Goal: Communication & Community: Answer question/provide support

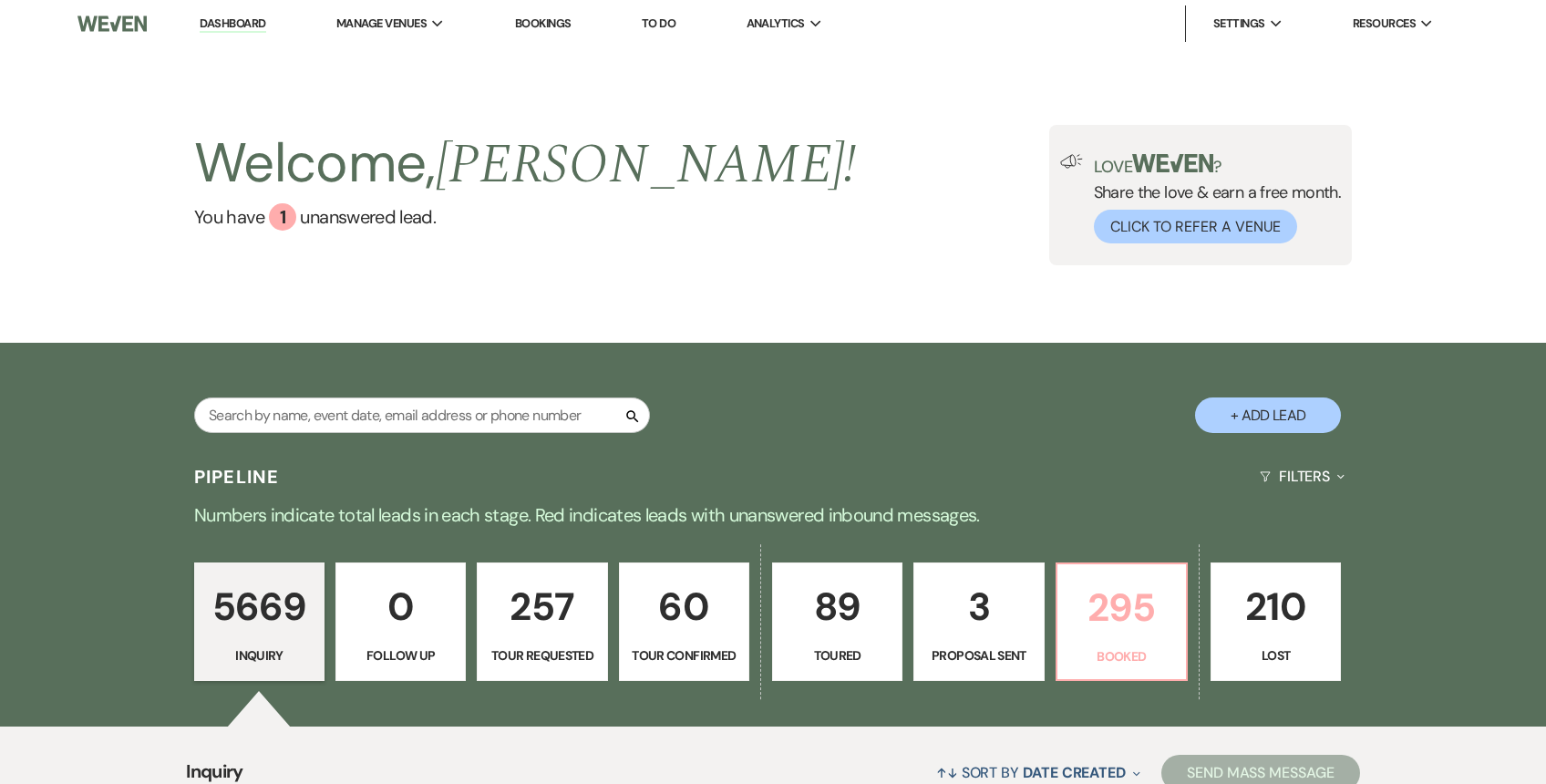
click at [1110, 608] on p "295" at bounding box center [1121, 607] width 107 height 61
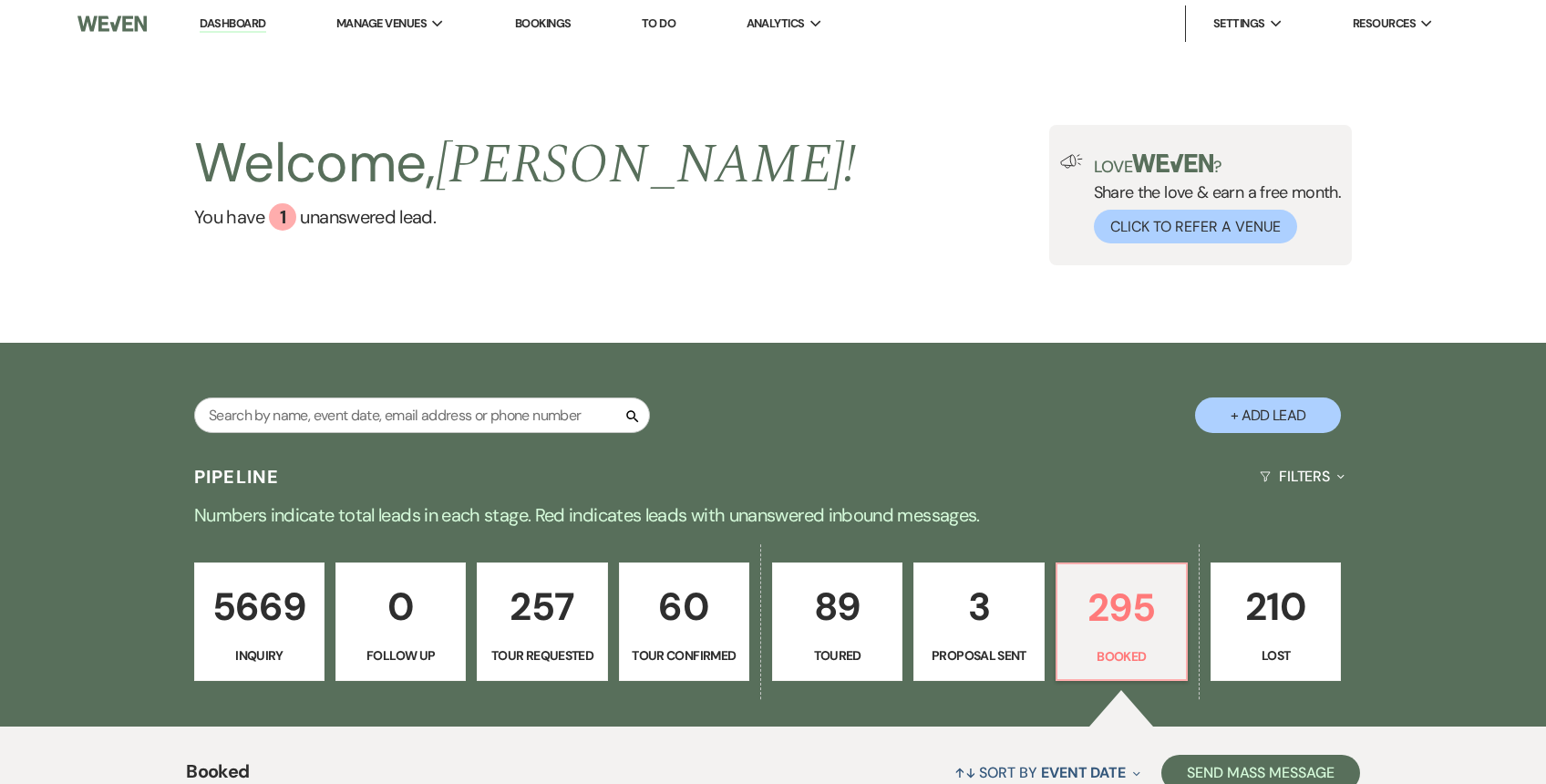
click at [676, 624] on p "60" at bounding box center [684, 606] width 107 height 61
select select "4"
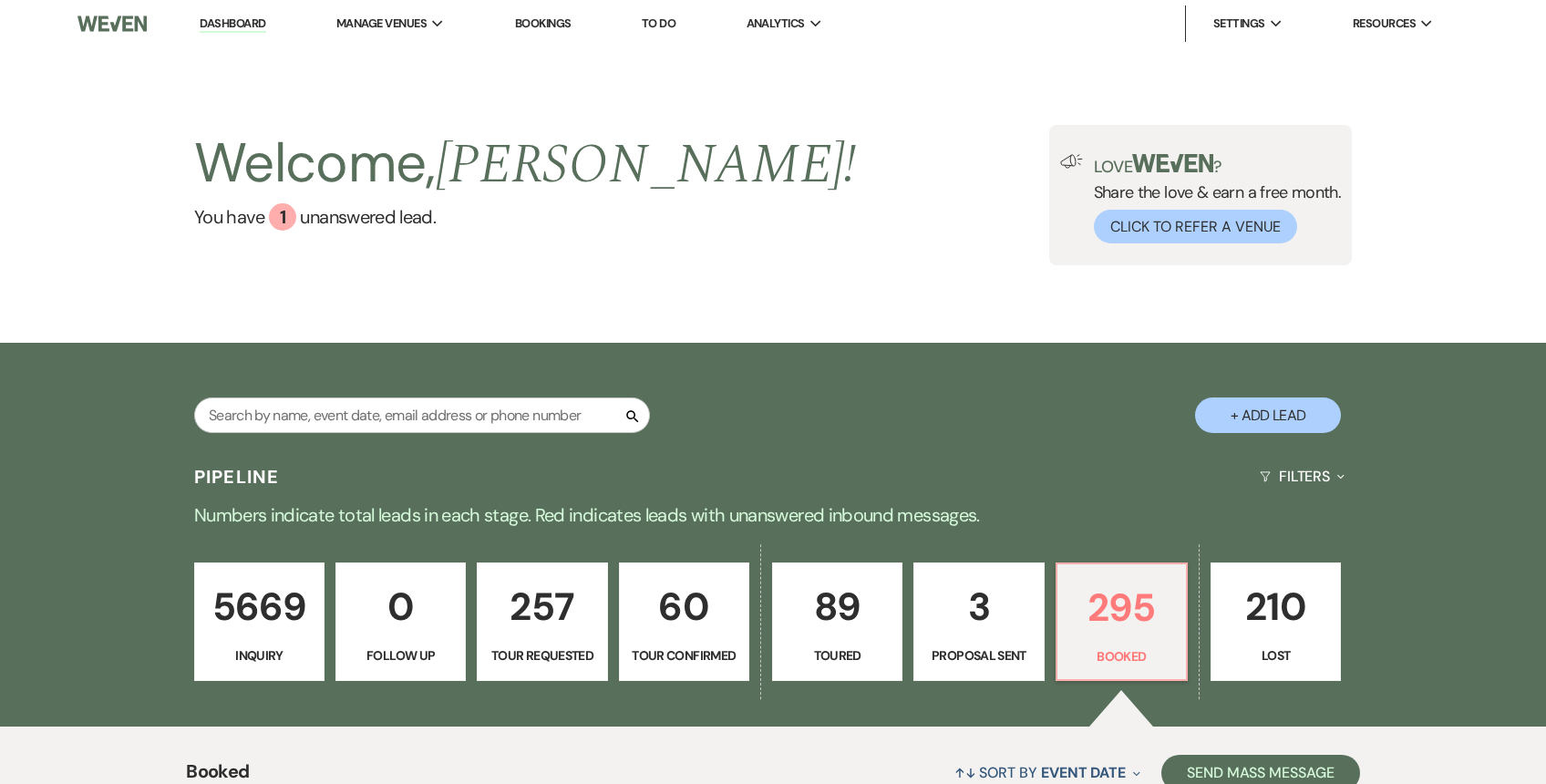
select select "4"
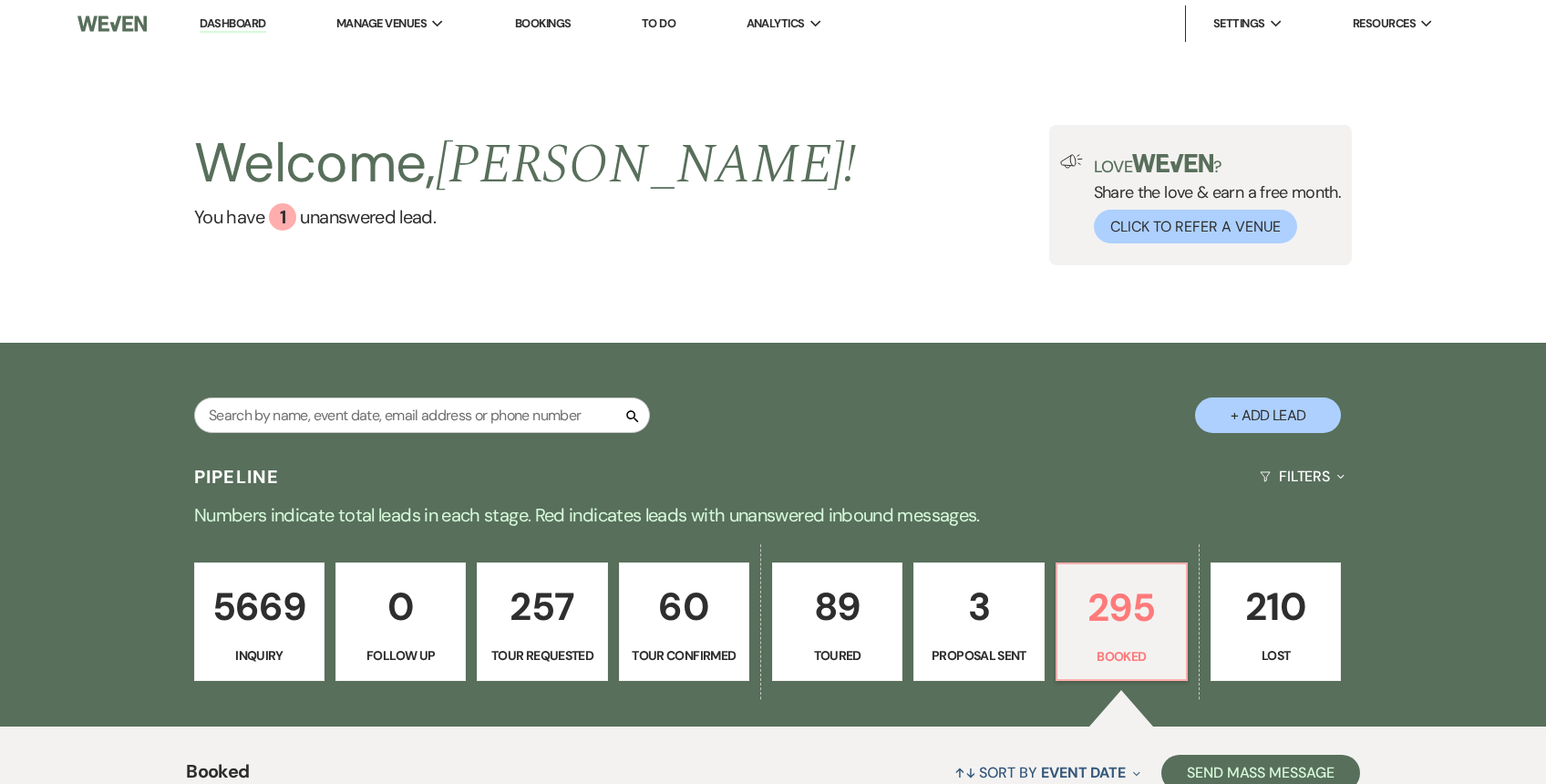
select select "4"
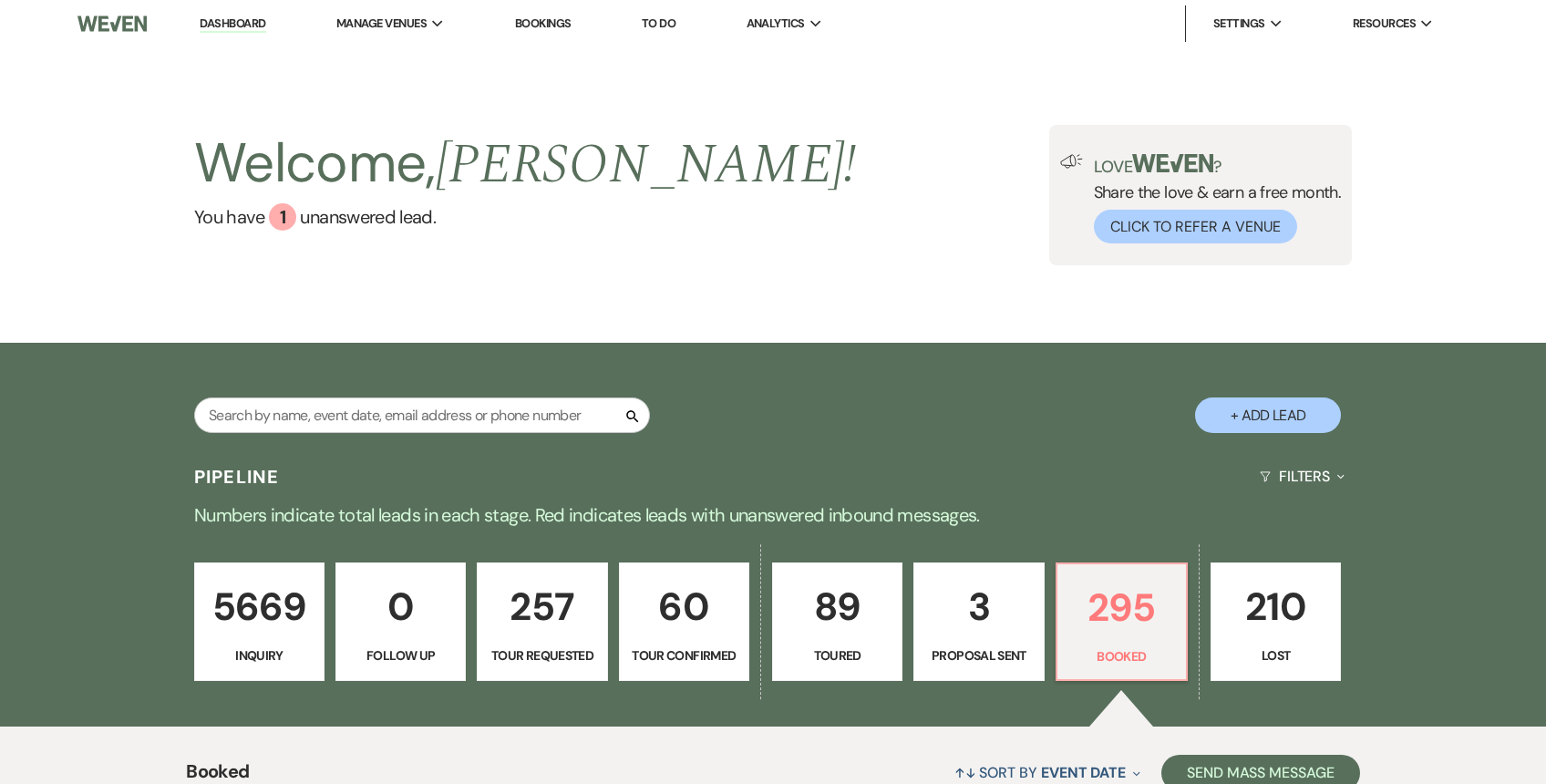
select select "4"
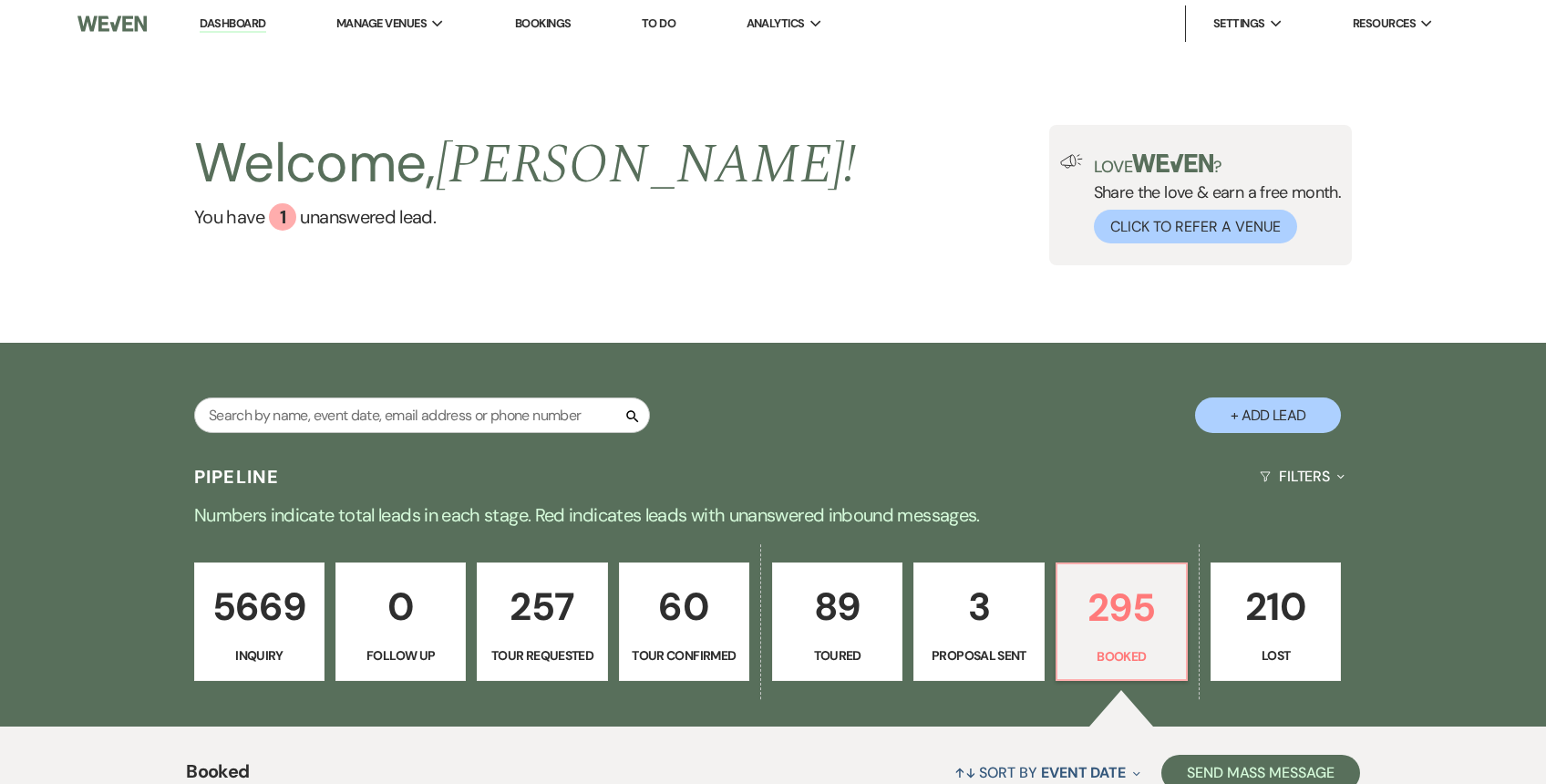
select select "4"
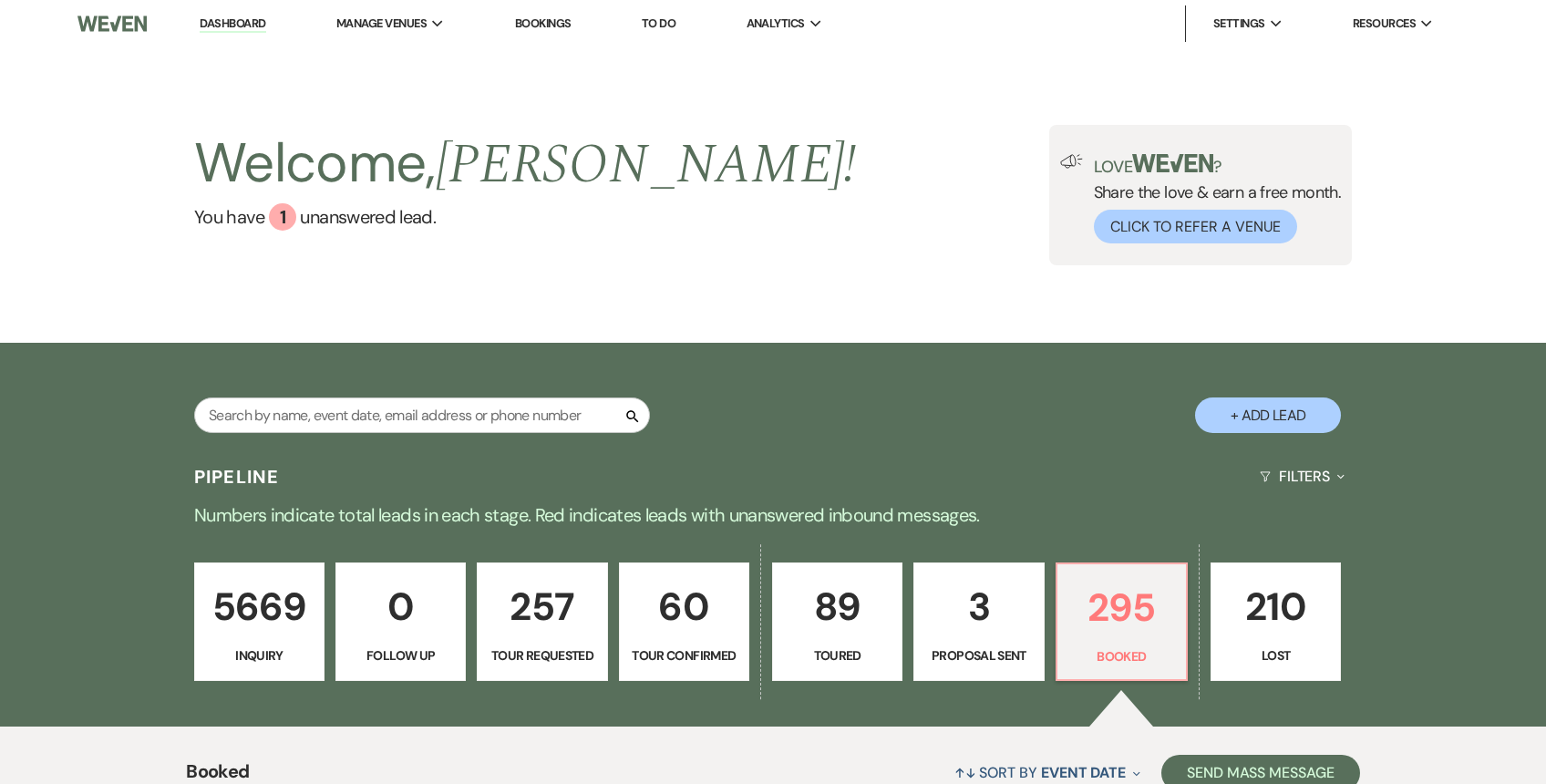
select select "4"
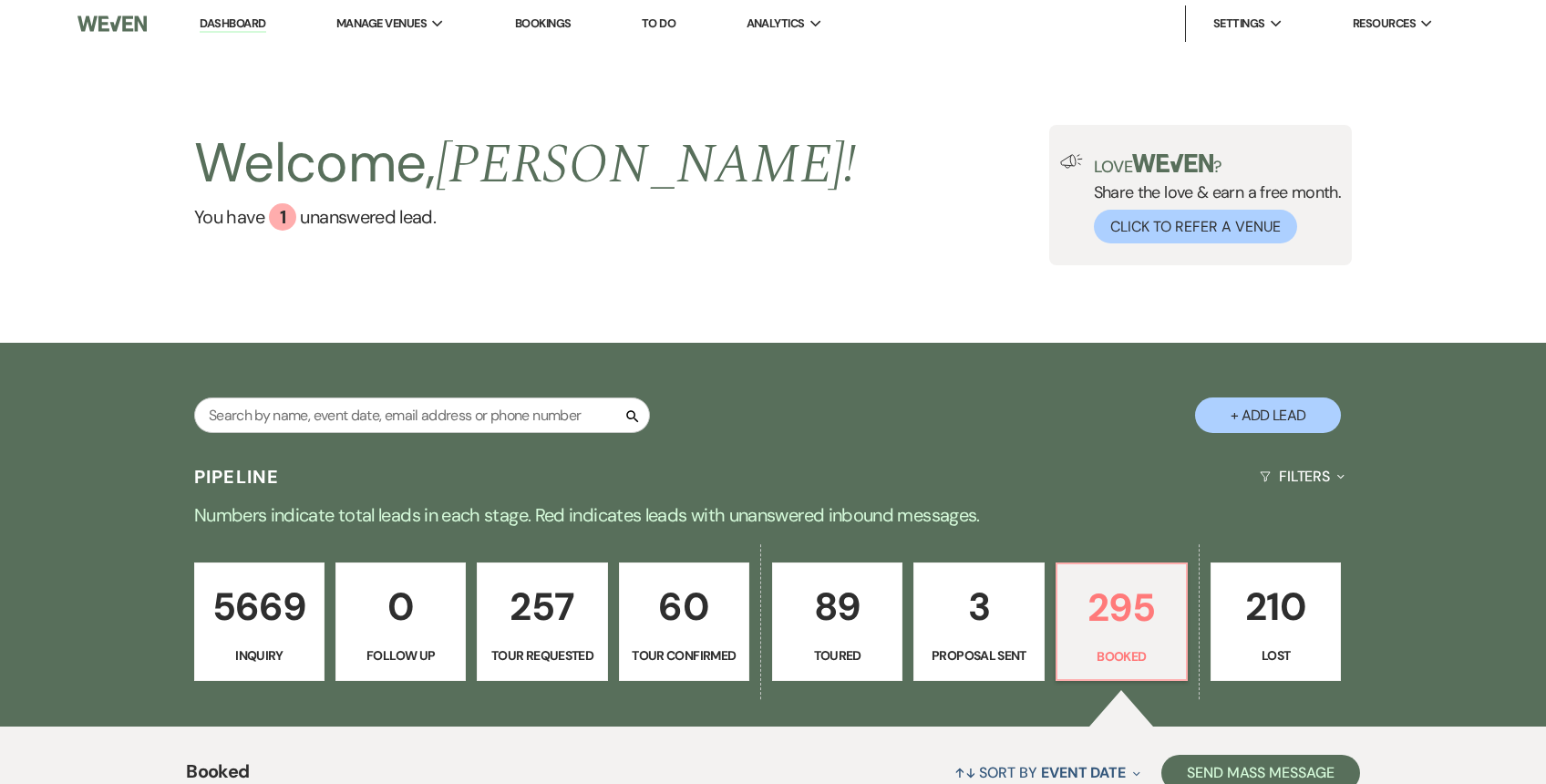
select select "4"
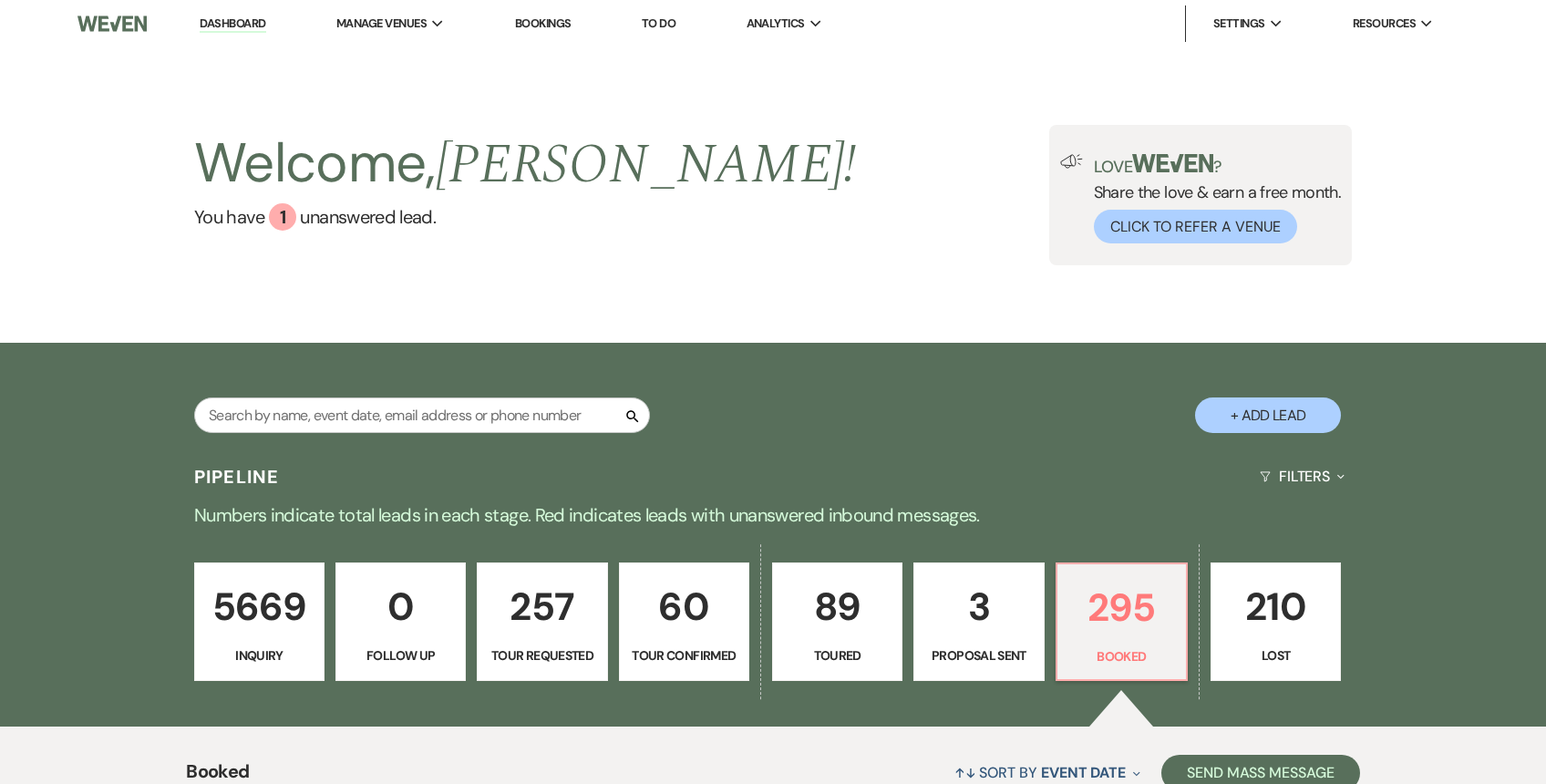
select select "4"
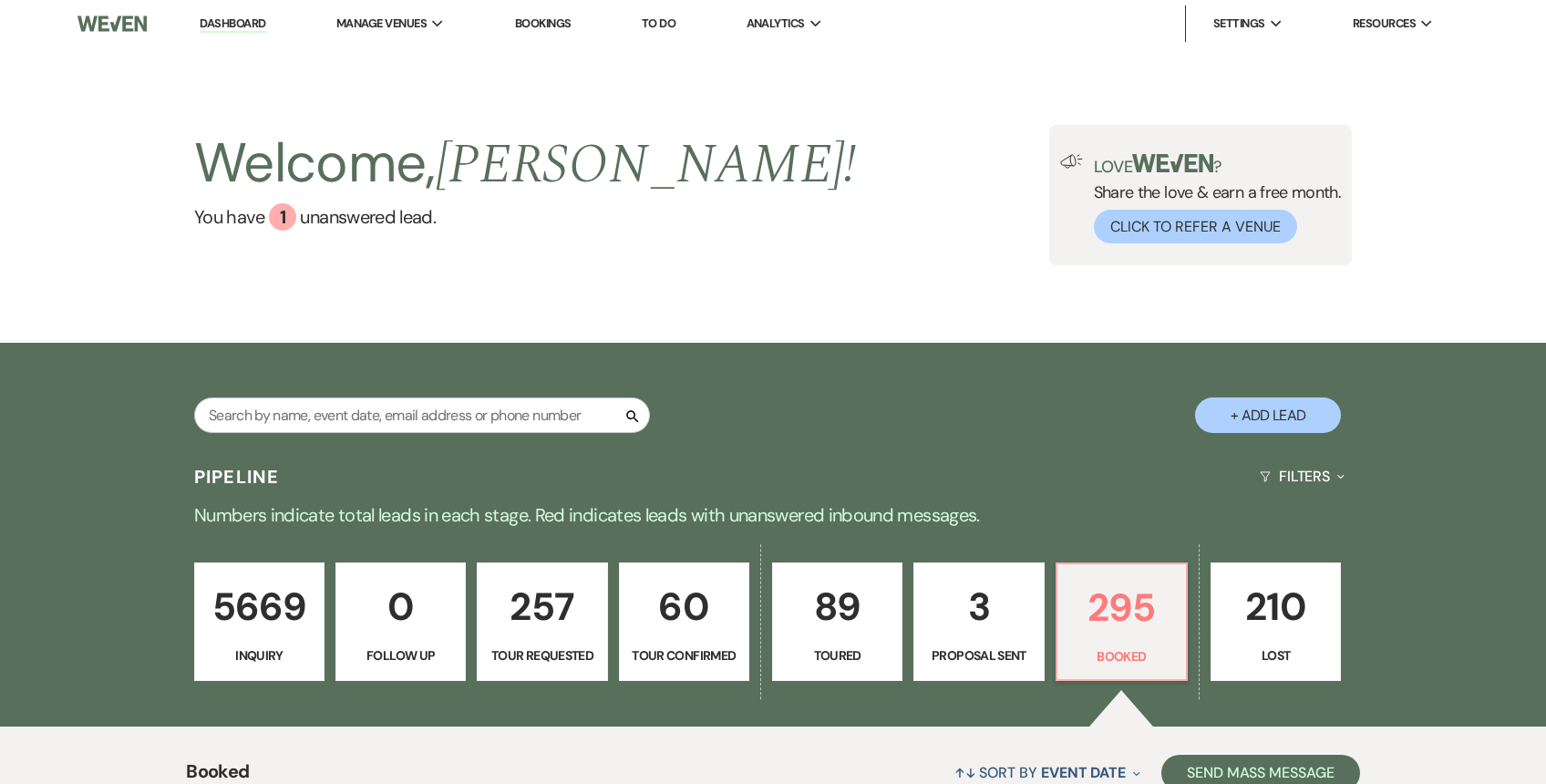
select select "4"
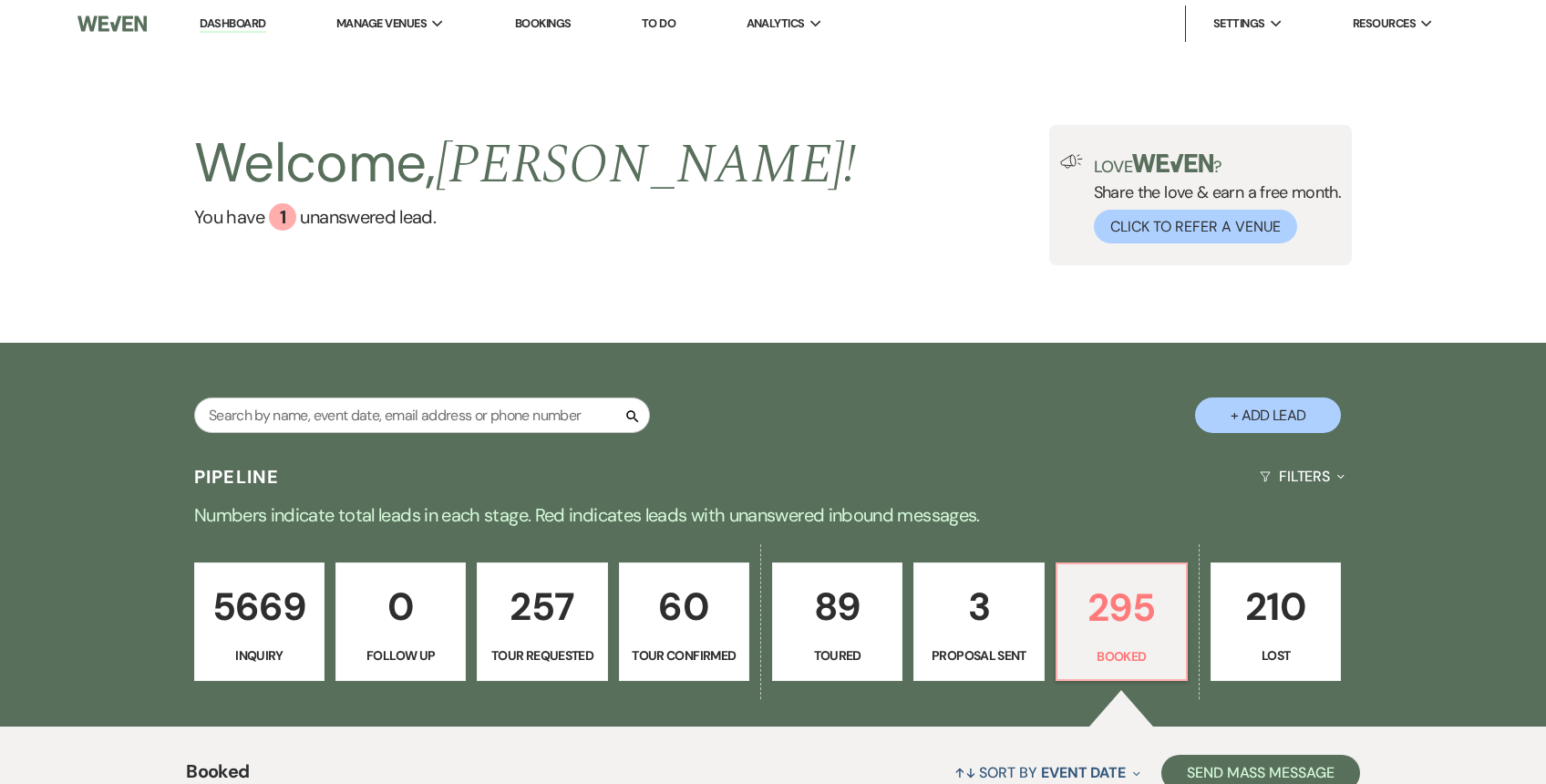
select select "4"
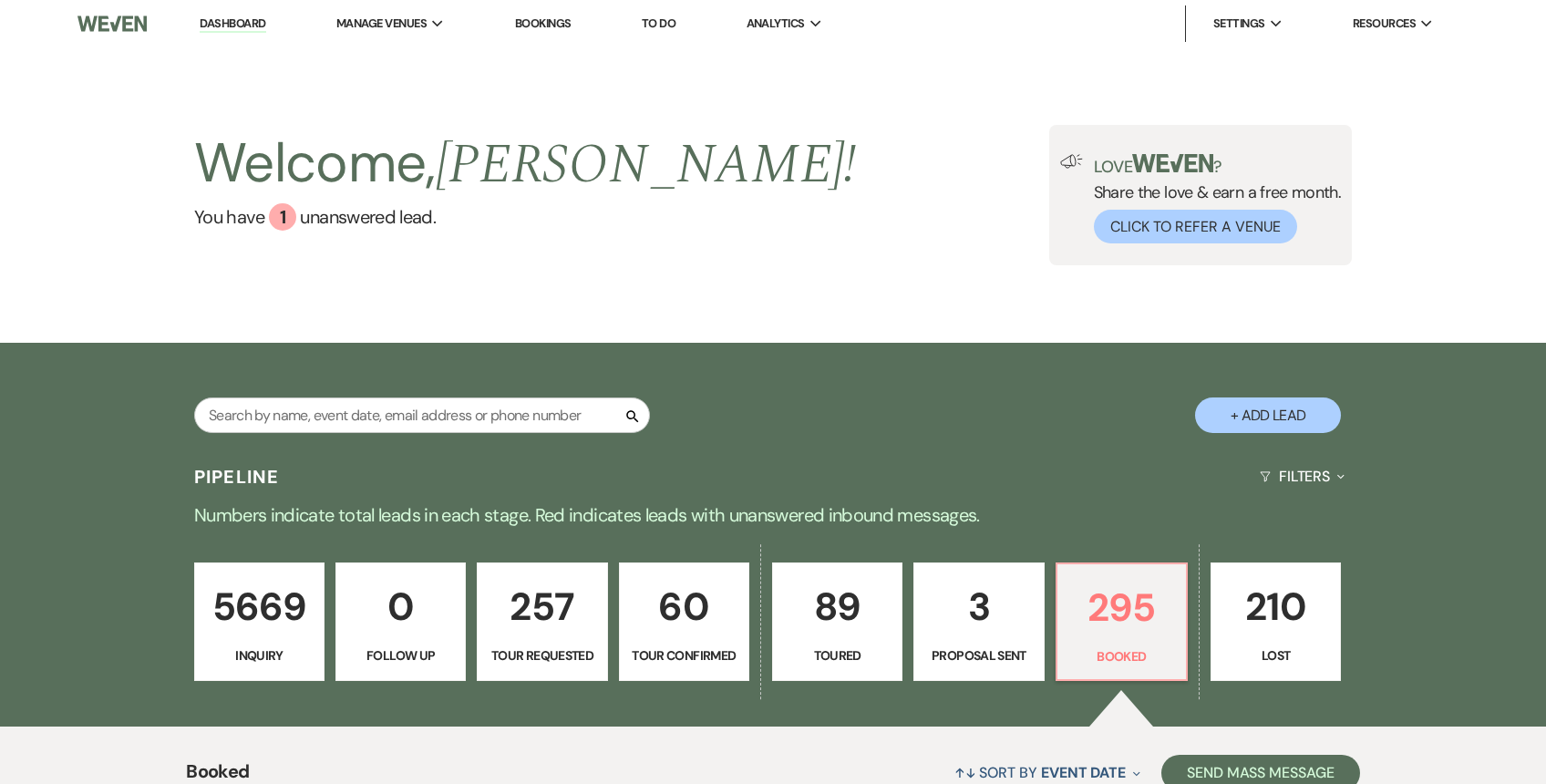
select select "4"
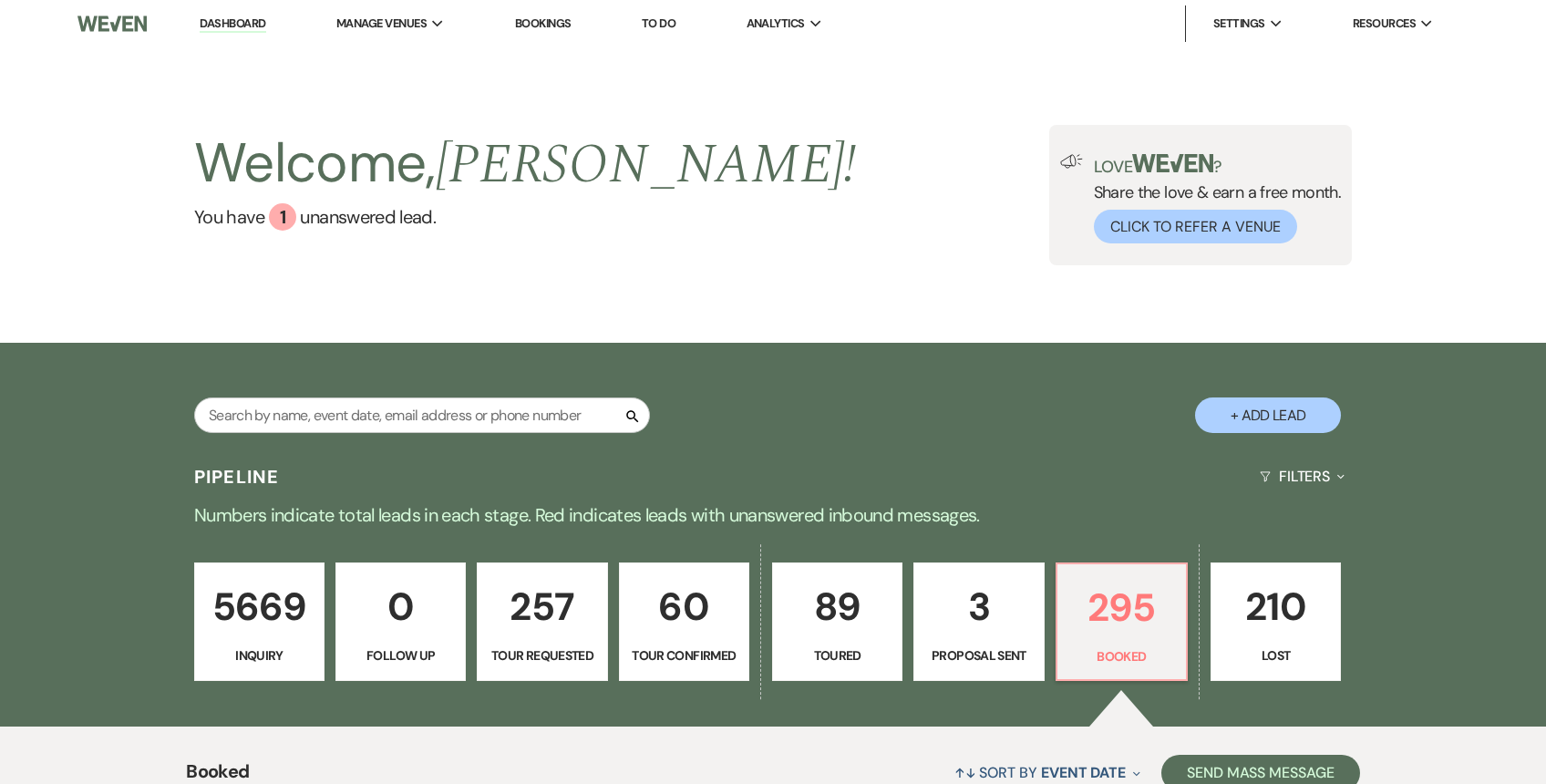
select select "4"
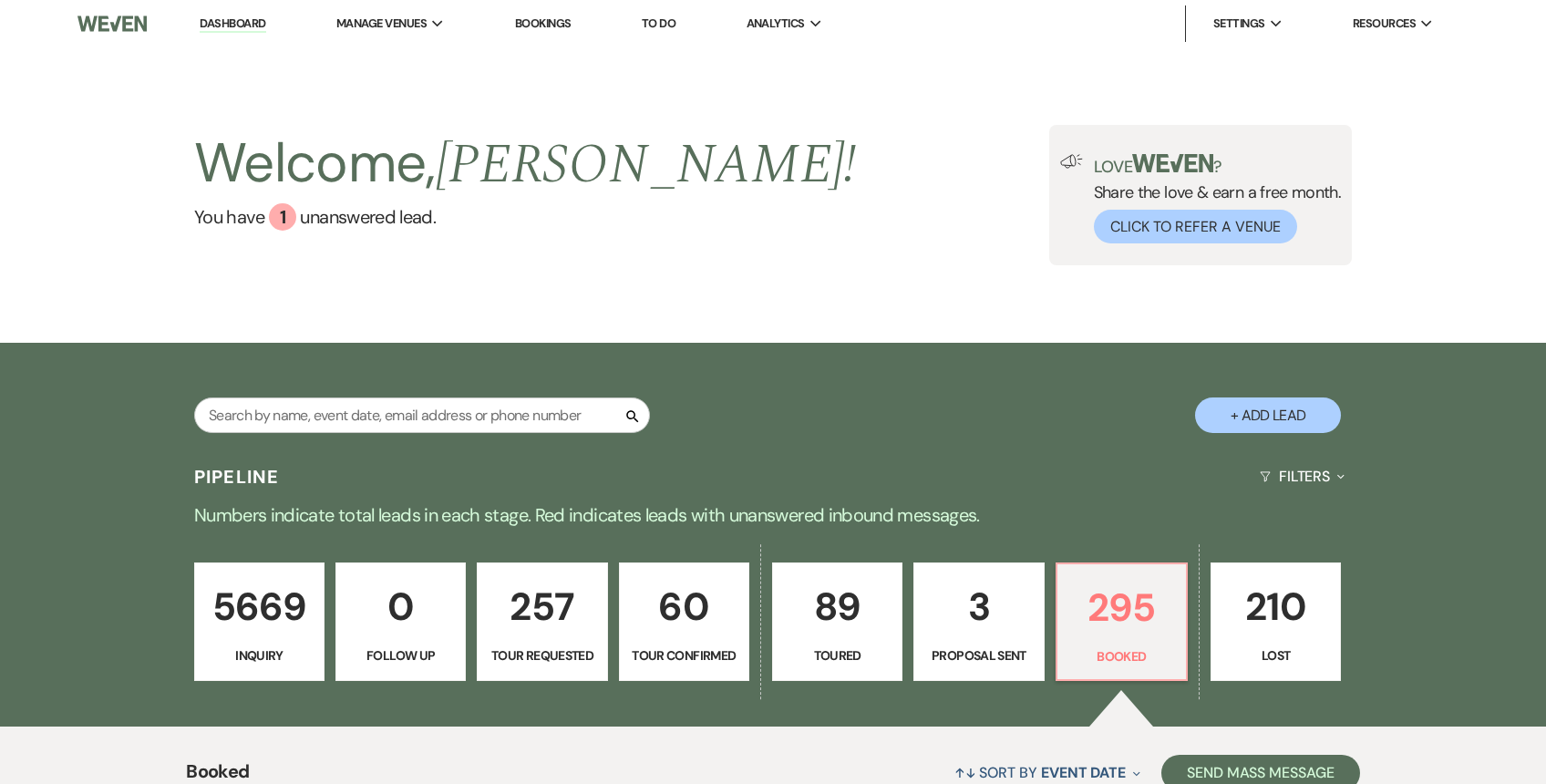
select select "4"
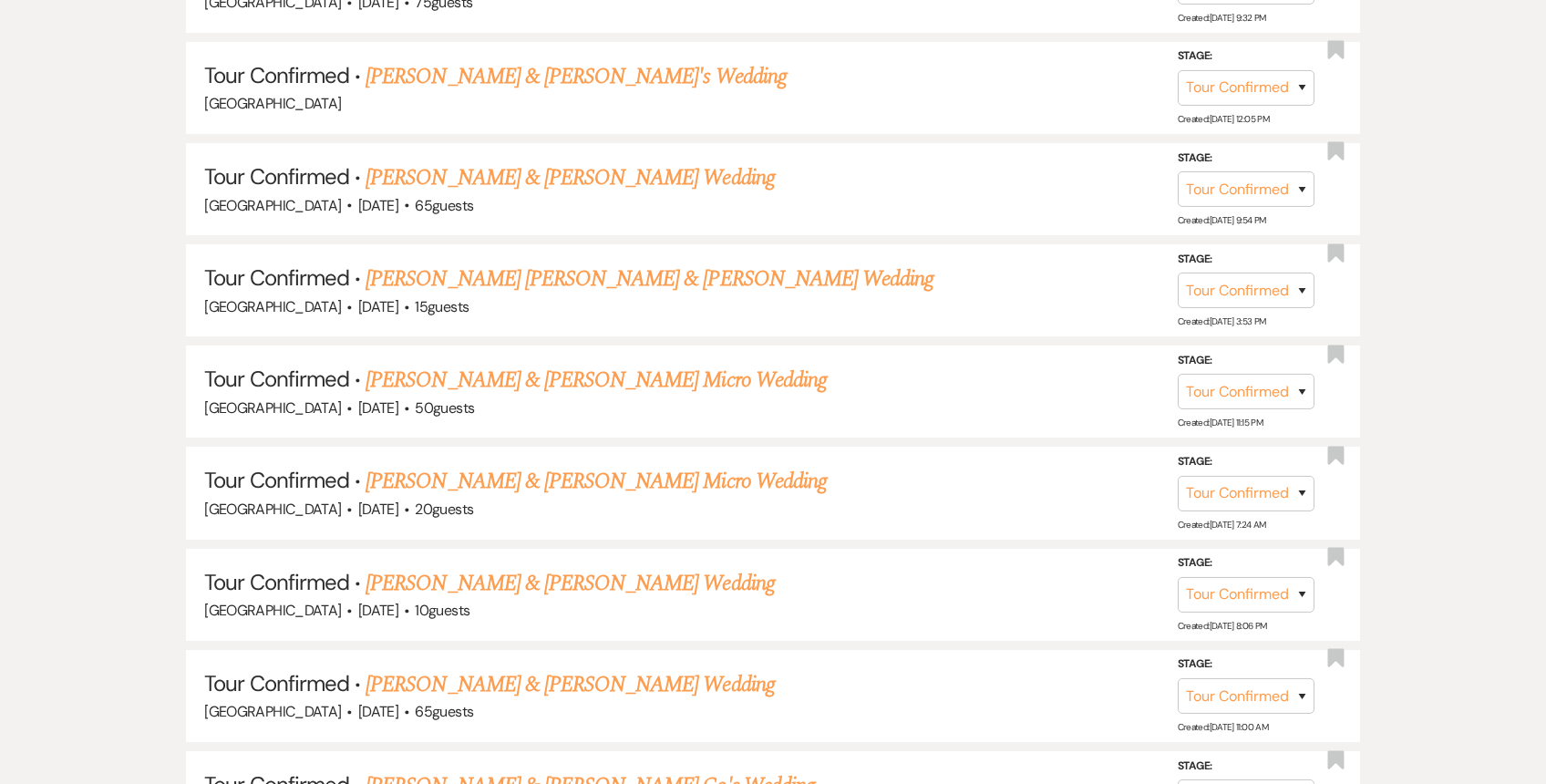
scroll to position [1429, 0]
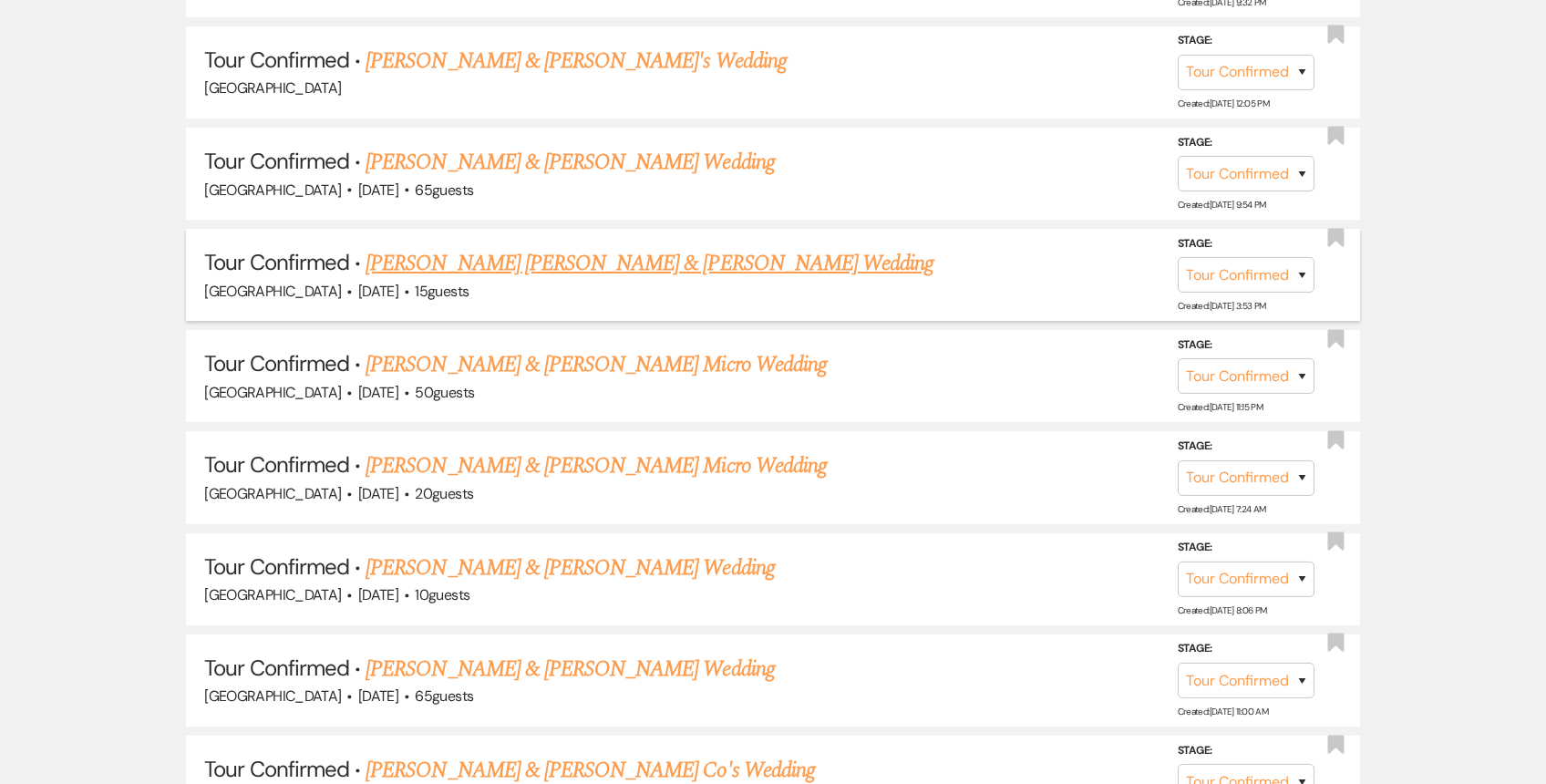
click at [585, 261] on link "[PERSON_NAME] [PERSON_NAME] & [PERSON_NAME] Wedding" at bounding box center [649, 264] width 568 height 32
select select "4"
select select "5"
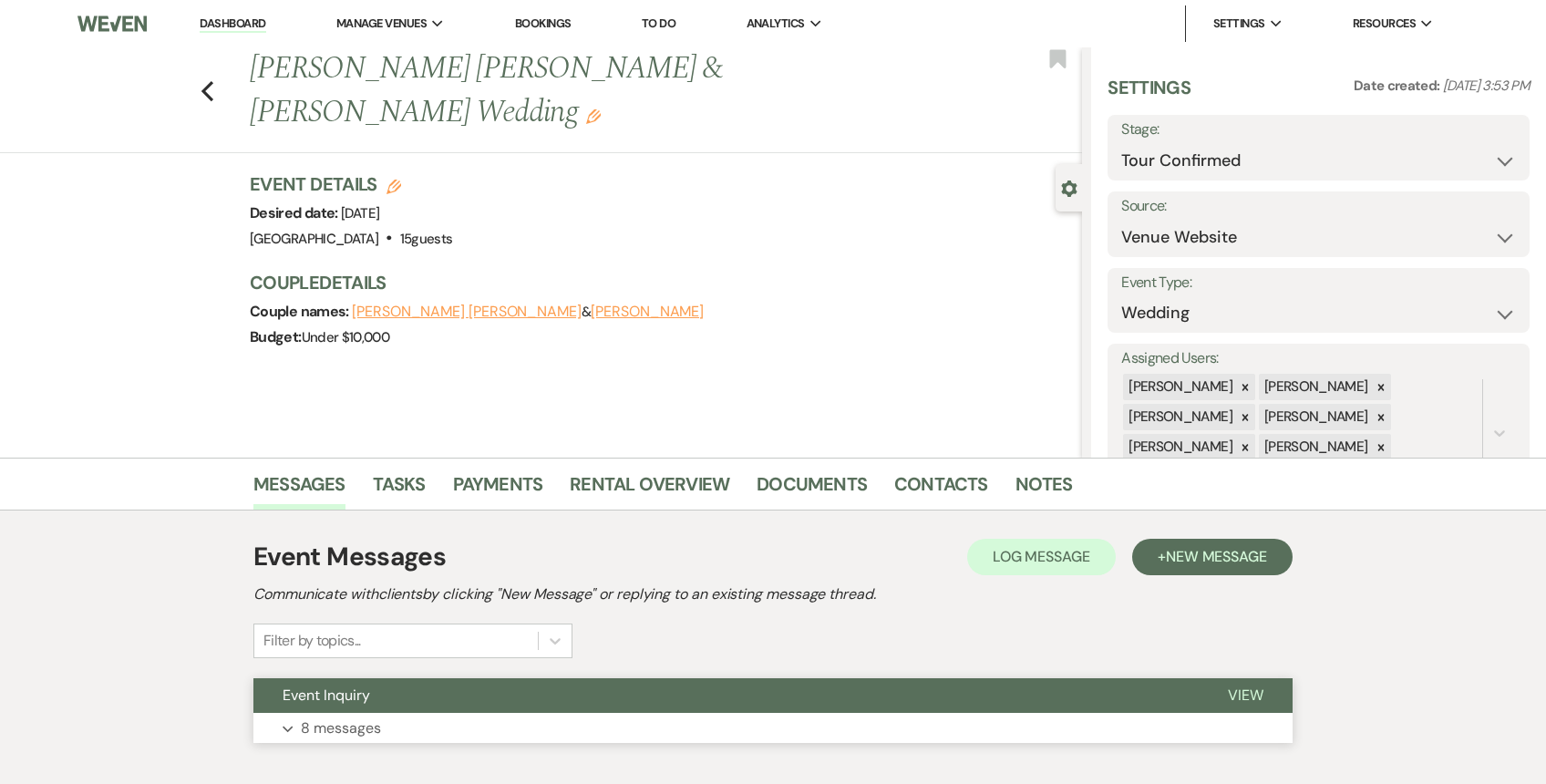
click at [725, 709] on button "Event Inquiry" at bounding box center [725, 696] width 945 height 34
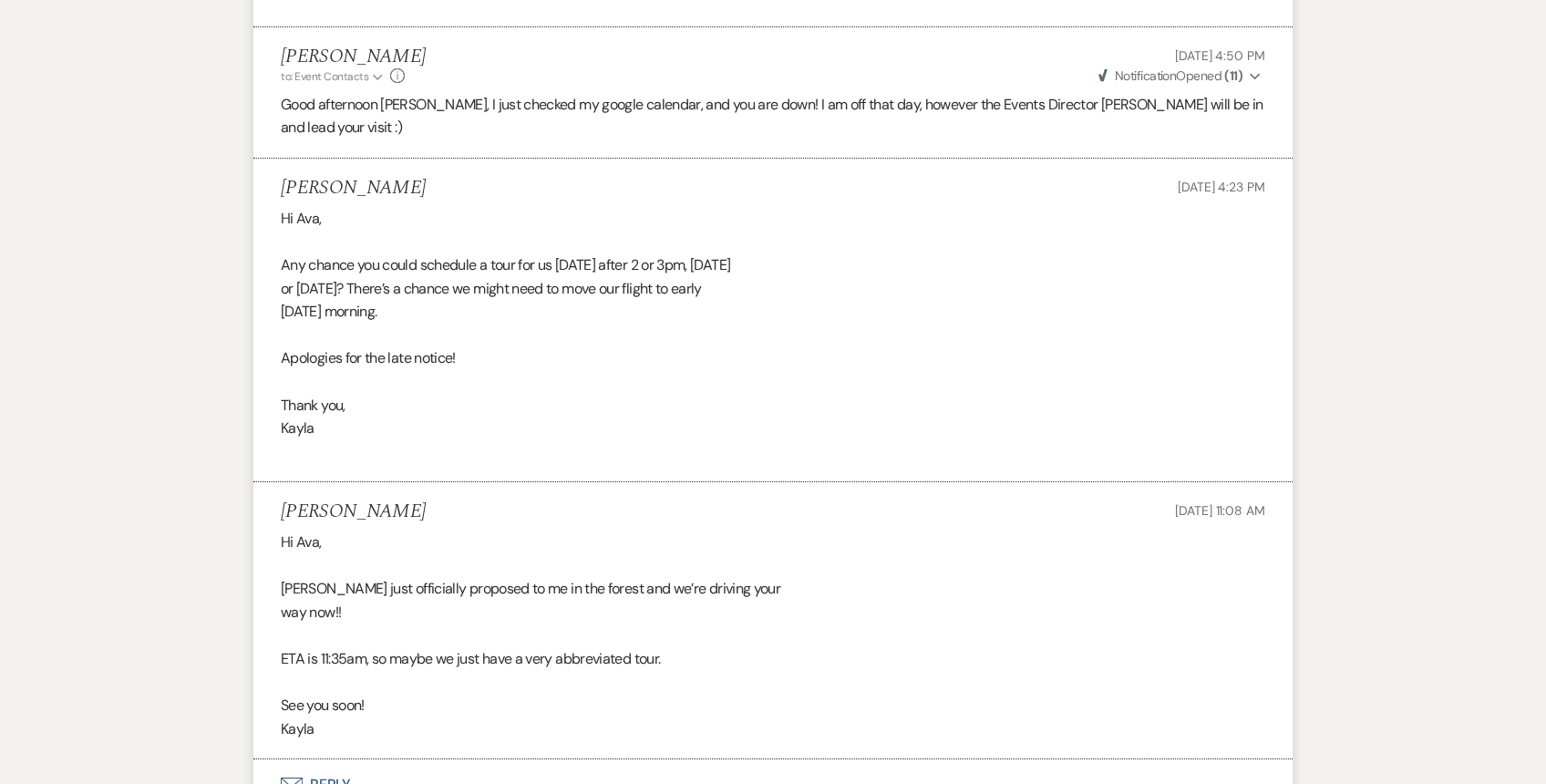
scroll to position [3063, 0]
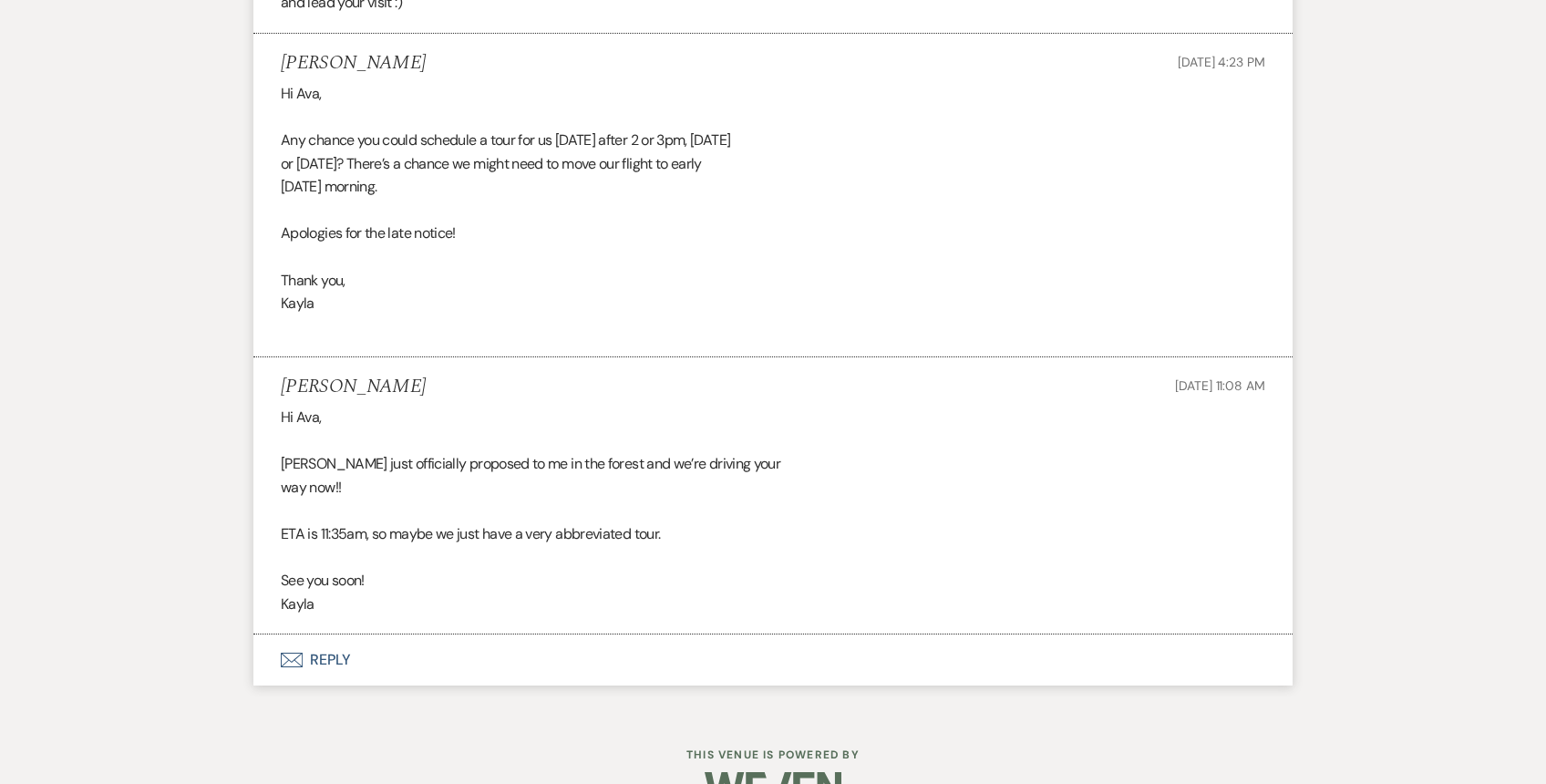
click at [677, 635] on button "Envelope Reply" at bounding box center [773, 660] width 1040 height 51
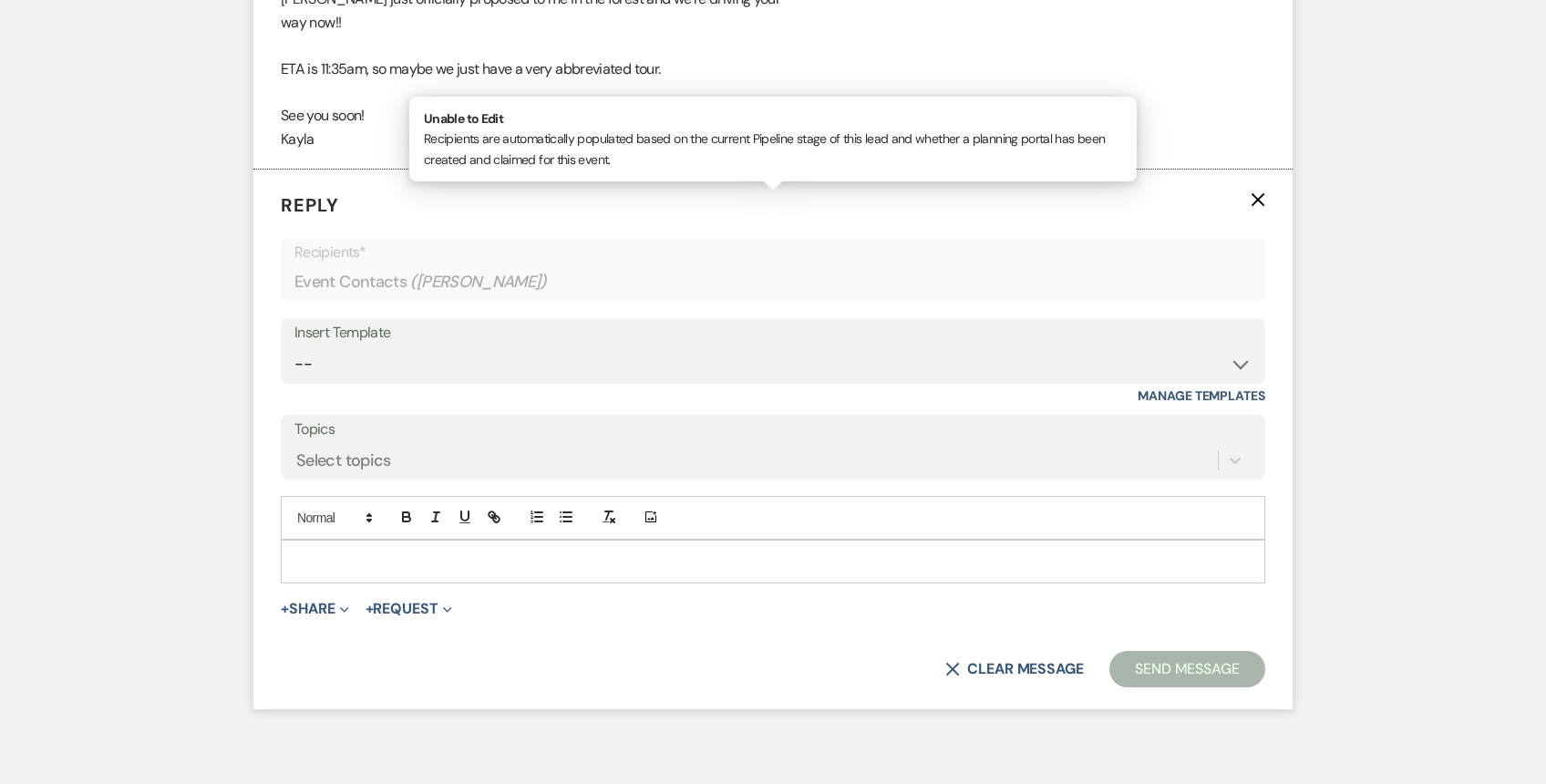
scroll to position [3528, 0]
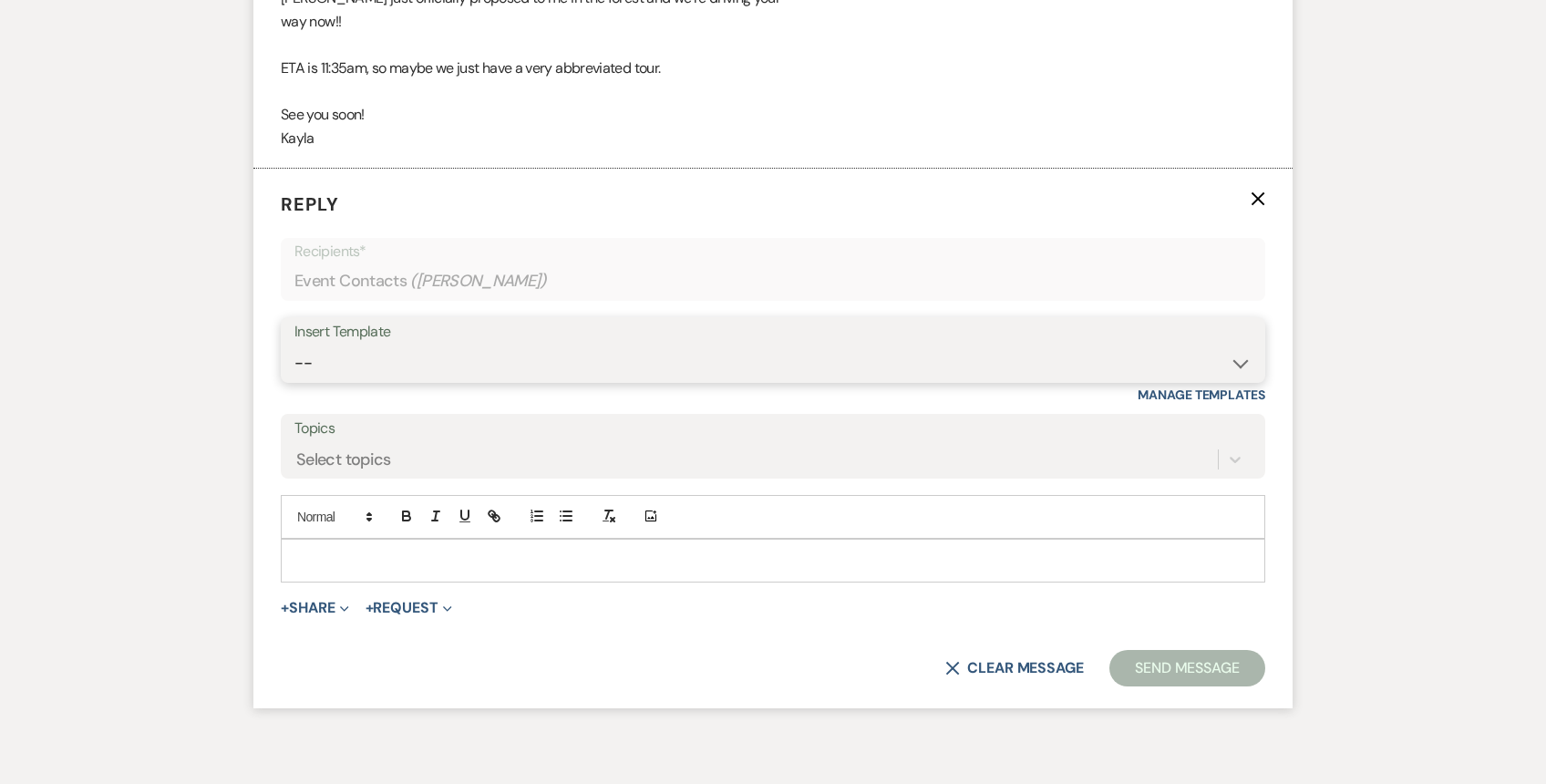
click at [629, 345] on select "-- Weven Planning Portal Introduction (Booked Events) 1st planning email ([PERS…" at bounding box center [773, 363] width 958 height 35
select select "682"
click at [294, 345] on select "-- Weven Planning Portal Introduction (Booked Events) 1st planning email ([PERS…" at bounding box center [773, 363] width 958 height 35
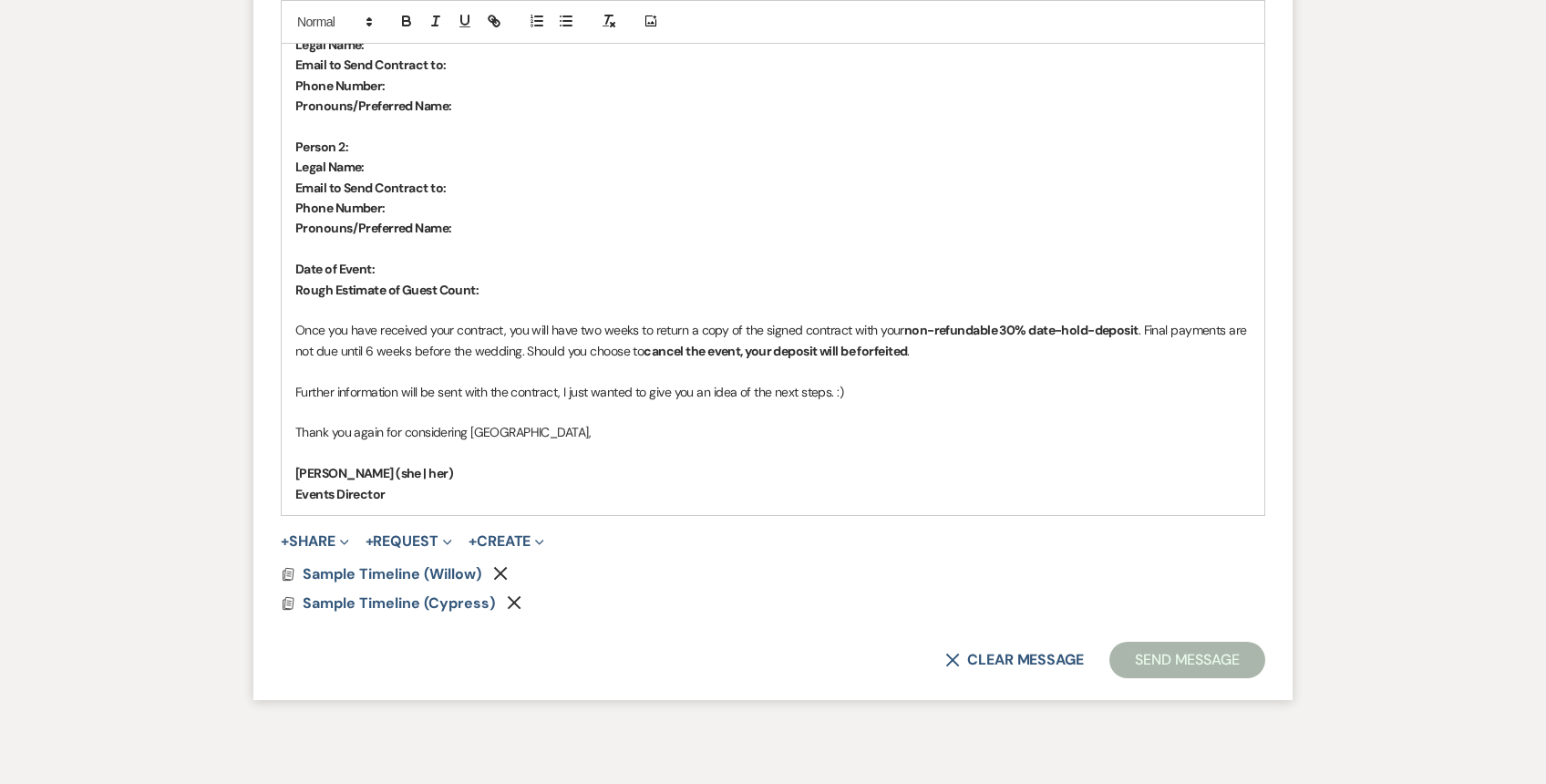
scroll to position [4208, 0]
click at [501, 566] on use "button" at bounding box center [501, 573] width 13 height 13
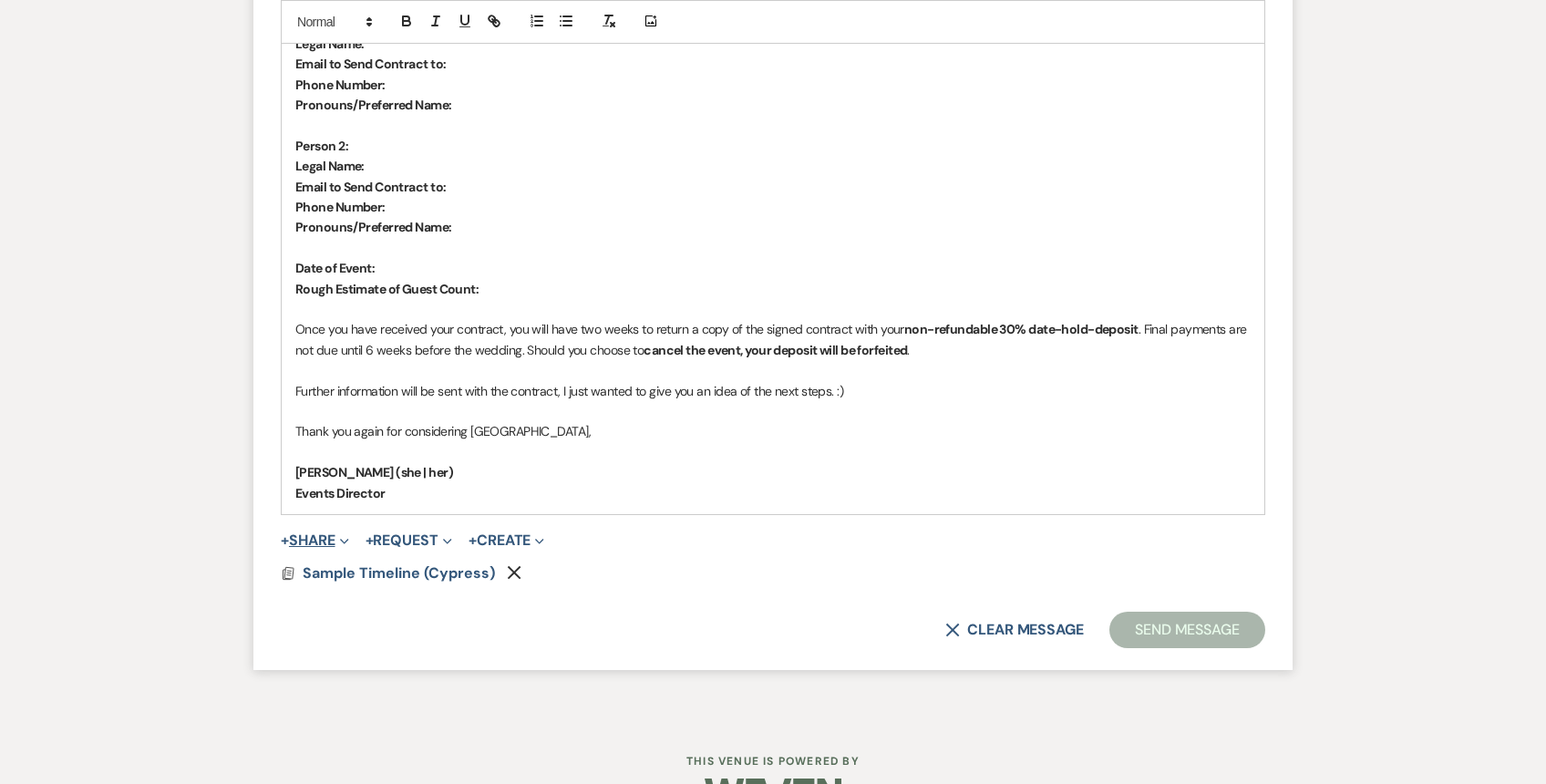
click at [347, 537] on icon "Expand" at bounding box center [345, 541] width 10 height 10
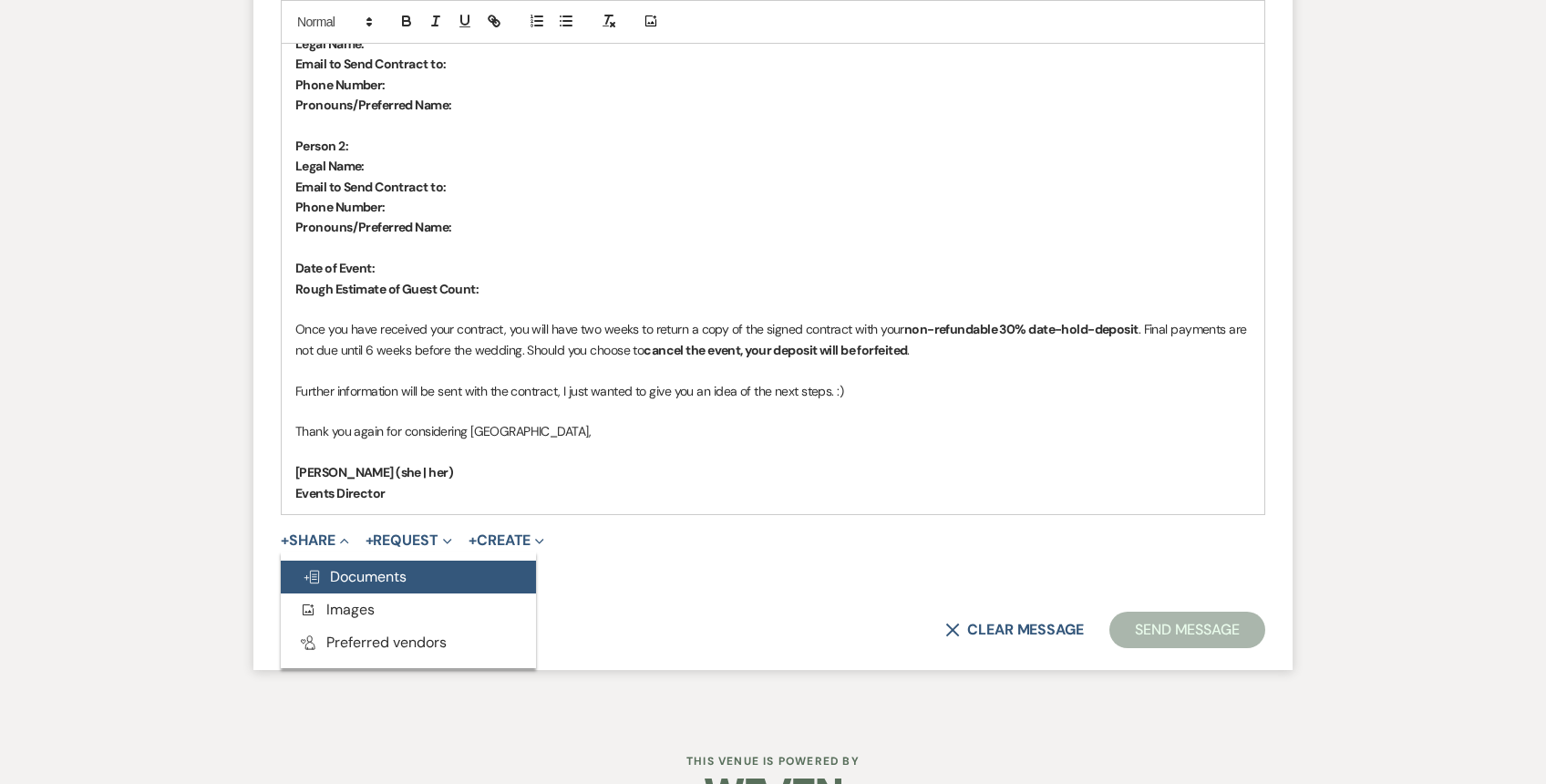
click at [347, 567] on span "Doc Upload Documents" at bounding box center [354, 577] width 104 height 19
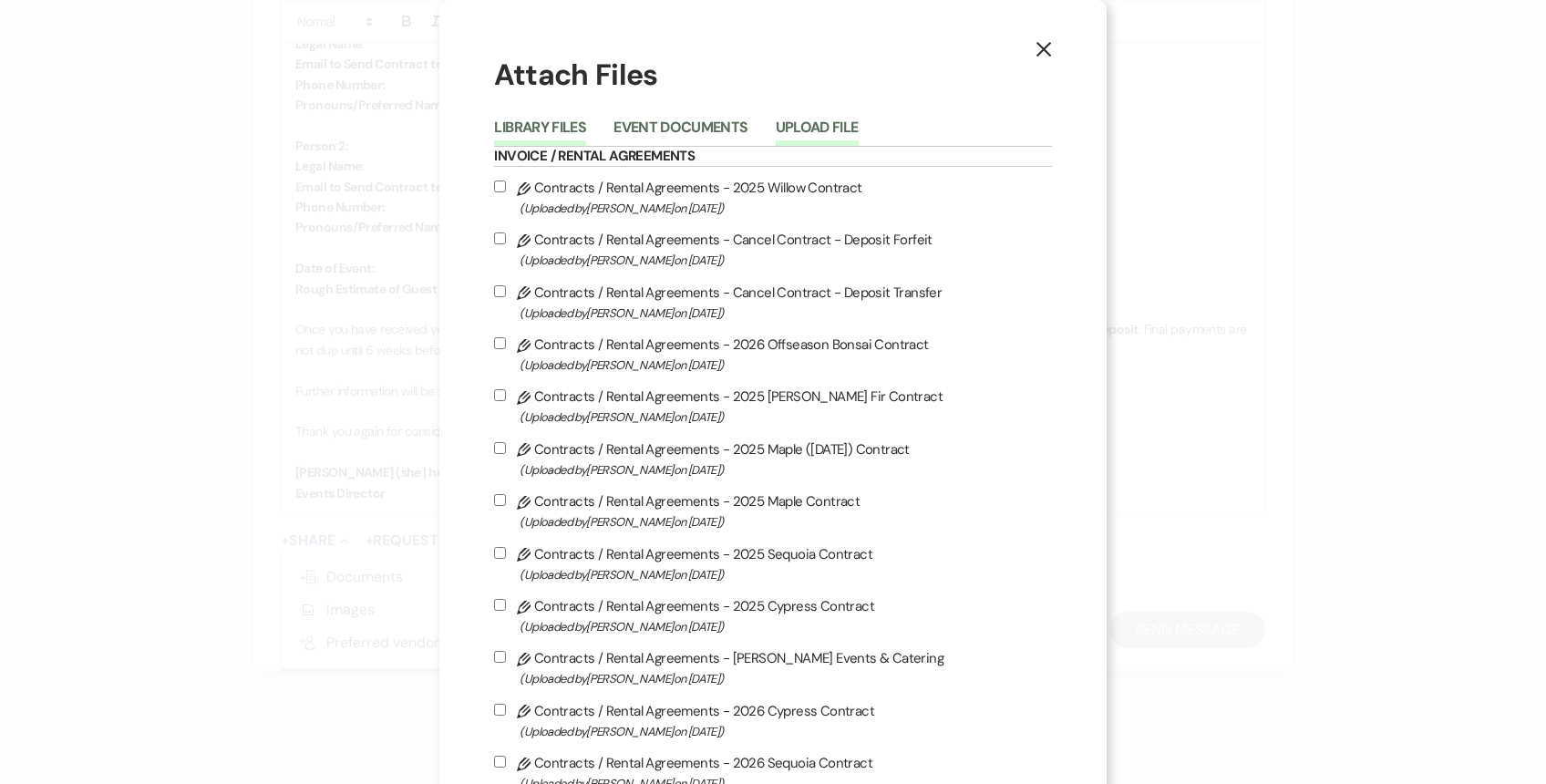
click at [847, 126] on button "Upload File" at bounding box center [817, 132] width 83 height 26
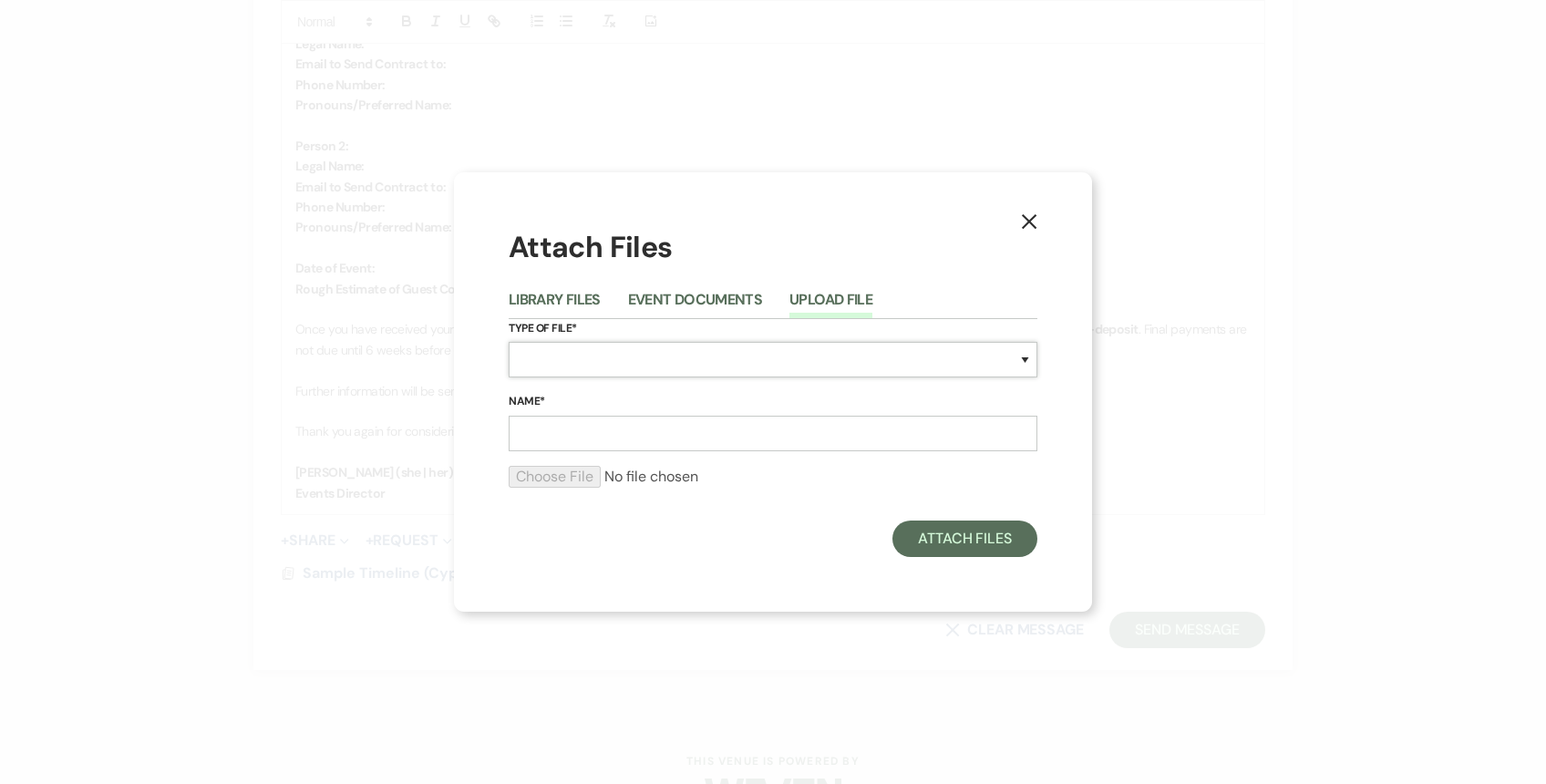
click at [636, 346] on select "Special Event Insurance Vendor Certificate of Insurance Contracts / Rental Agre…" at bounding box center [772, 359] width 528 height 35
select select "47"
click at [508, 342] on select "Special Event Insurance Vendor Certificate of Insurance Contracts / Rental Agre…" at bounding box center [772, 359] width 528 height 35
click at [636, 441] on input "Name*" at bounding box center [772, 433] width 528 height 35
type input "Approved Caterers"
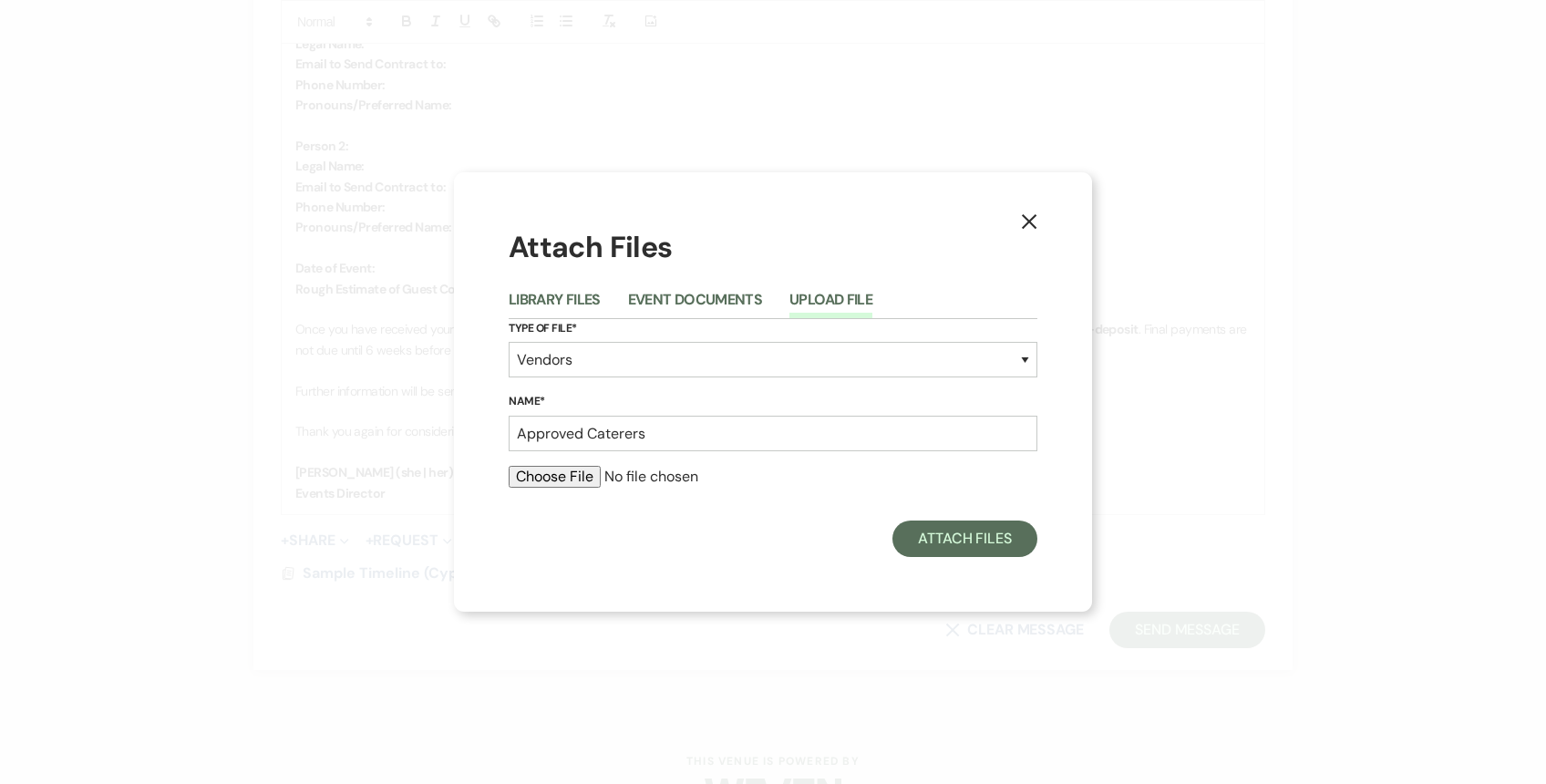
click at [545, 484] on input "file" at bounding box center [772, 476] width 528 height 22
type input "C:\fakepath\Prefered Caterers .pdf"
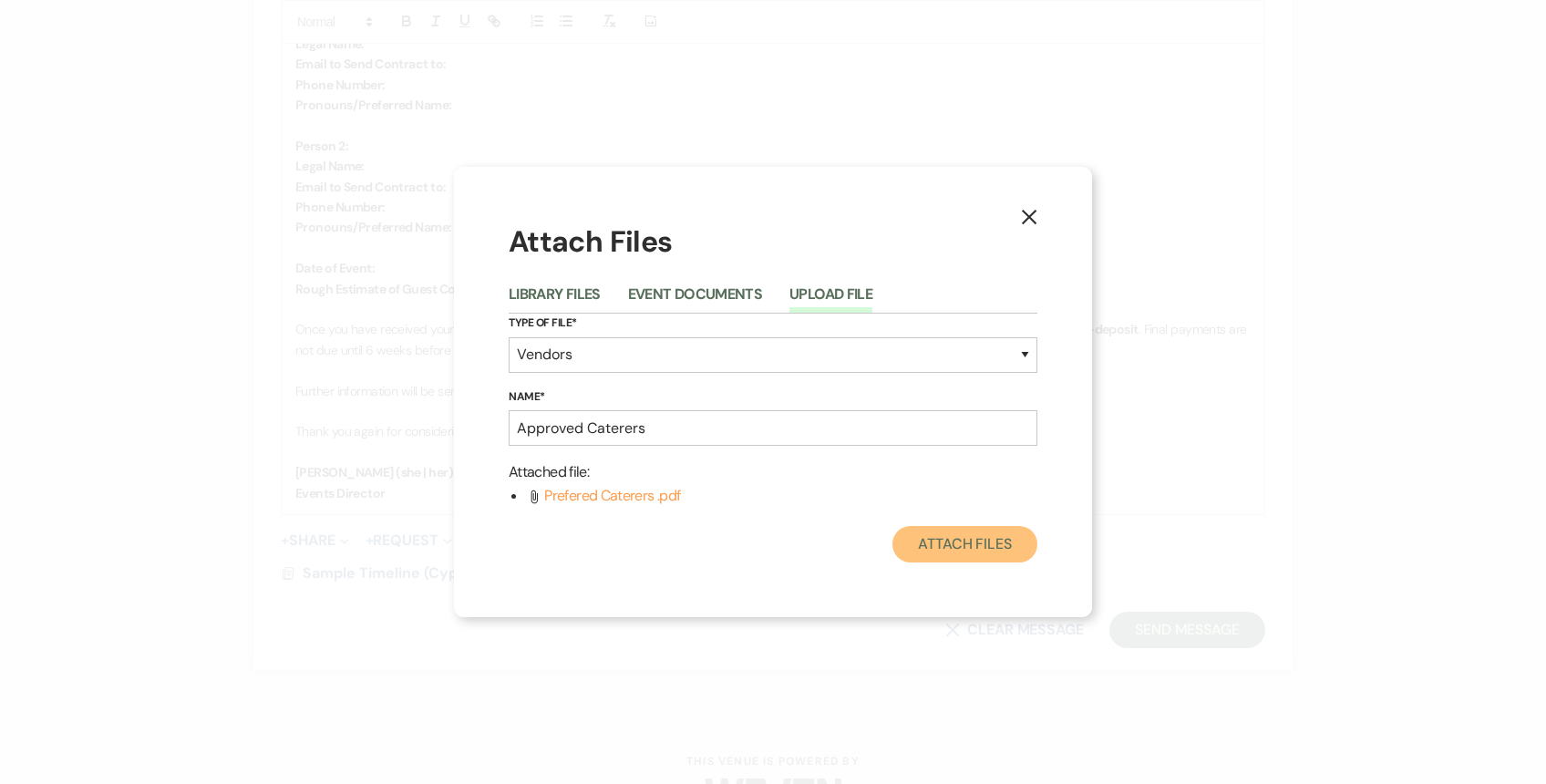
click at [962, 530] on button "Attach Files" at bounding box center [965, 544] width 145 height 36
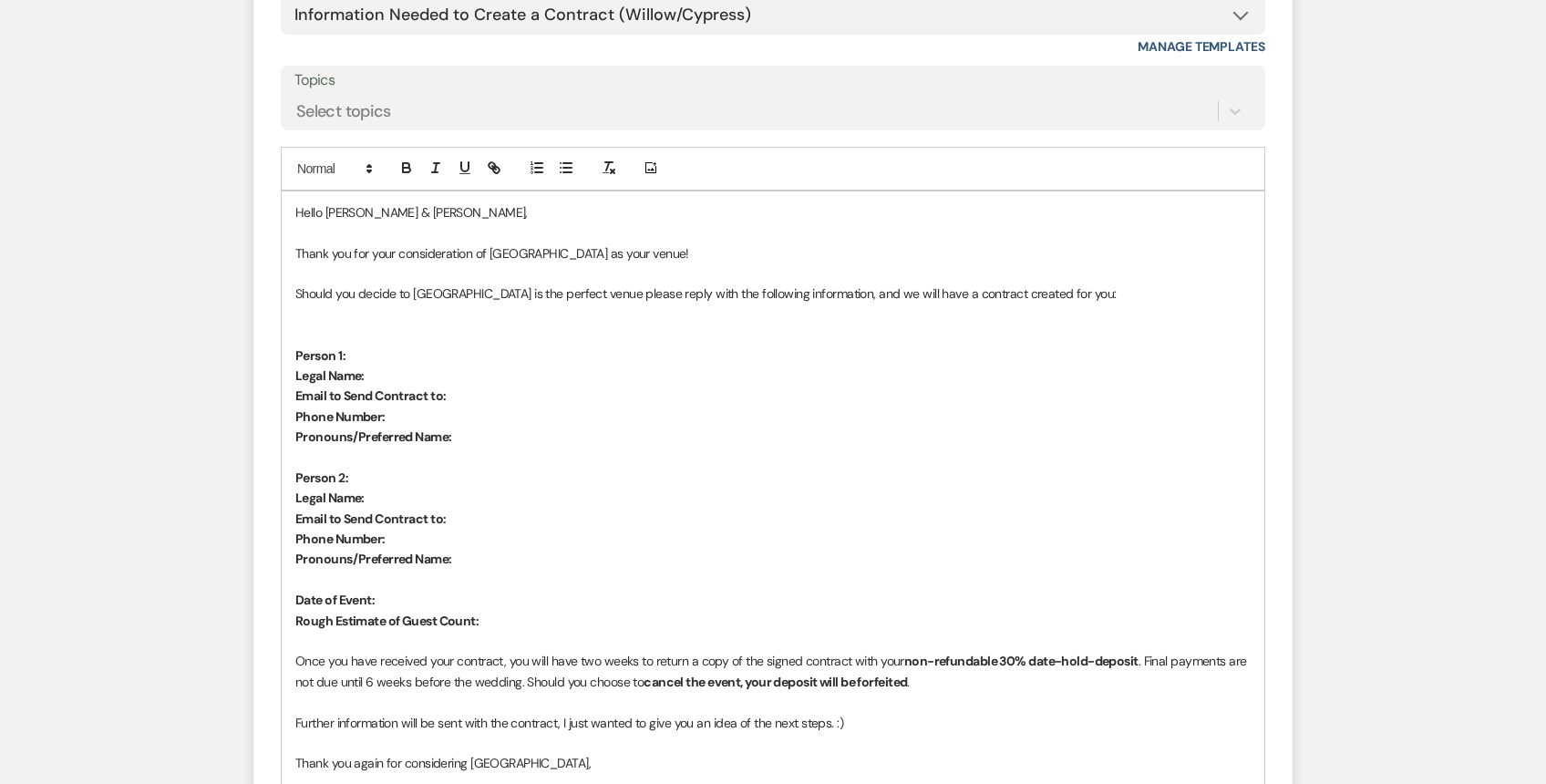
scroll to position [3880, 0]
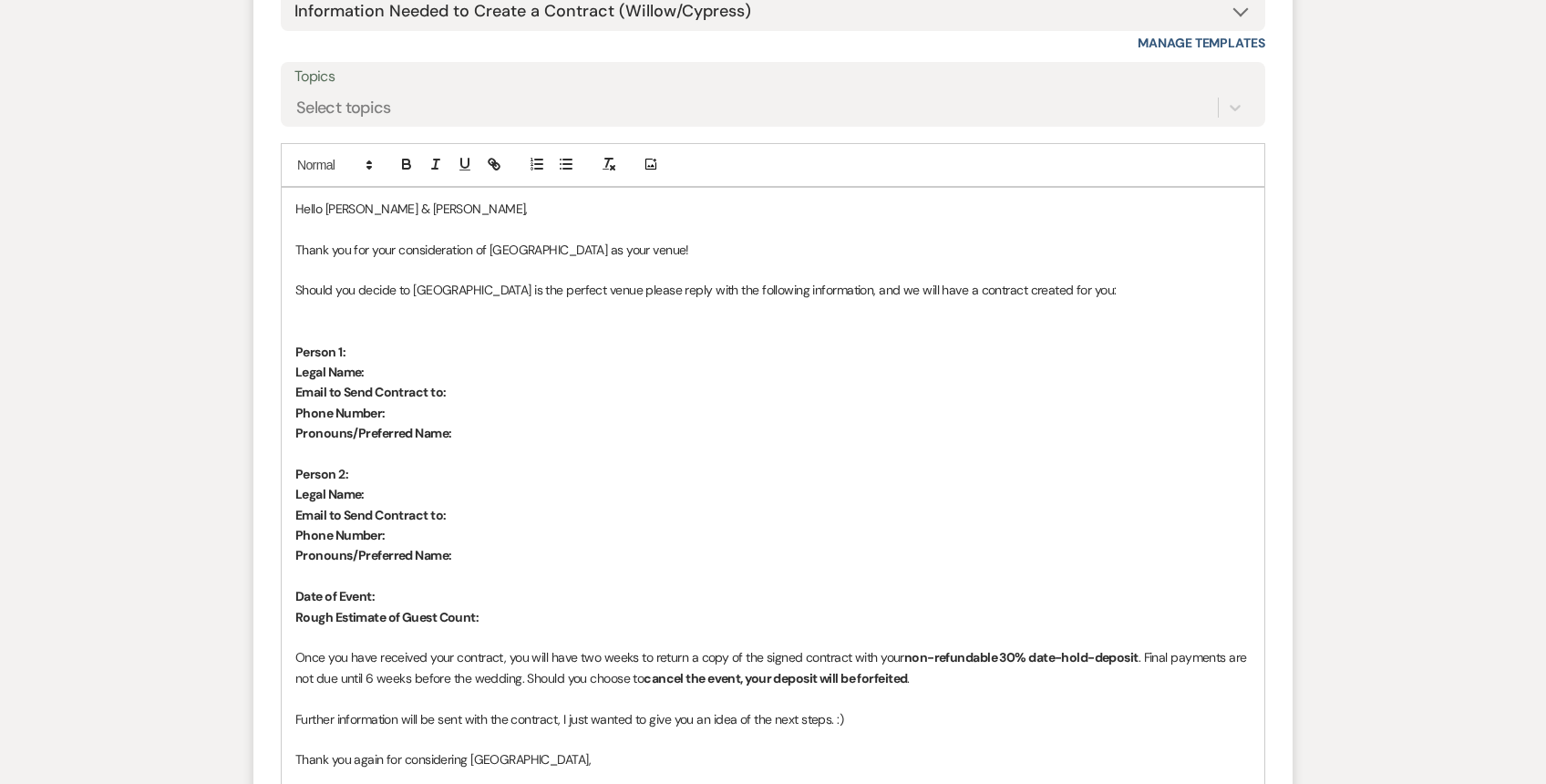
click at [685, 240] on p "Thank you for your consideration of [GEOGRAPHIC_DATA] as your venue!" at bounding box center [773, 249] width 956 height 20
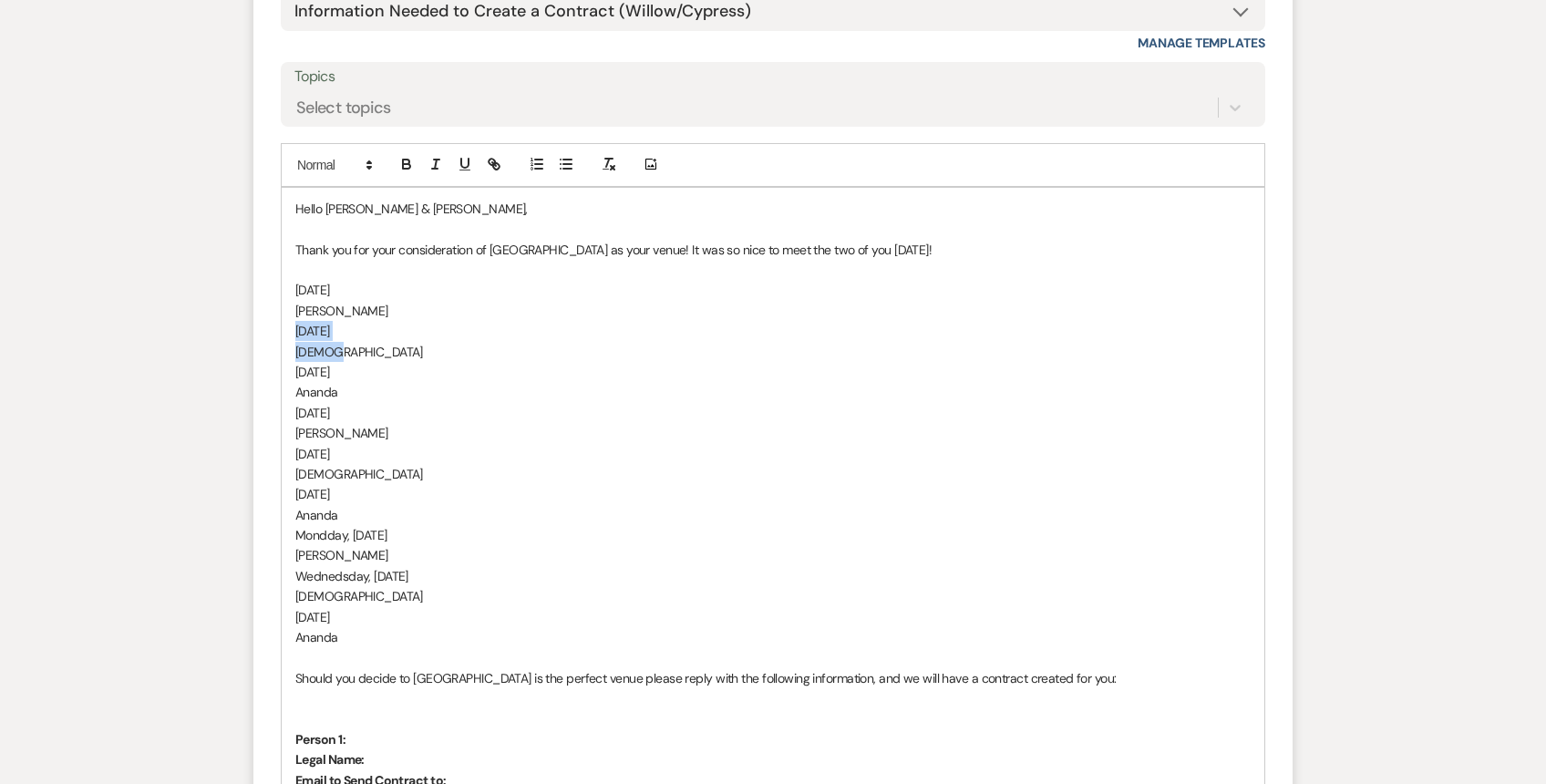
drag, startPoint x: 353, startPoint y: 304, endPoint x: 287, endPoint y: 280, distance: 70.2
click at [287, 280] on div "Hello [PERSON_NAME] & [PERSON_NAME], Thank you for your consideration of [GEOGR…" at bounding box center [773, 709] width 982 height 1043
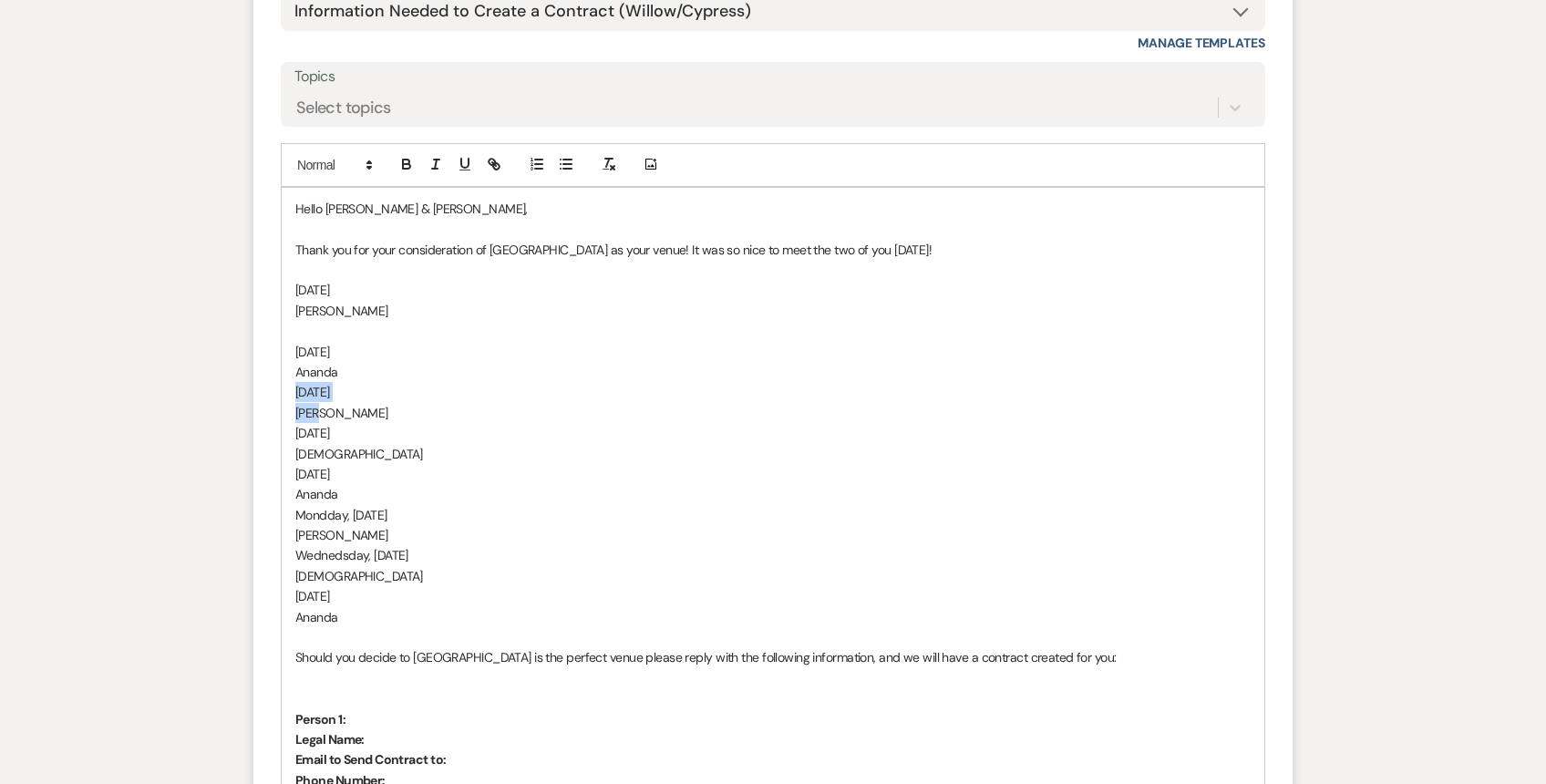
drag, startPoint x: 328, startPoint y: 366, endPoint x: 279, endPoint y: 343, distance: 54.1
click at [279, 343] on form "Reply X Saving draft... Recipients* Event Contacts ( [PERSON_NAME] ) Insert Tem…" at bounding box center [773, 606] width 1040 height 1578
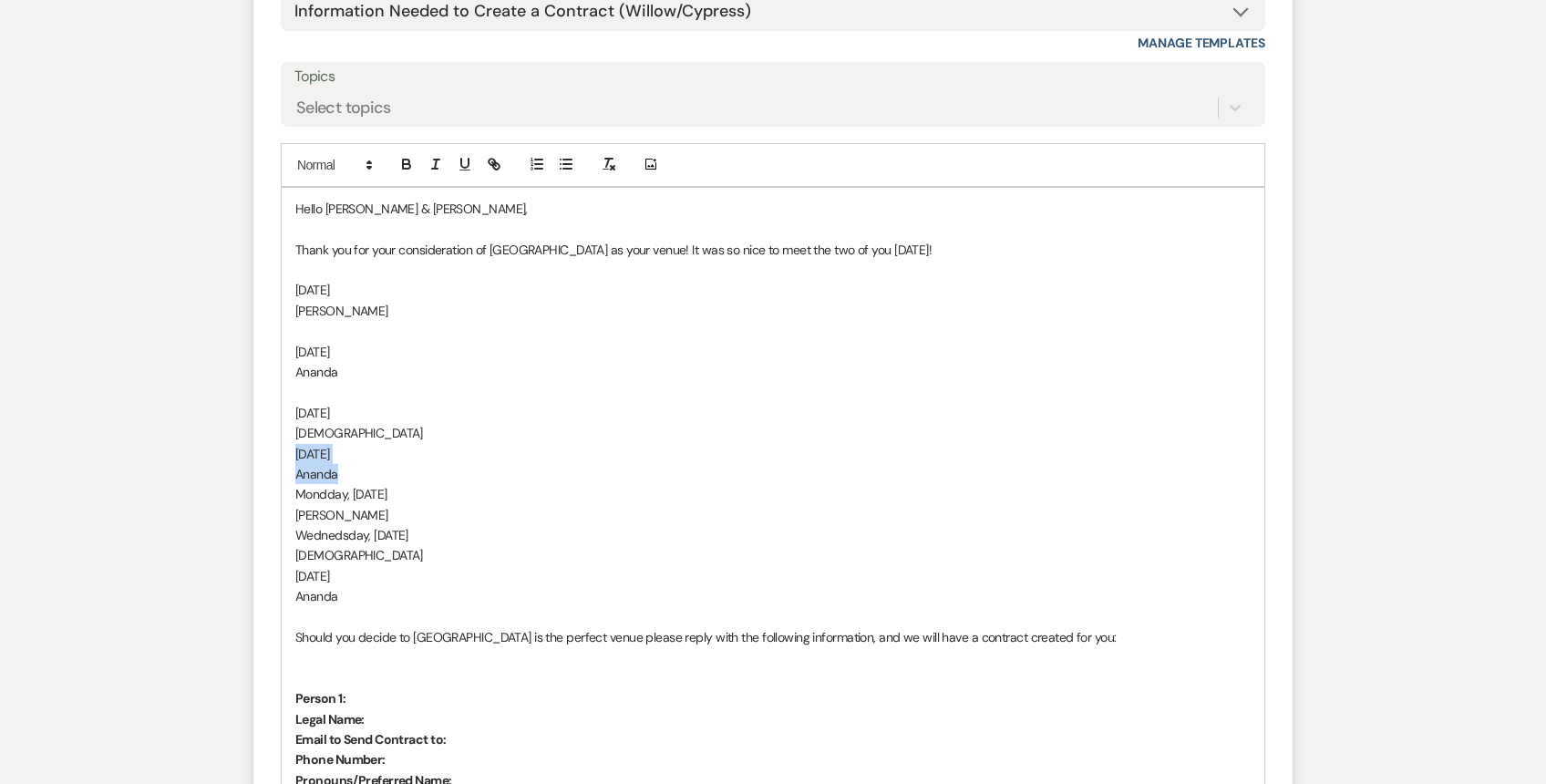
drag, startPoint x: 339, startPoint y: 427, endPoint x: 283, endPoint y: 411, distance: 58.2
click at [283, 411] on div "Hello [PERSON_NAME] & [PERSON_NAME], Thank you for your consideration of [GEOGR…" at bounding box center [773, 688] width 982 height 1002
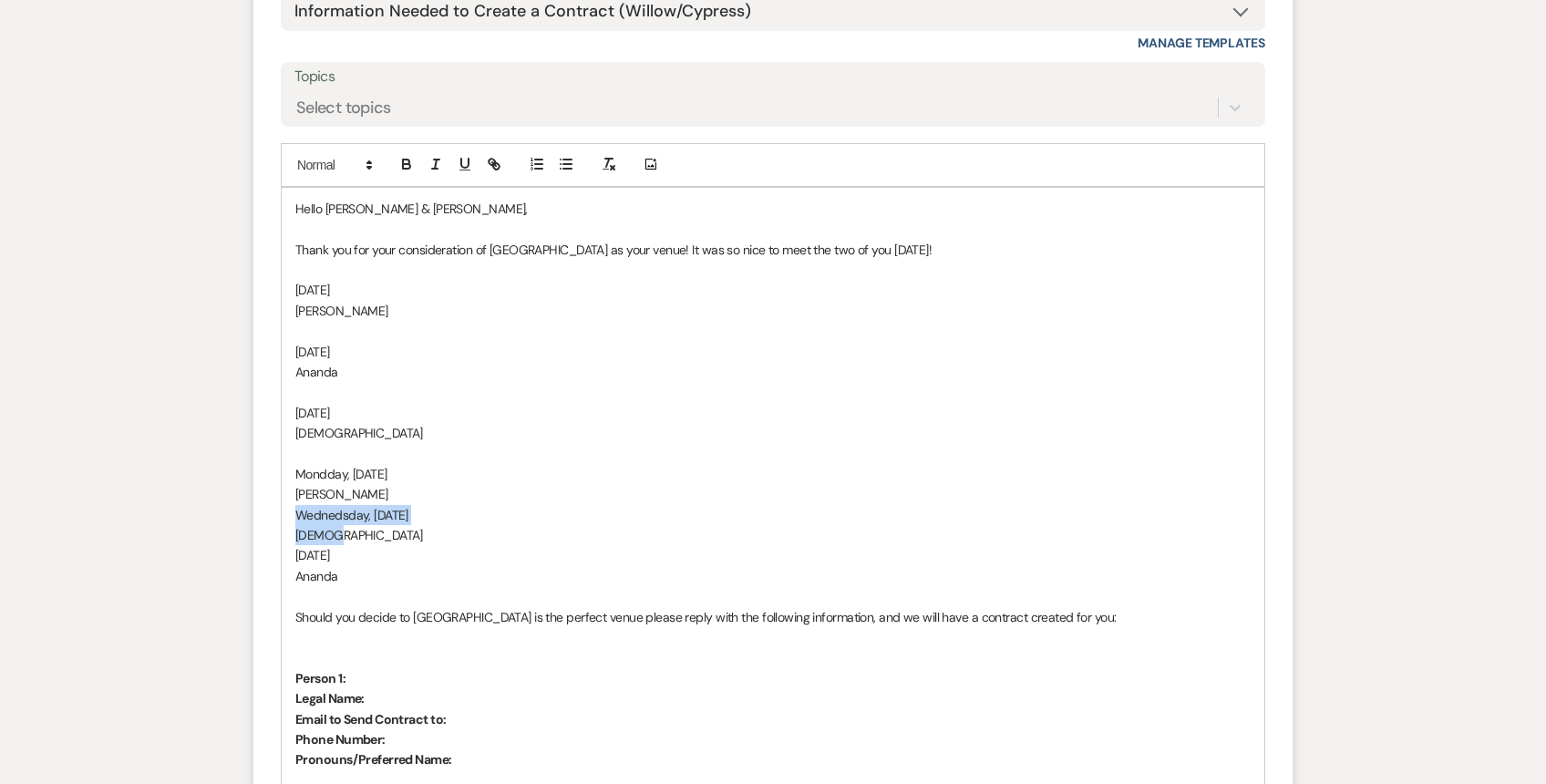
drag, startPoint x: 340, startPoint y: 487, endPoint x: 286, endPoint y: 468, distance: 57.2
click at [286, 468] on div "Hello [PERSON_NAME] & [PERSON_NAME], Thank you for your consideration of [GEOGR…" at bounding box center [773, 677] width 982 height 980
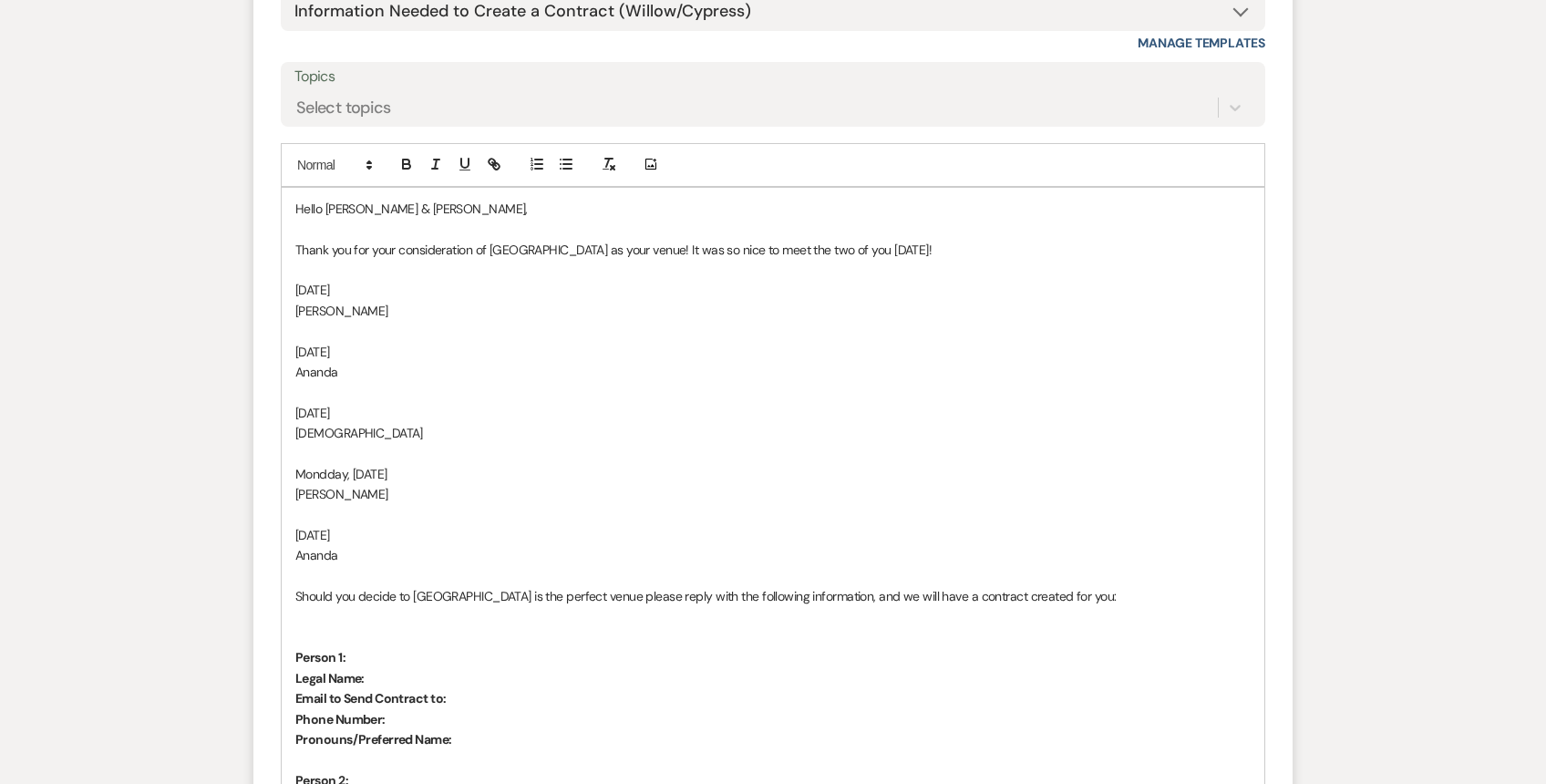
click at [297, 321] on p at bounding box center [773, 330] width 956 height 20
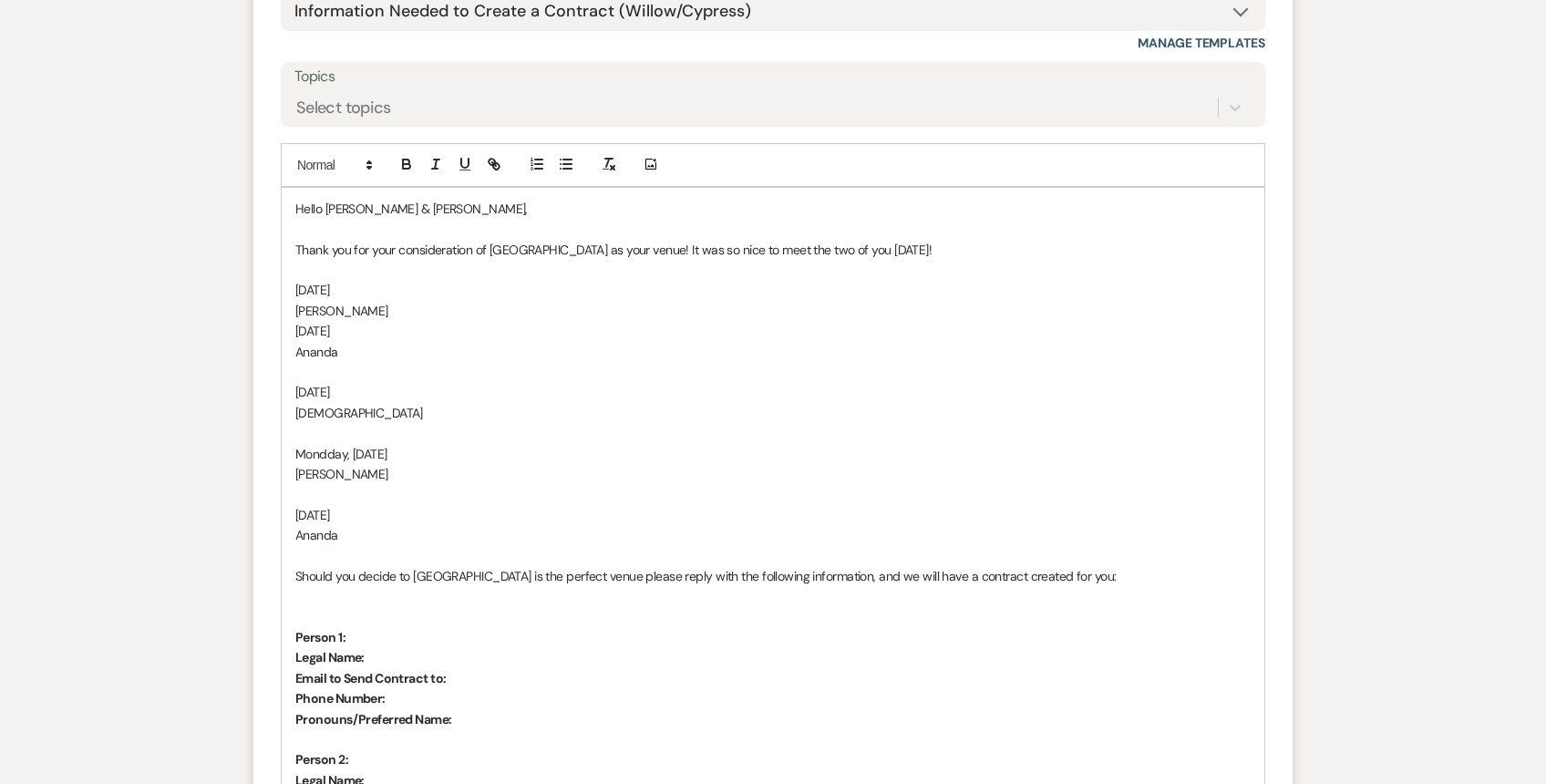
click at [295, 301] on p "[PERSON_NAME]" at bounding box center [773, 310] width 956 height 20
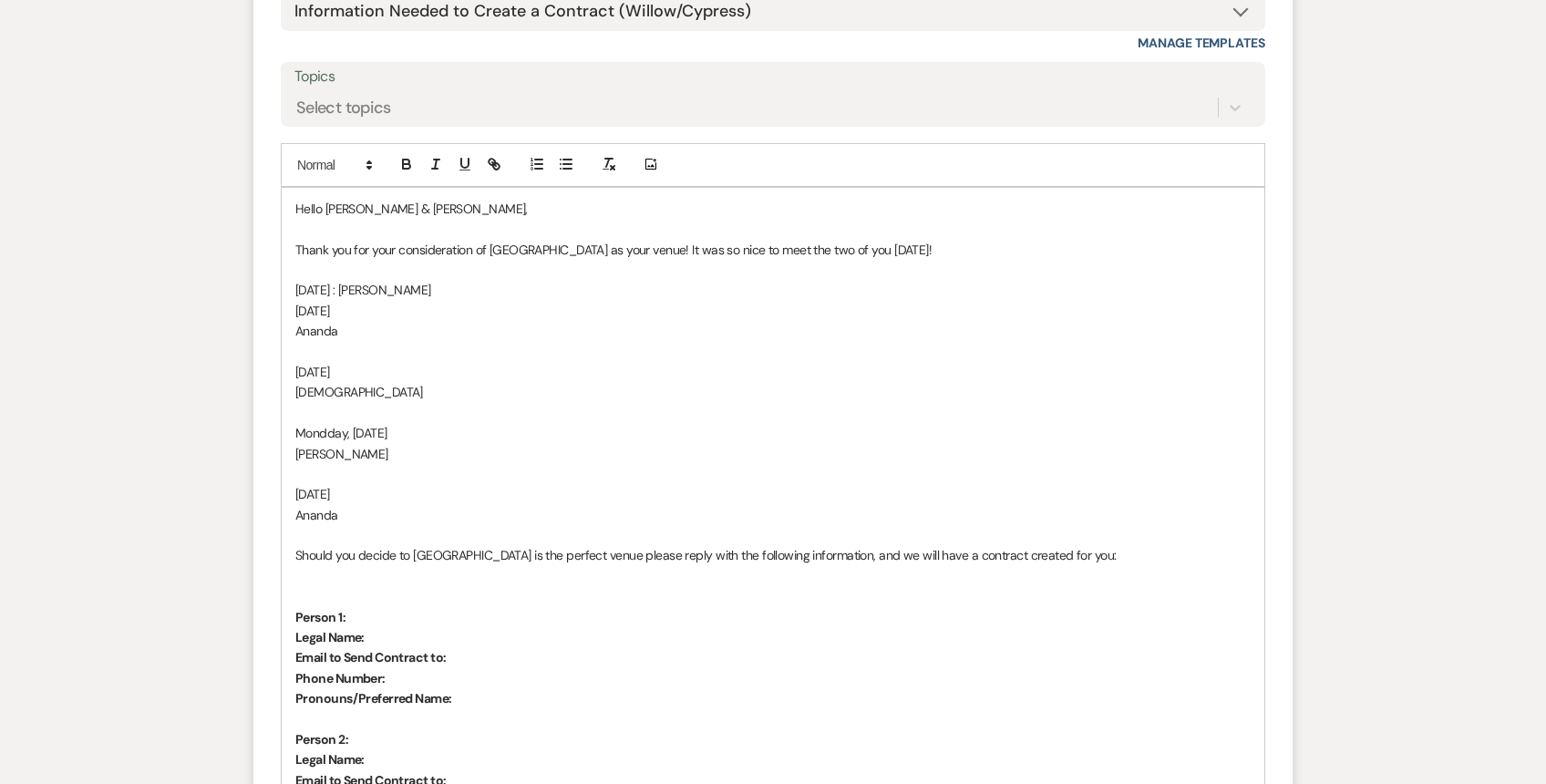
click at [295, 321] on p "Ananda" at bounding box center [773, 330] width 956 height 20
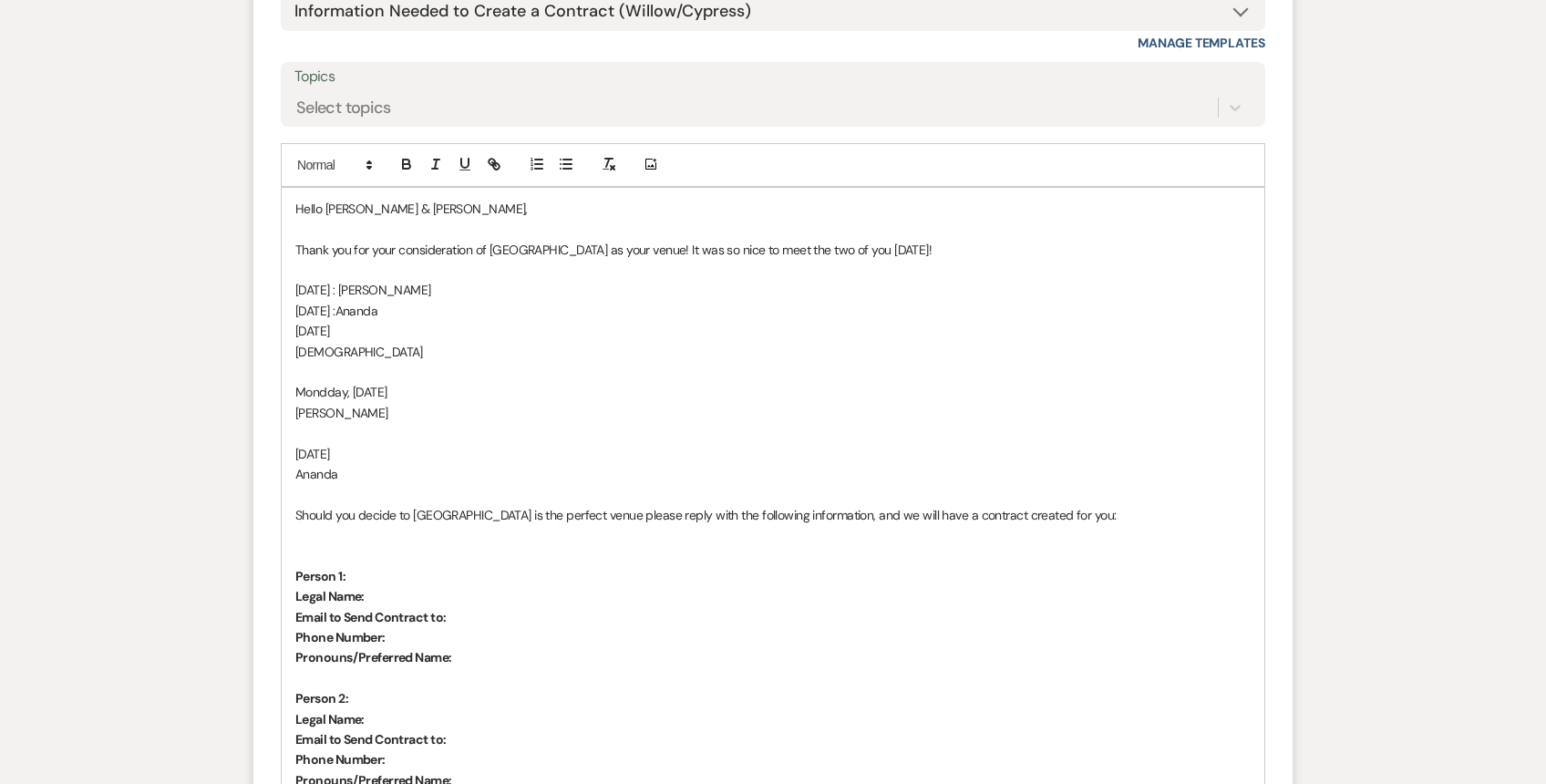
click at [290, 303] on div "Hello [PERSON_NAME] & [PERSON_NAME], Thank you for your consideration of [GEOGR…" at bounding box center [773, 626] width 982 height 878
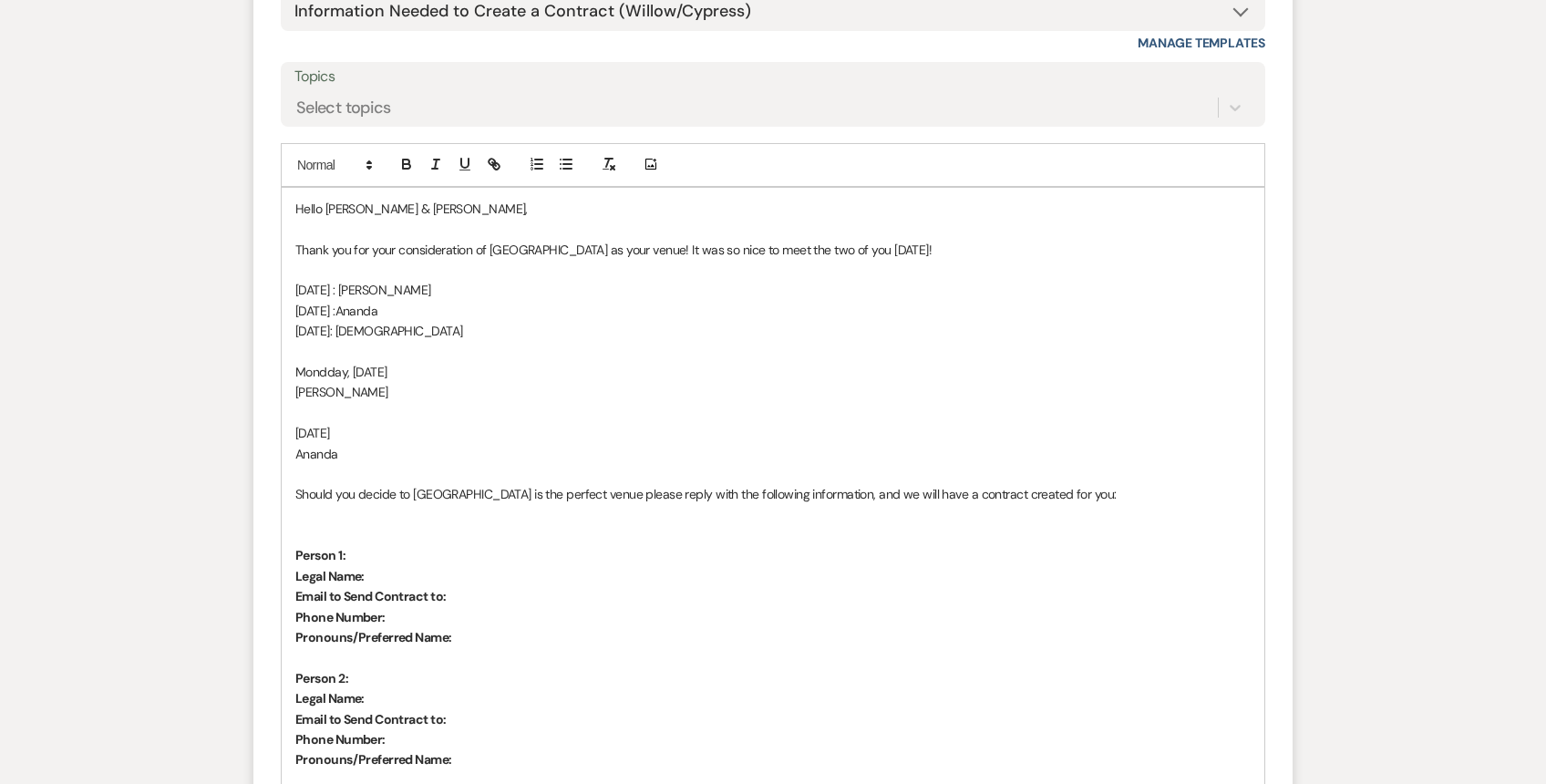
click at [321, 362] on p "Mondday, [DATE]" at bounding box center [773, 371] width 956 height 20
click at [329, 362] on p "Mondday, [DATE]" at bounding box center [773, 371] width 956 height 20
click at [289, 325] on div "Hello [PERSON_NAME] & [PERSON_NAME], Thank you for your consideration of [GEOGR…" at bounding box center [773, 617] width 982 height 858
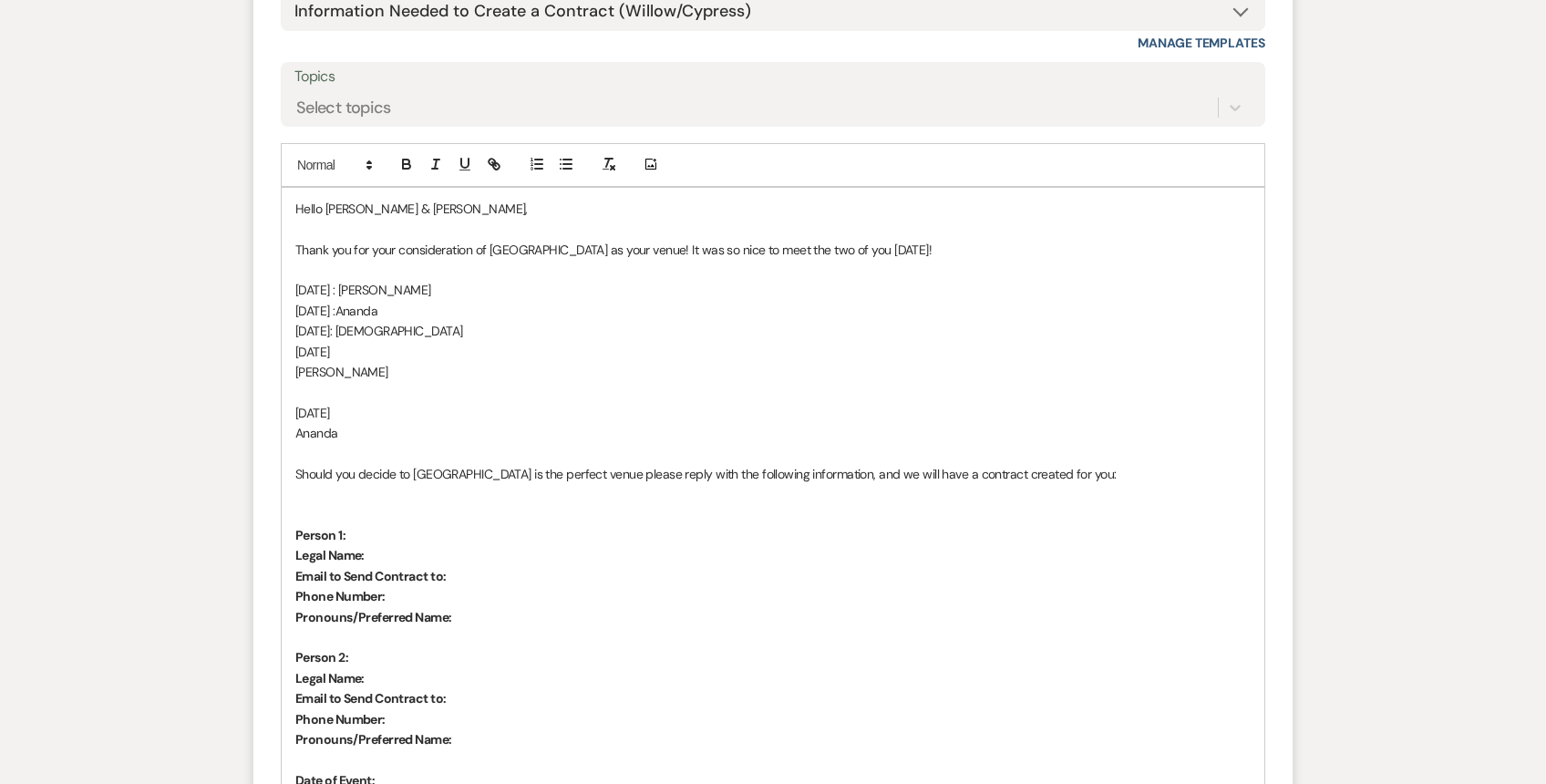
click at [291, 323] on div "Hello [PERSON_NAME] & [PERSON_NAME], Thank you for your consideration of [GEOGR…" at bounding box center [773, 606] width 982 height 838
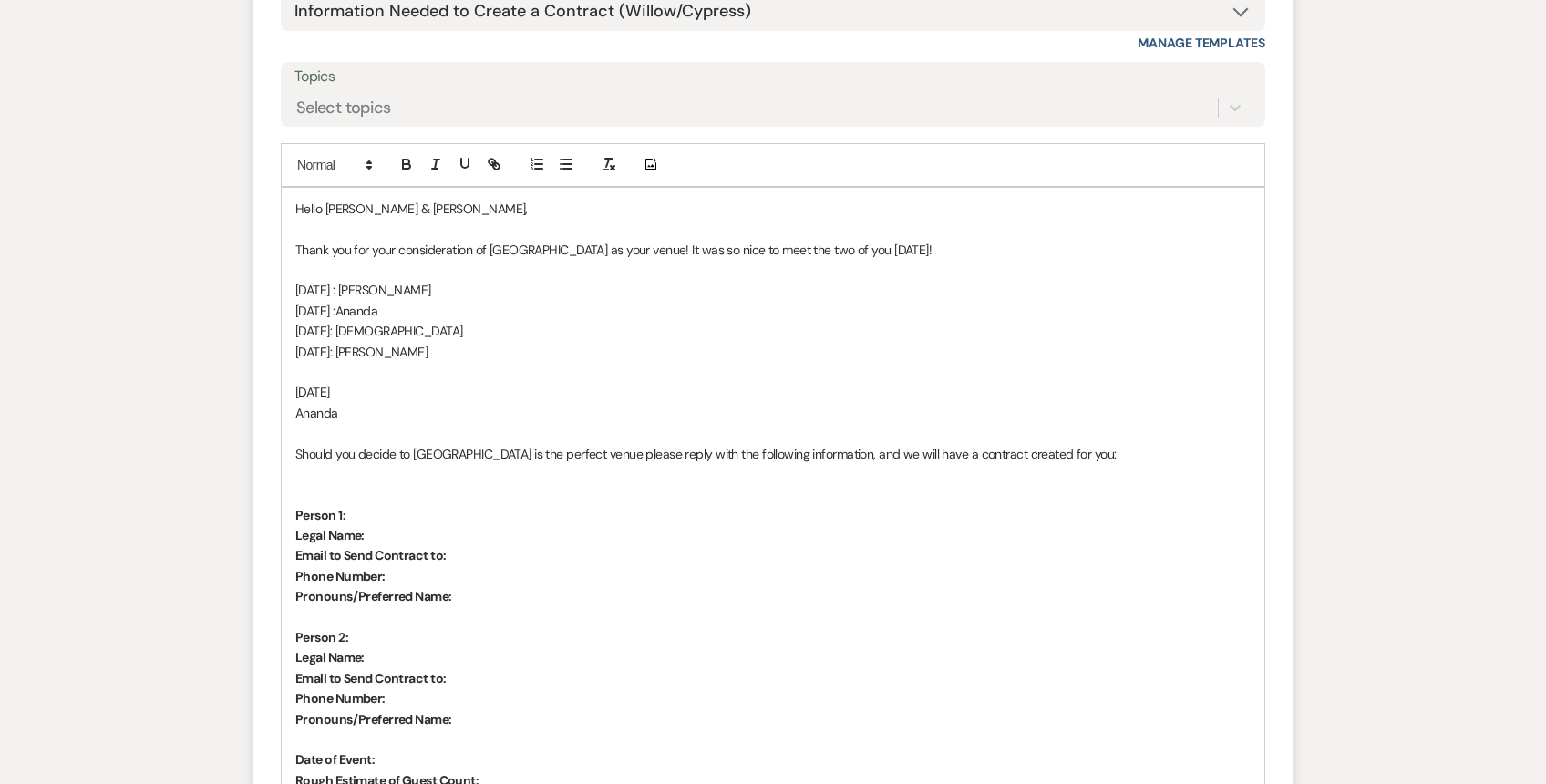
click at [291, 369] on div "Hello [PERSON_NAME] & [PERSON_NAME], Thank you for your consideration of [GEOGR…" at bounding box center [773, 596] width 982 height 817
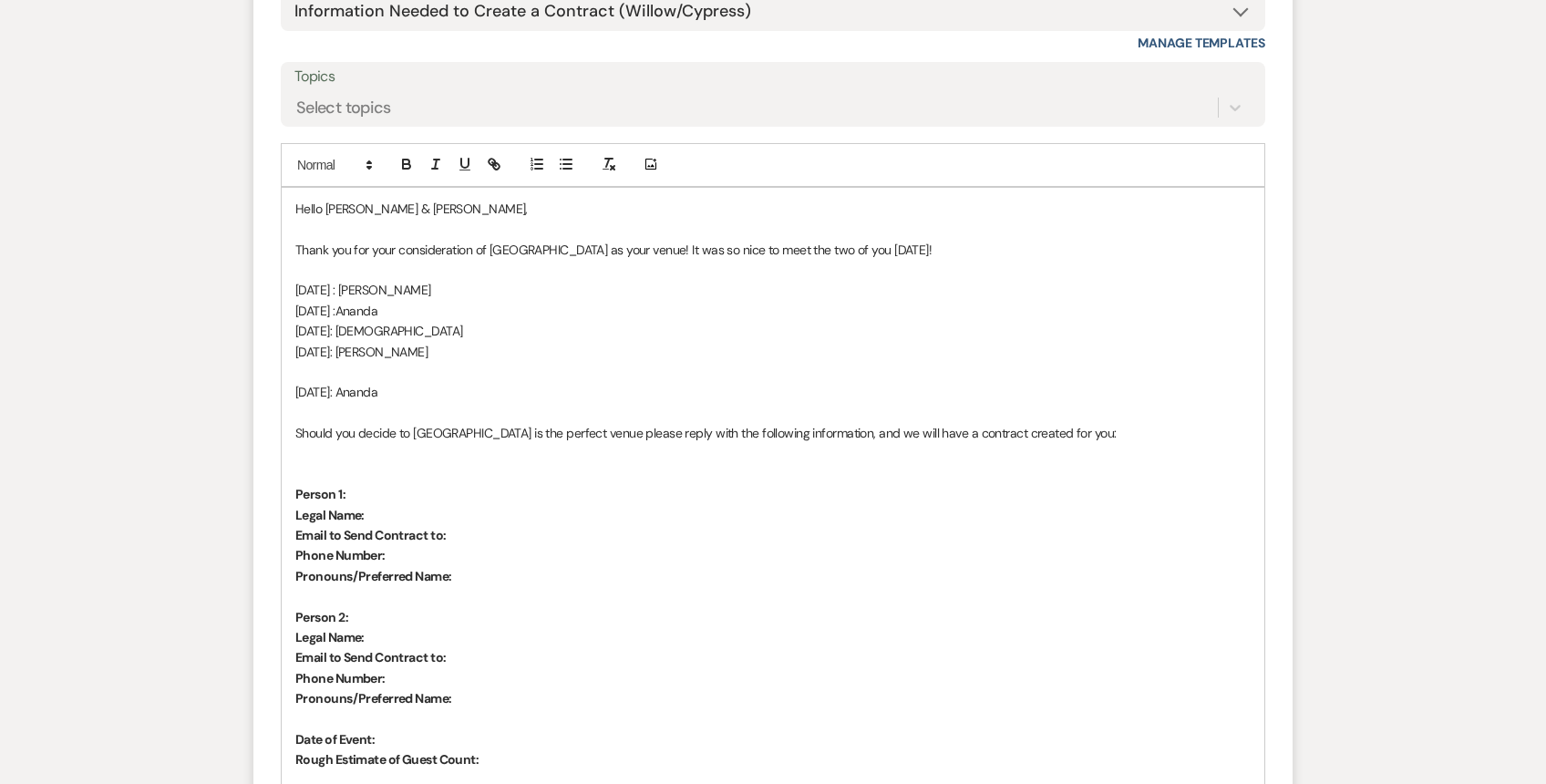
click at [291, 339] on div "Hello [PERSON_NAME] & [PERSON_NAME], Thank you for your consideration of [GEOGR…" at bounding box center [773, 586] width 982 height 797
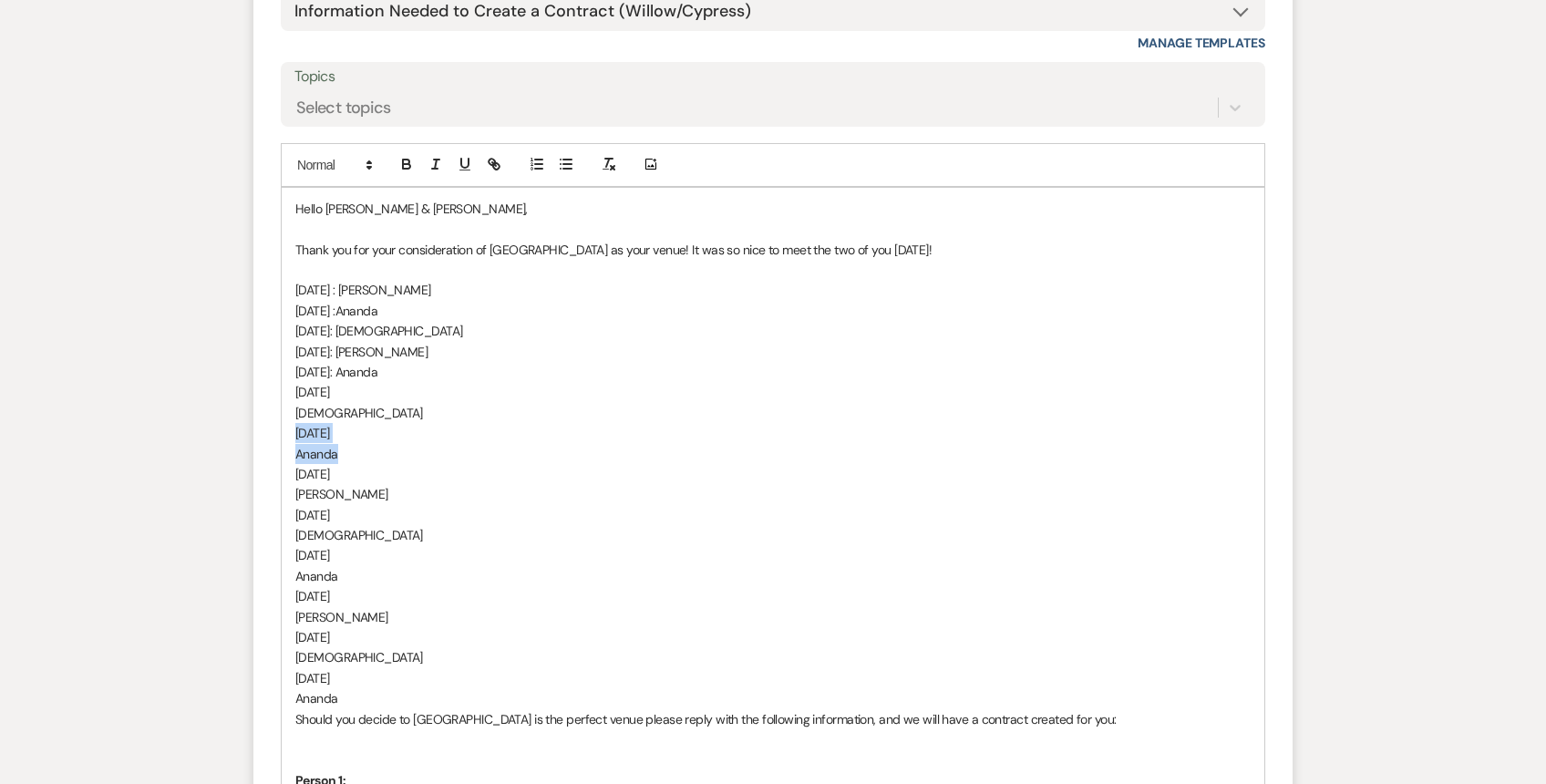
drag, startPoint x: 342, startPoint y: 414, endPoint x: 280, endPoint y: 390, distance: 66.5
click at [280, 390] on form "Reply X Draft saved! Recipients* Event Contacts ( [PERSON_NAME] ) Insert Templa…" at bounding box center [773, 637] width 1040 height 1638
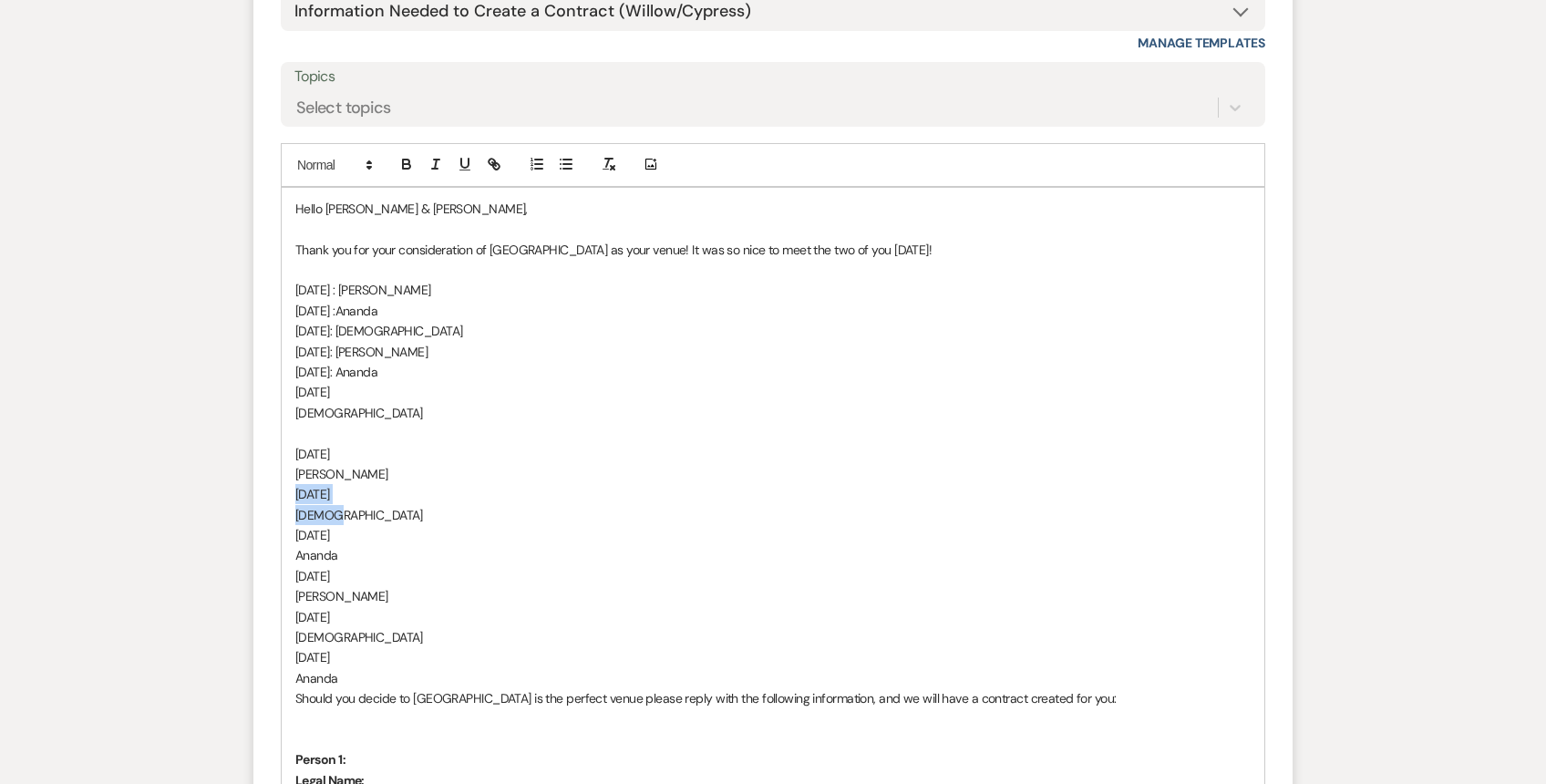
drag, startPoint x: 334, startPoint y: 461, endPoint x: 284, endPoint y: 446, distance: 52.2
click at [284, 446] on div "Hello [PERSON_NAME] & [PERSON_NAME], Thank you for your consideration of [GEOGR…" at bounding box center [773, 718] width 982 height 1063
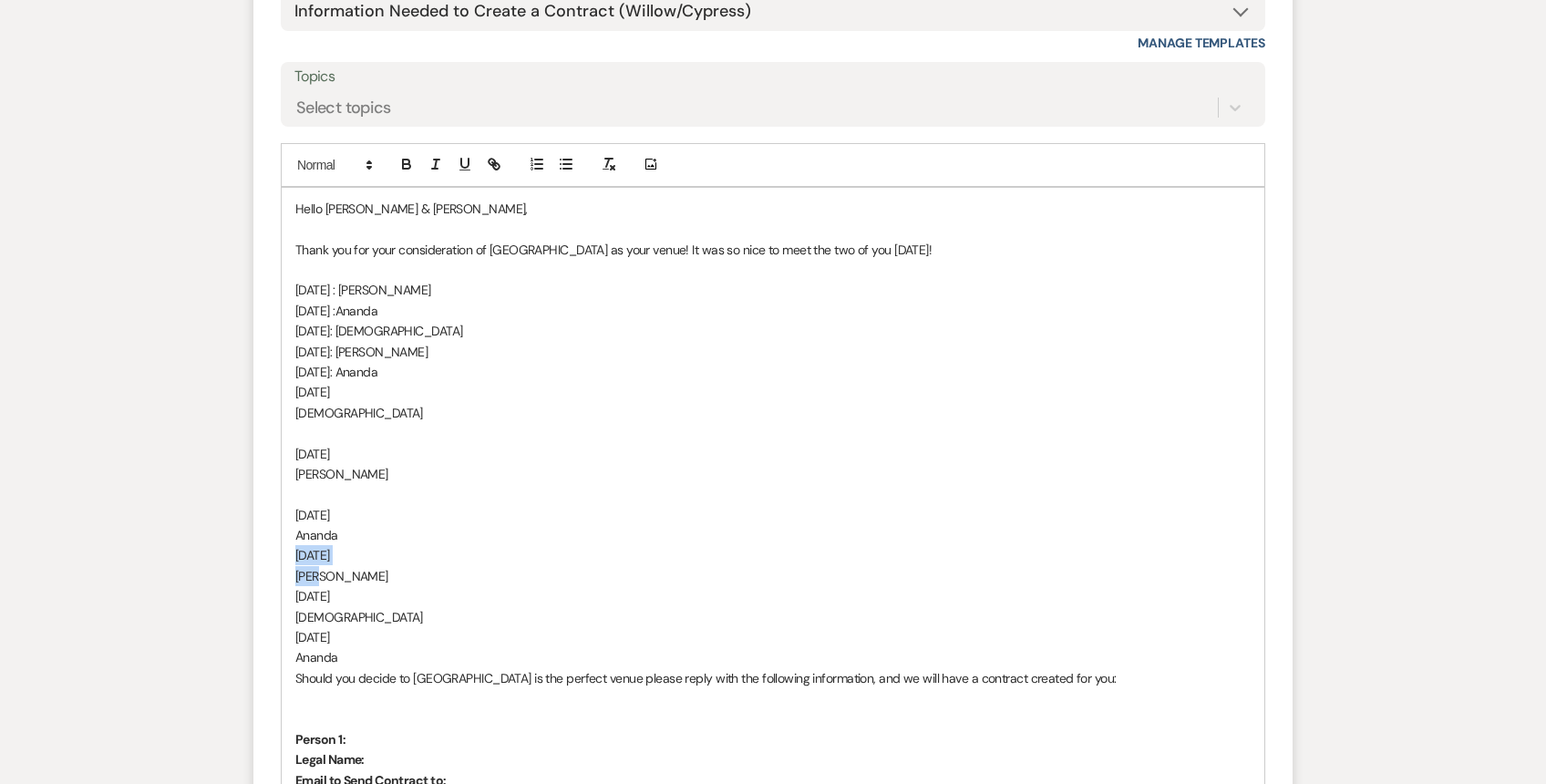
drag, startPoint x: 328, startPoint y: 527, endPoint x: 287, endPoint y: 507, distance: 45.6
click at [286, 508] on div "Hello [PERSON_NAME] & [PERSON_NAME], Thank you for your consideration of [GEOGR…" at bounding box center [773, 709] width 982 height 1043
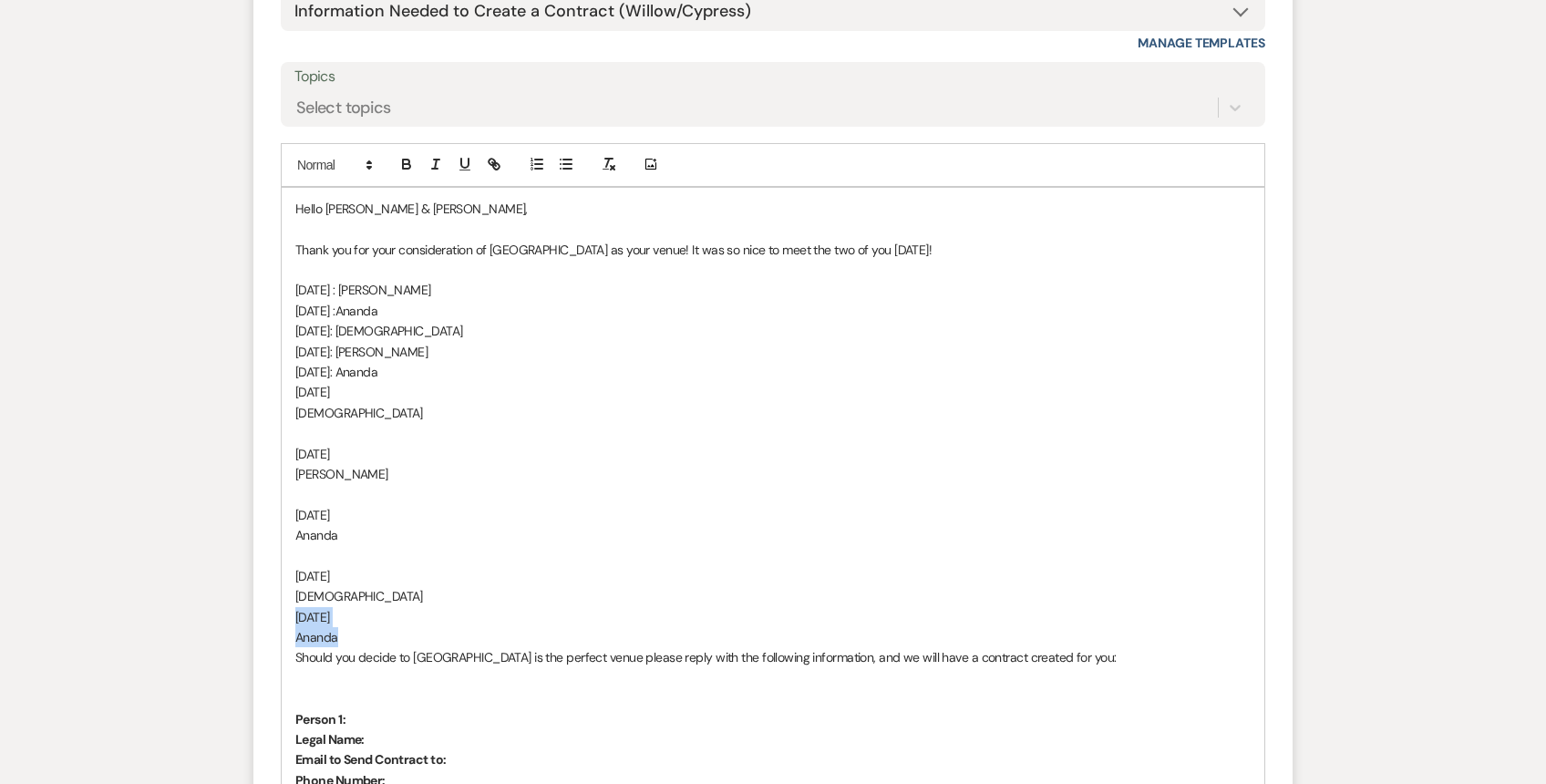
drag, startPoint x: 353, startPoint y: 595, endPoint x: 285, endPoint y: 573, distance: 71.5
click at [285, 573] on div "Hello [PERSON_NAME] & [PERSON_NAME], Thank you for your consideration of [GEOGR…" at bounding box center [773, 698] width 982 height 1022
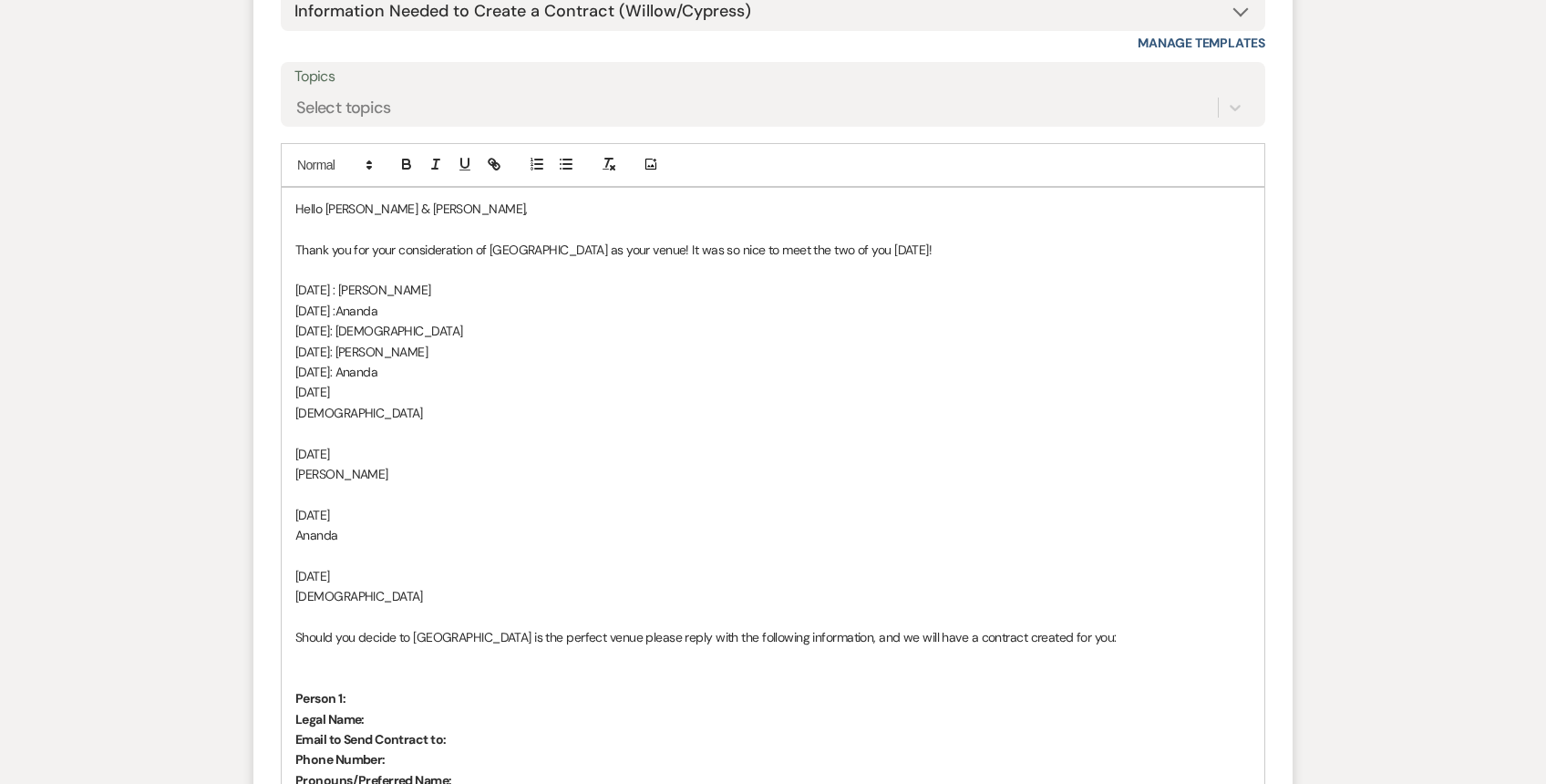
click at [294, 363] on div "Hello [PERSON_NAME] & [PERSON_NAME], Thank you for your consideration of [GEOGR…" at bounding box center [773, 688] width 982 height 1002
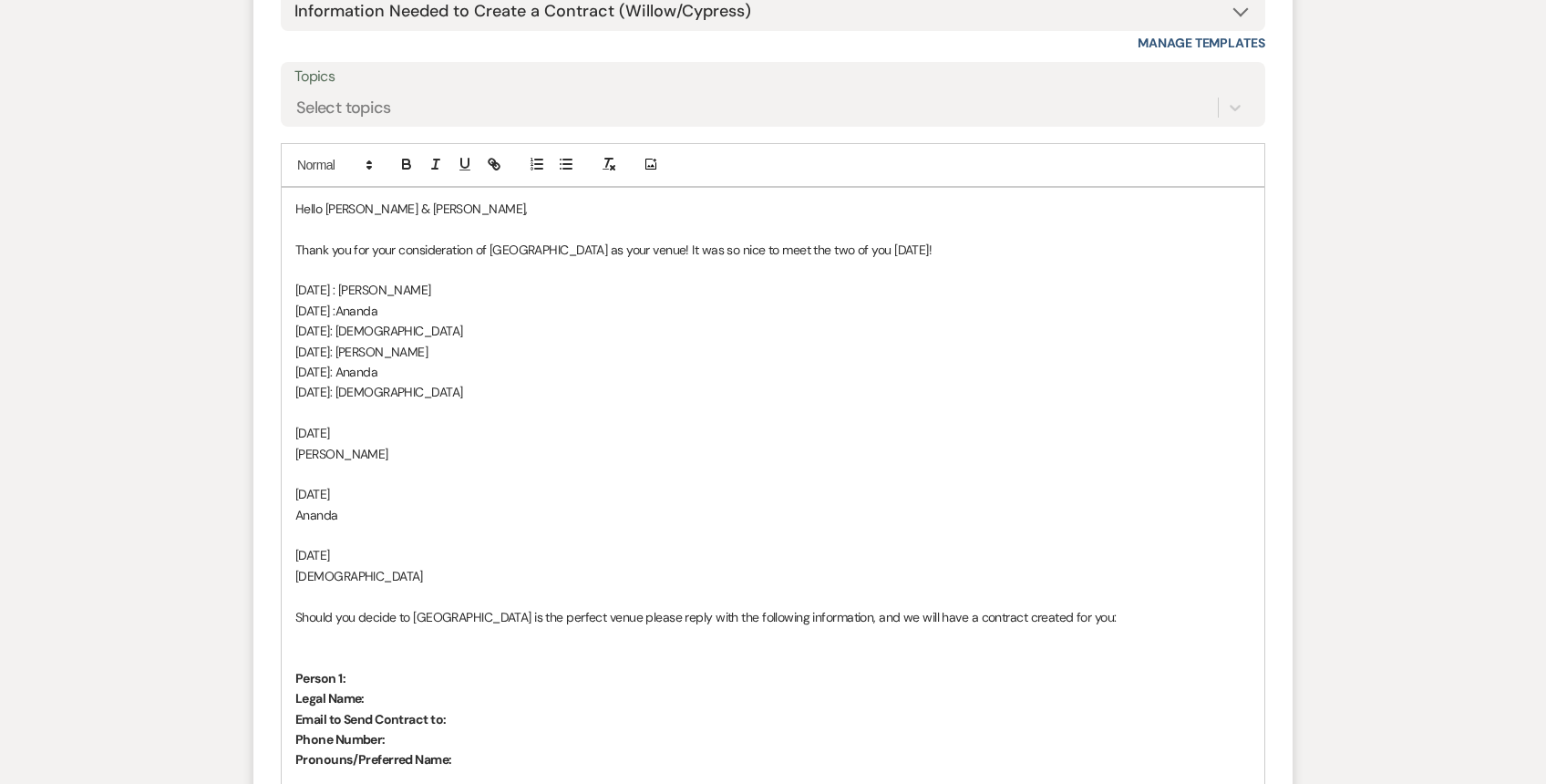
click at [294, 401] on div "Hello [PERSON_NAME] & [PERSON_NAME], Thank you for your consideration of [GEOGR…" at bounding box center [773, 677] width 982 height 980
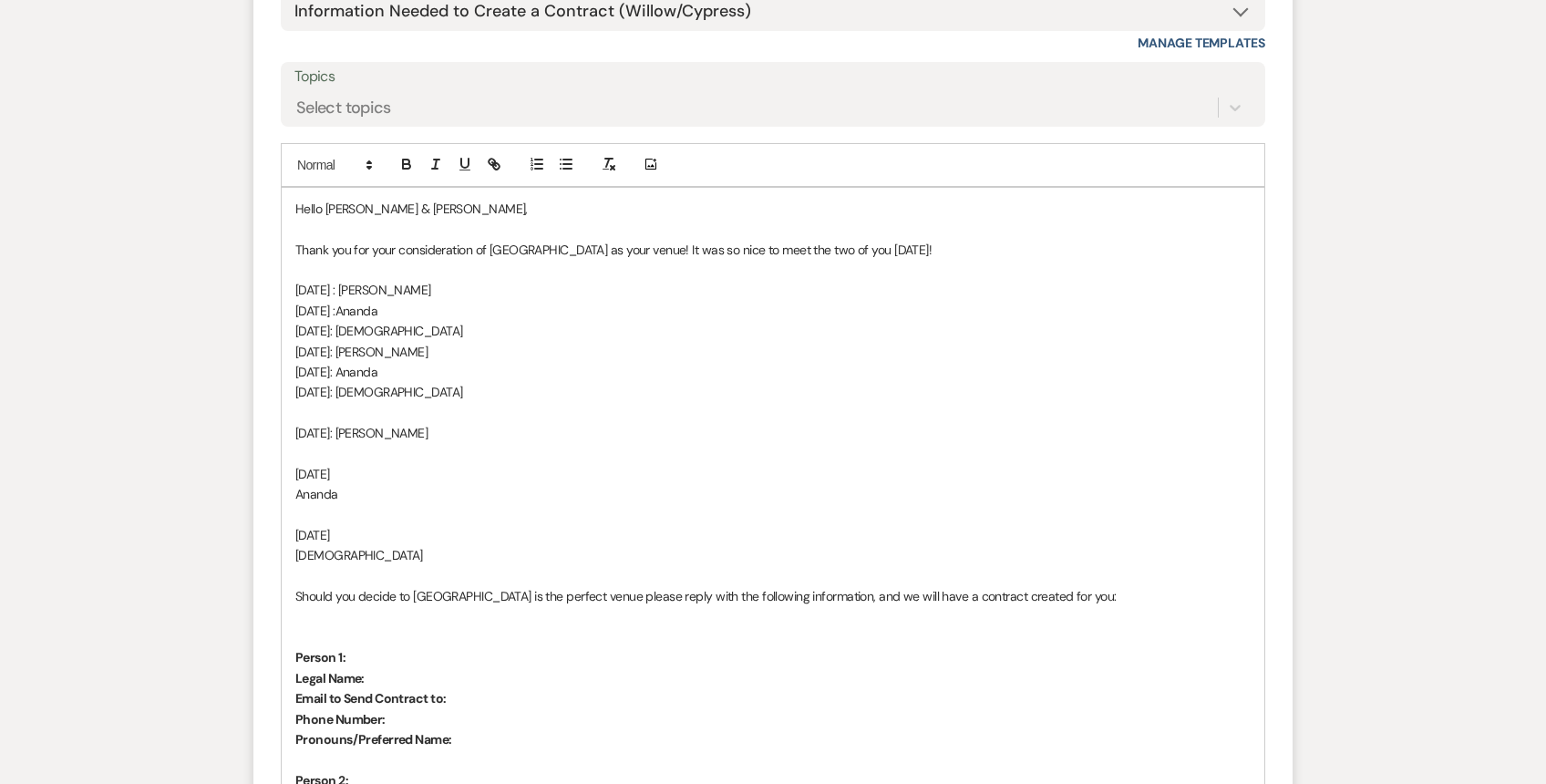
click at [289, 450] on div "Hello [PERSON_NAME] & [PERSON_NAME], Thank you for your consideration of [GEOGR…" at bounding box center [773, 667] width 982 height 960
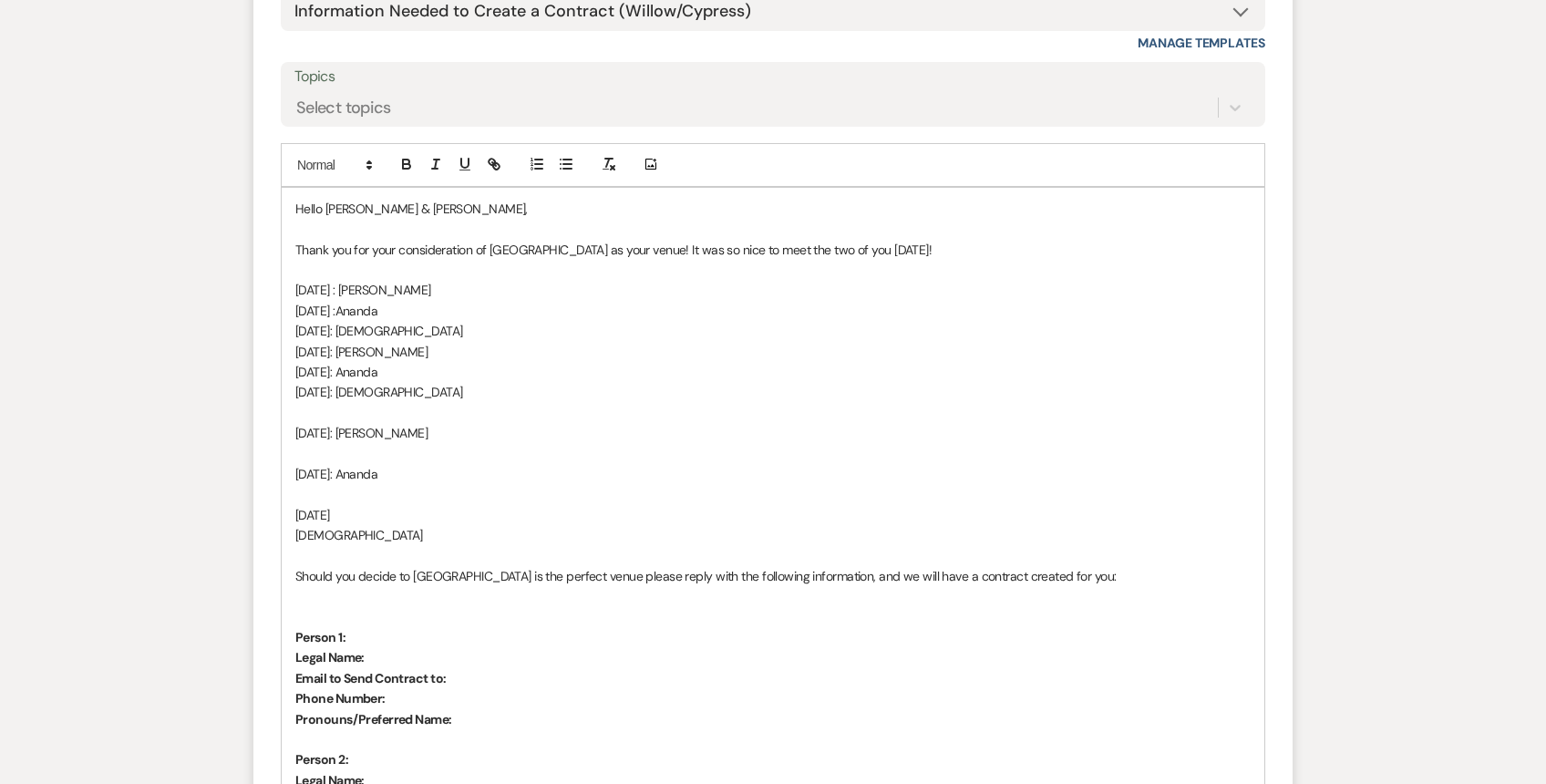
click at [291, 485] on div "Hello [PERSON_NAME] & [PERSON_NAME], Thank you for your consideration of [GEOGR…" at bounding box center [773, 657] width 982 height 940
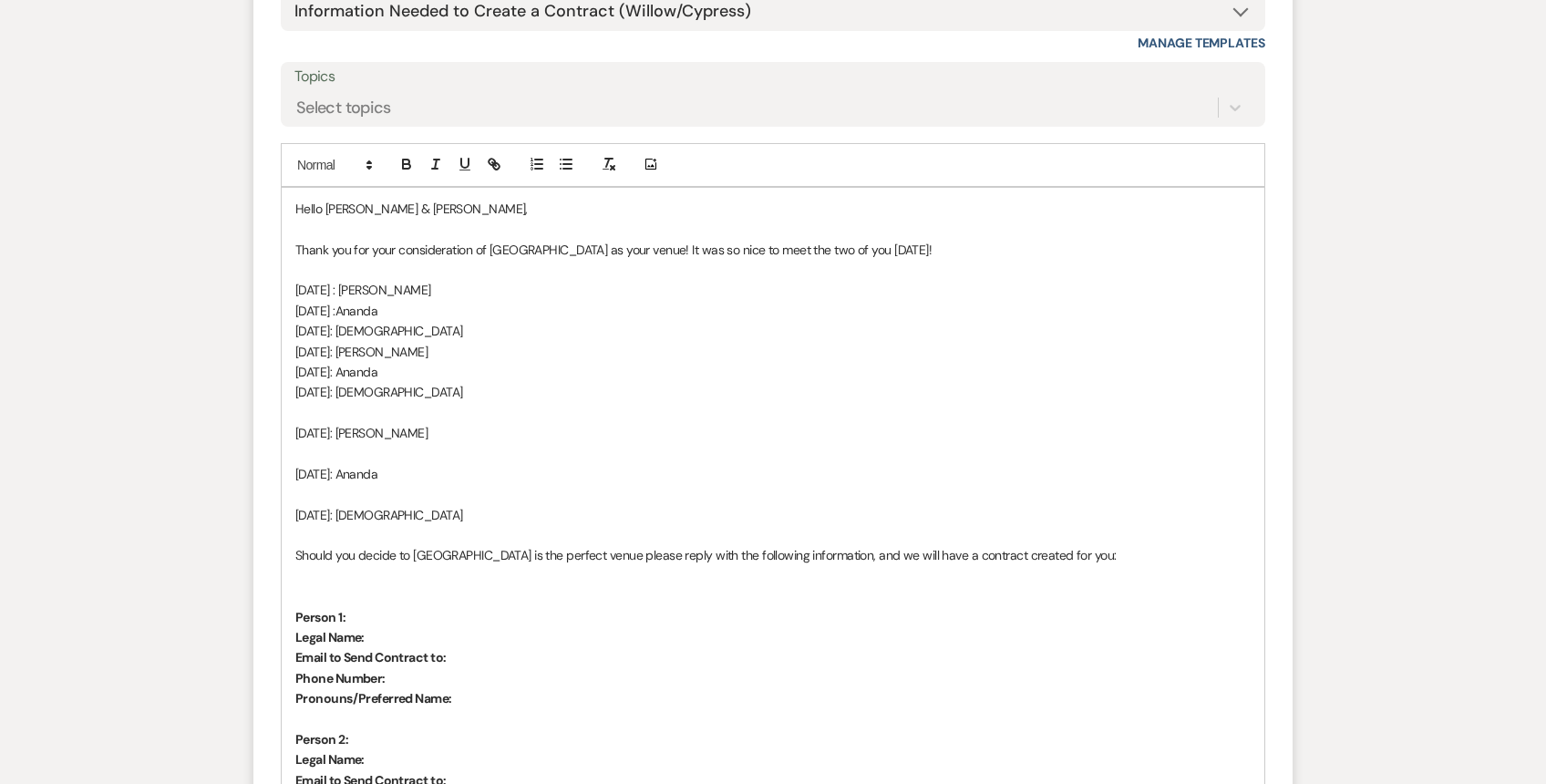
click at [299, 402] on p at bounding box center [773, 412] width 956 height 20
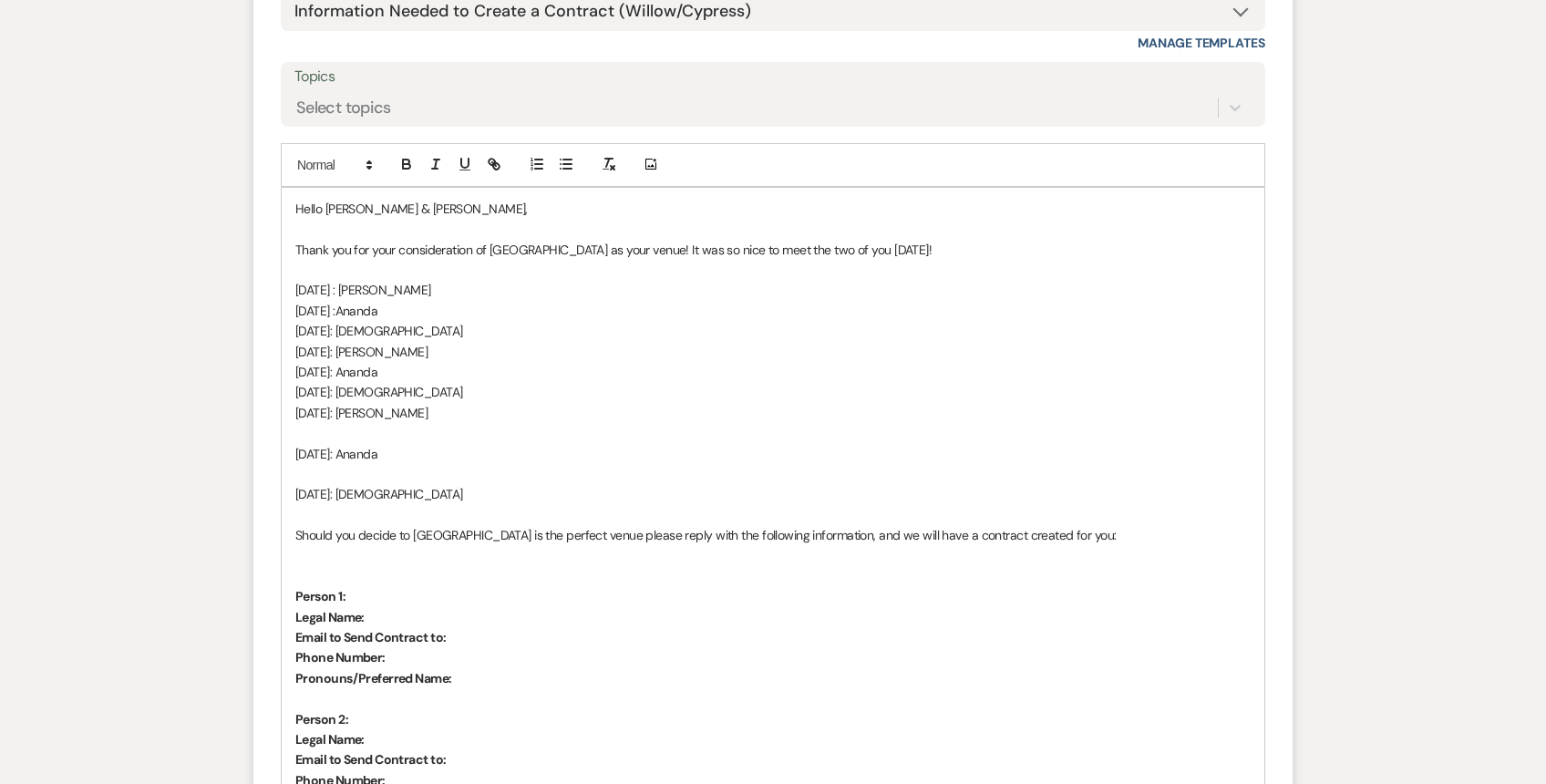
click at [306, 422] on p at bounding box center [773, 432] width 956 height 20
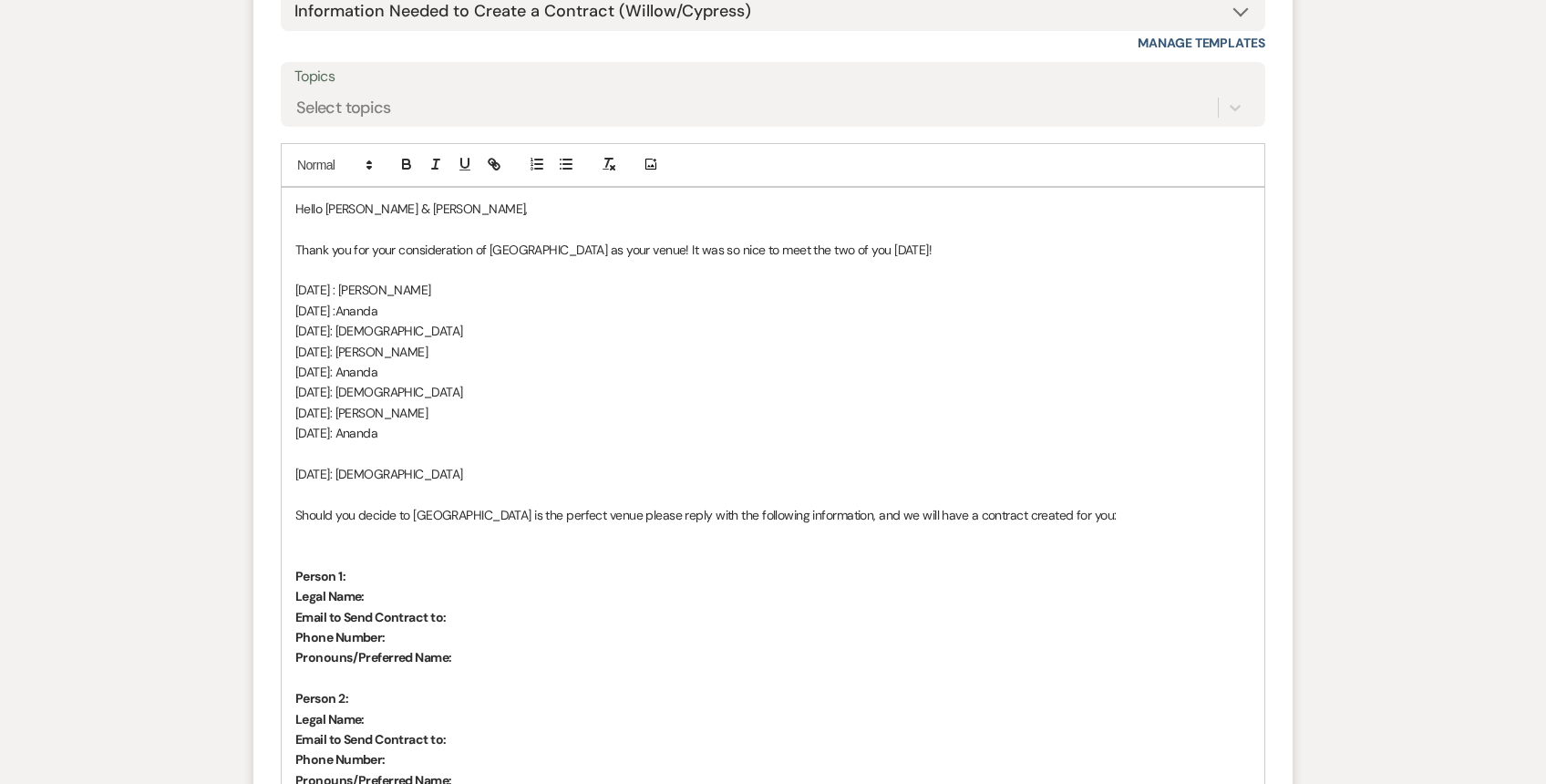
click at [293, 402] on div "Hello [PERSON_NAME] & [PERSON_NAME], Thank you for your consideration of [GEOGR…" at bounding box center [773, 626] width 982 height 878
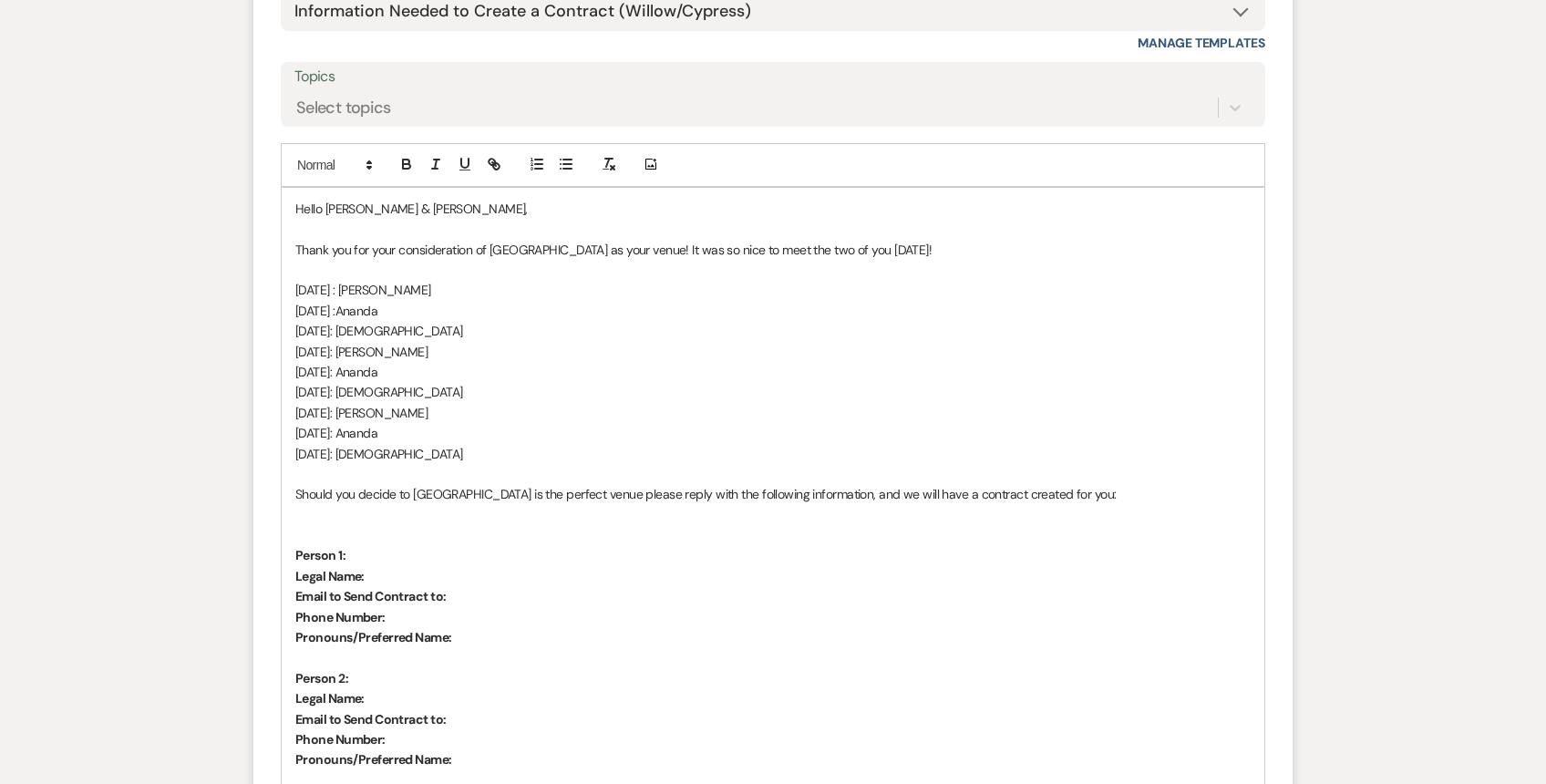
drag, startPoint x: 463, startPoint y: 403, endPoint x: 268, endPoint y: 230, distance: 260.7
click at [268, 230] on form "Reply X Saving draft... Recipients* Event Contacts ( [PERSON_NAME] ) Insert Tem…" at bounding box center [773, 524] width 1040 height 1414
click at [268, 238] on form "Reply X Draft saved! Recipients* Event Contacts ( [PERSON_NAME] ) Insert Templa…" at bounding box center [773, 524] width 1040 height 1414
drag, startPoint x: 466, startPoint y: 404, endPoint x: 295, endPoint y: 251, distance: 229.5
click at [295, 251] on div "Hello [PERSON_NAME] & [PERSON_NAME], Thank you for your consideration of [GEOGR…" at bounding box center [773, 617] width 982 height 858
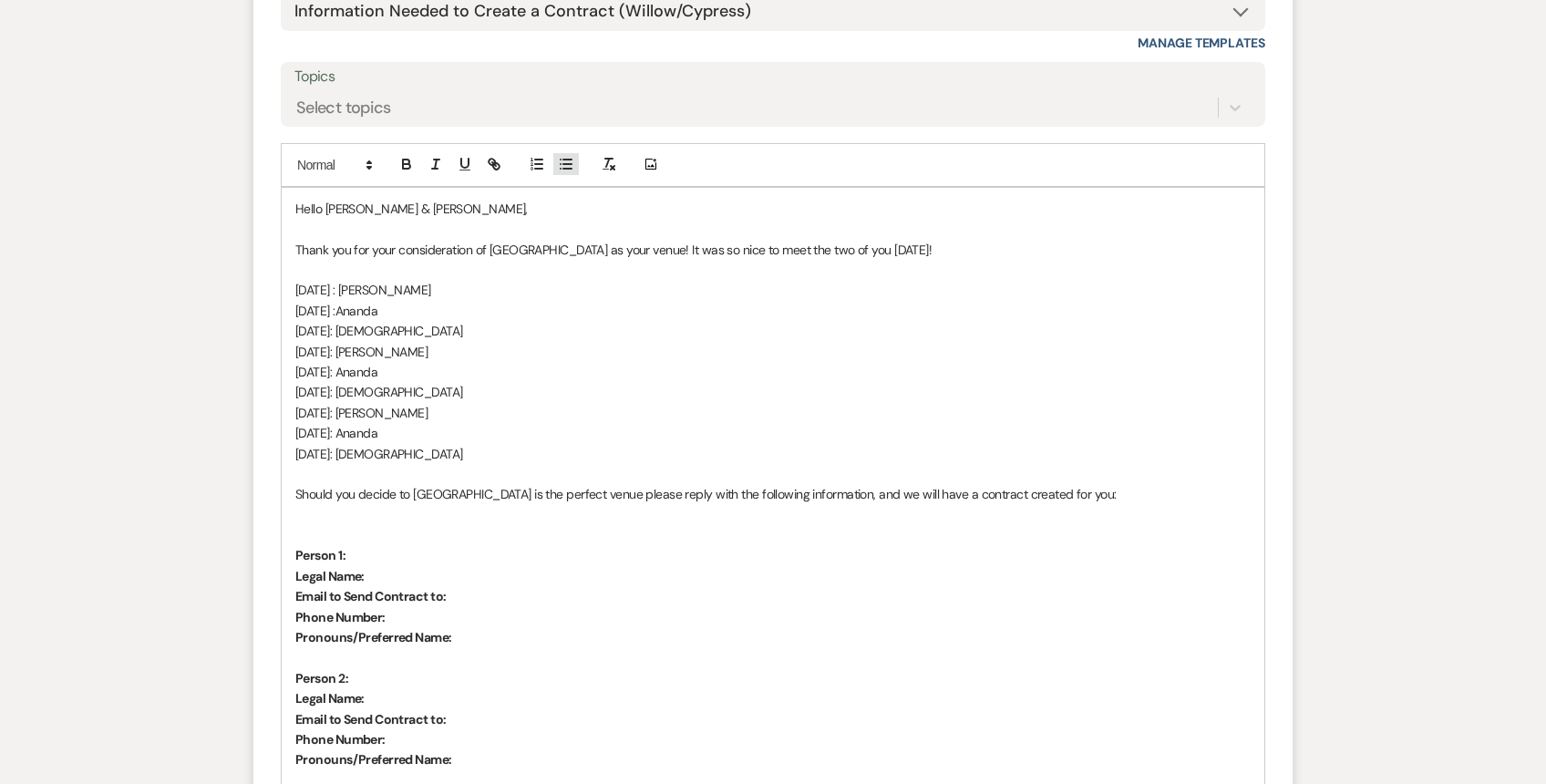
click at [563, 156] on icon "button" at bounding box center [565, 164] width 16 height 16
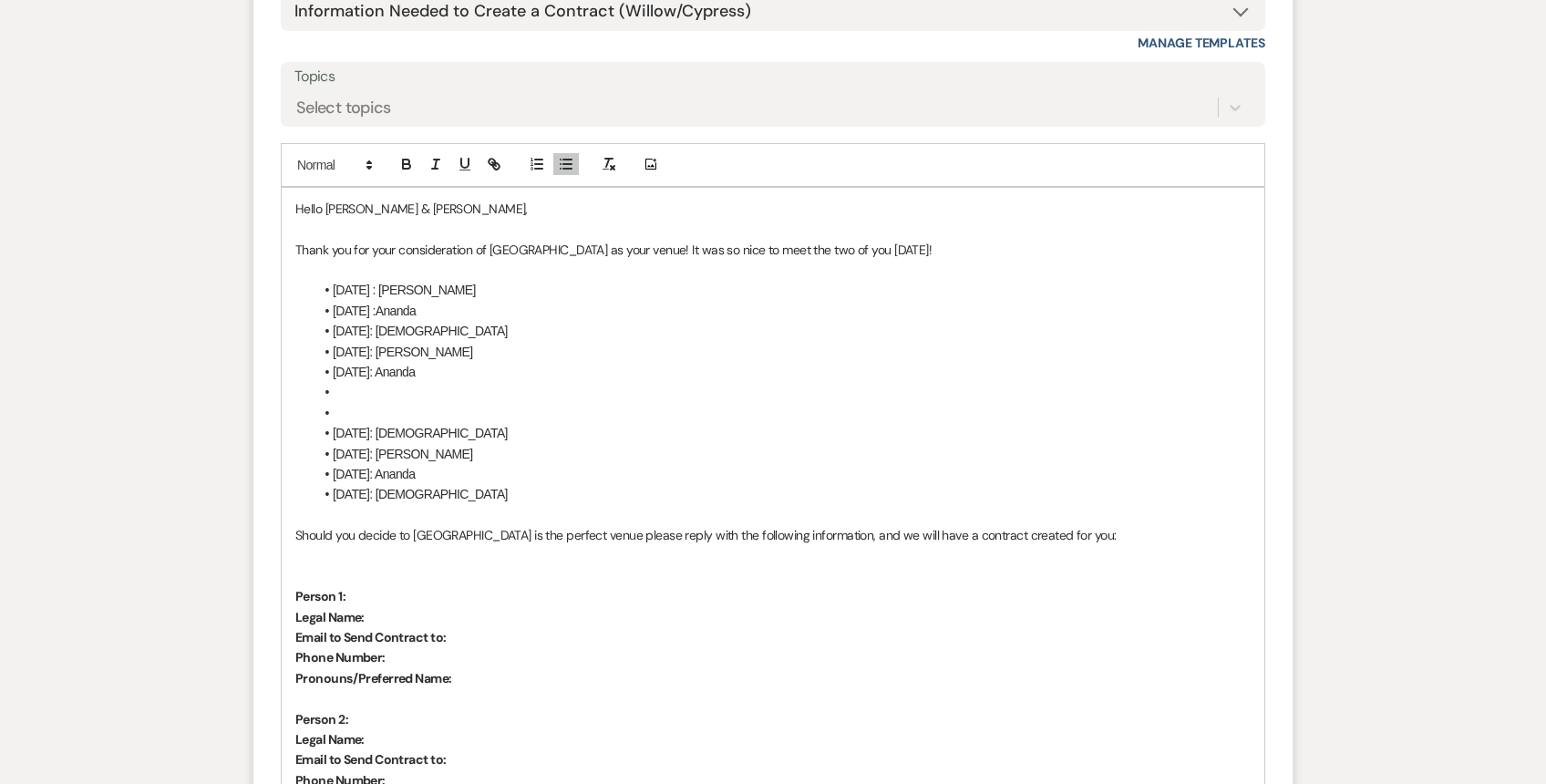
click at [377, 402] on li at bounding box center [782, 412] width 938 height 20
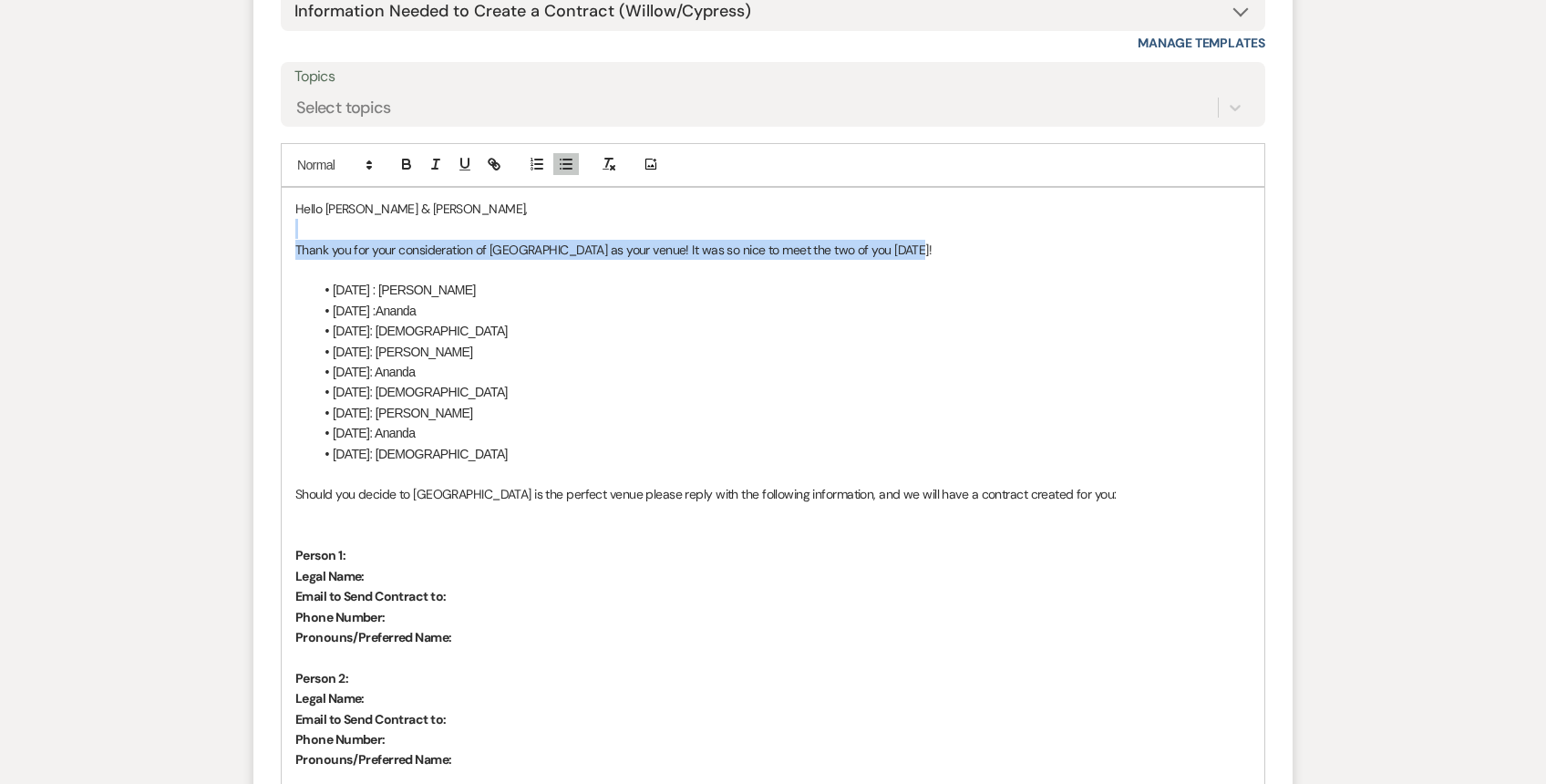
drag, startPoint x: 907, startPoint y: 201, endPoint x: 1015, endPoint y: 189, distance: 108.7
click at [1016, 189] on div "Hello [PERSON_NAME] & [PERSON_NAME], Thank you for your consideration of [GEOGR…" at bounding box center [773, 617] width 982 height 858
click at [1015, 219] on p at bounding box center [773, 228] width 956 height 20
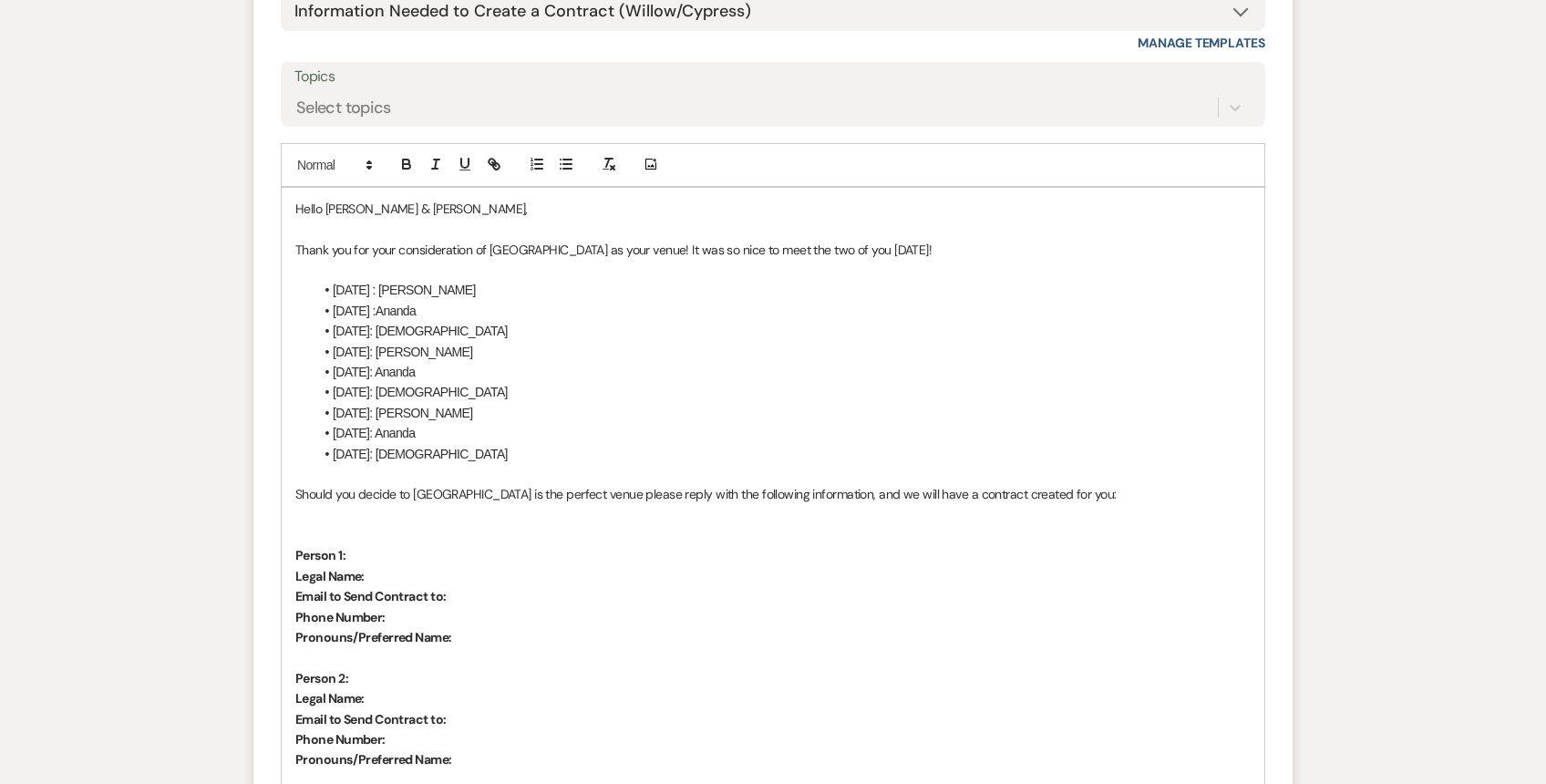
click at [926, 240] on p "Thank you for your consideration of [GEOGRAPHIC_DATA] as your venue! It was so …" at bounding box center [773, 249] width 956 height 20
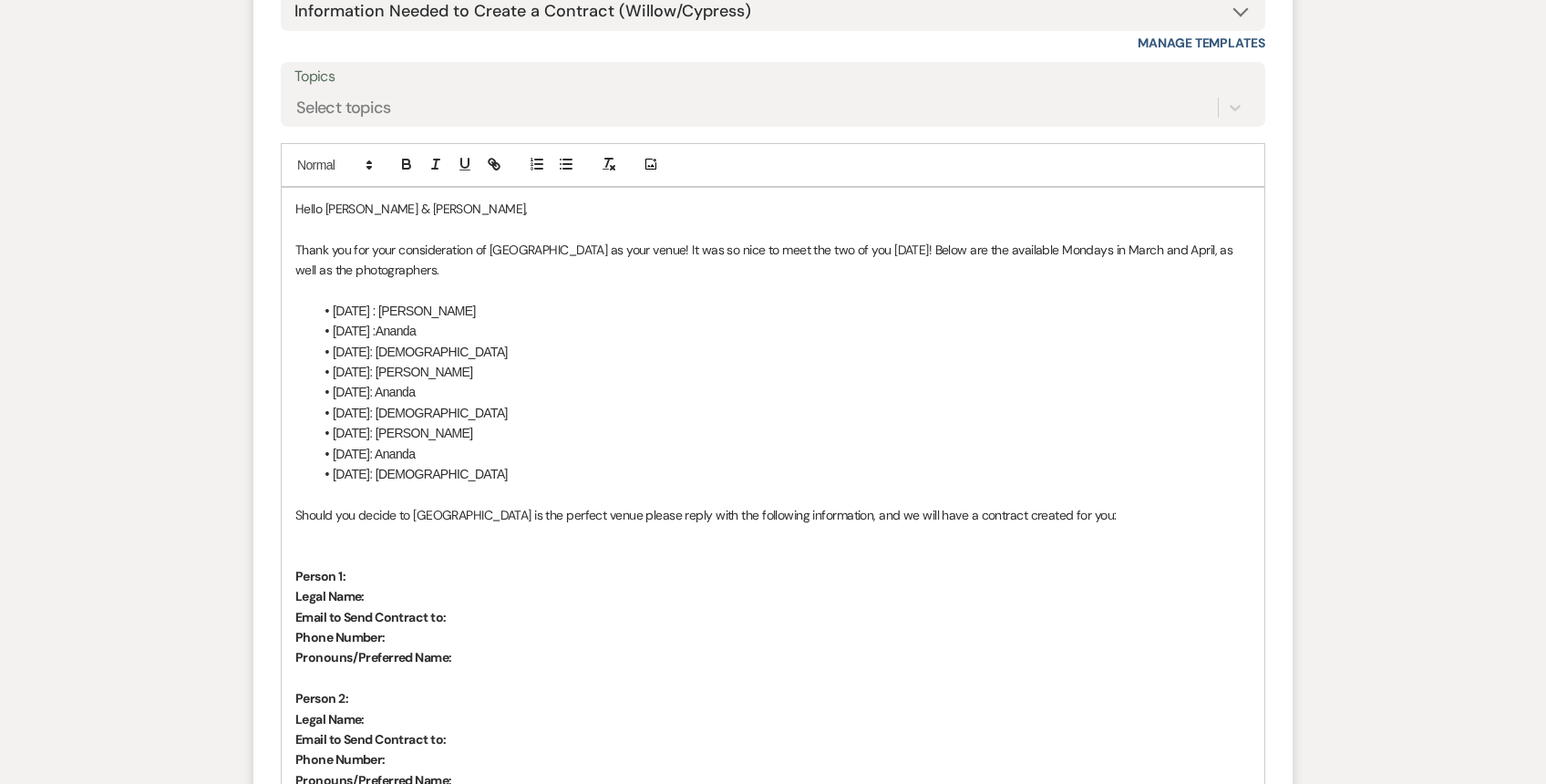
click at [297, 484] on p at bounding box center [773, 494] width 956 height 20
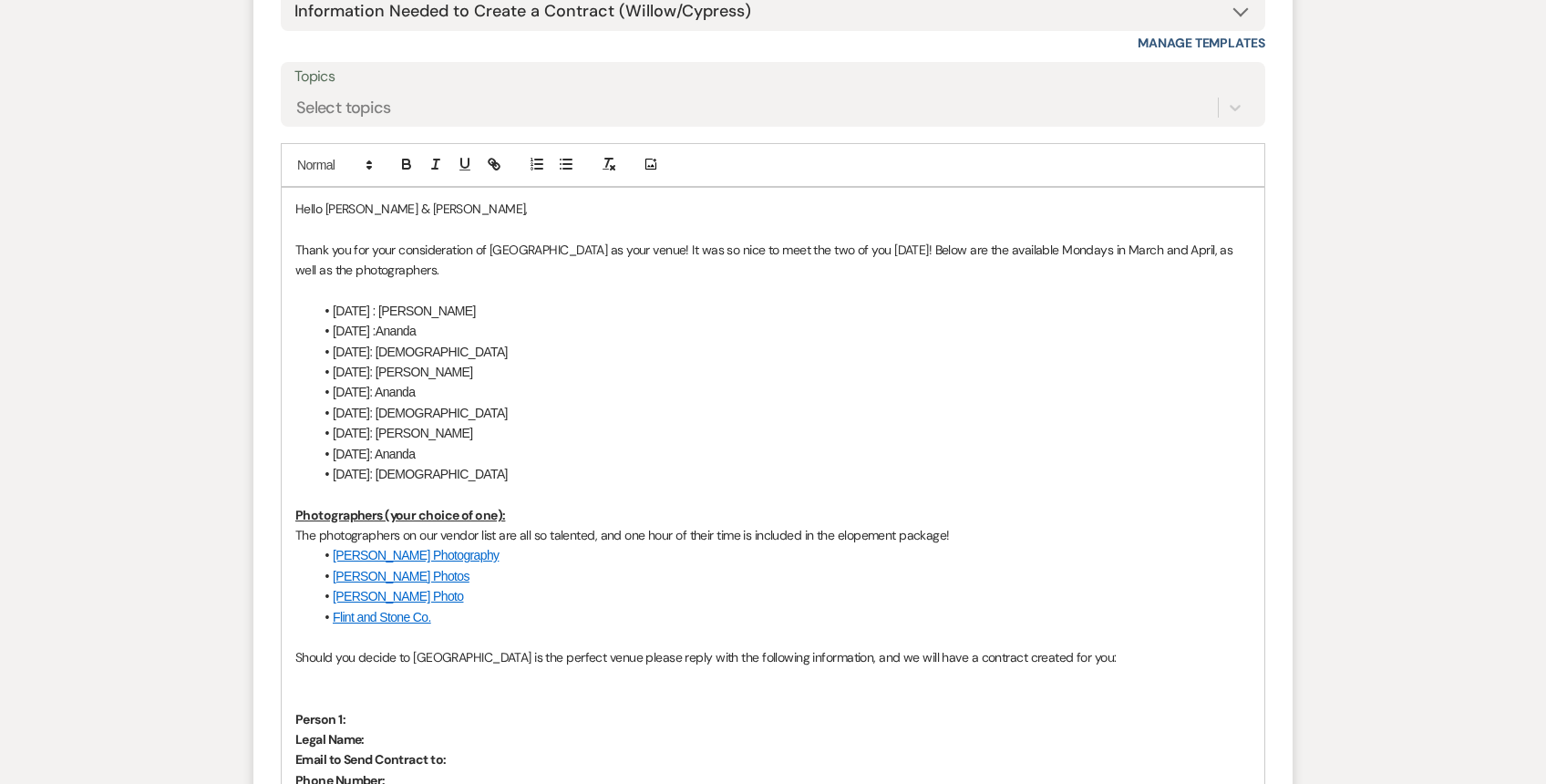
click at [416, 240] on p "Thank you for your consideration of [GEOGRAPHIC_DATA] as your venue! It was so …" at bounding box center [773, 260] width 956 height 41
click at [526, 240] on p "Thank you for your consideration of [GEOGRAPHIC_DATA] as your venue! It was so …" at bounding box center [773, 260] width 956 height 41
click at [704, 240] on p "Thank you for your consideration of [GEOGRAPHIC_DATA] as your venue! It was so …" at bounding box center [773, 260] width 956 height 41
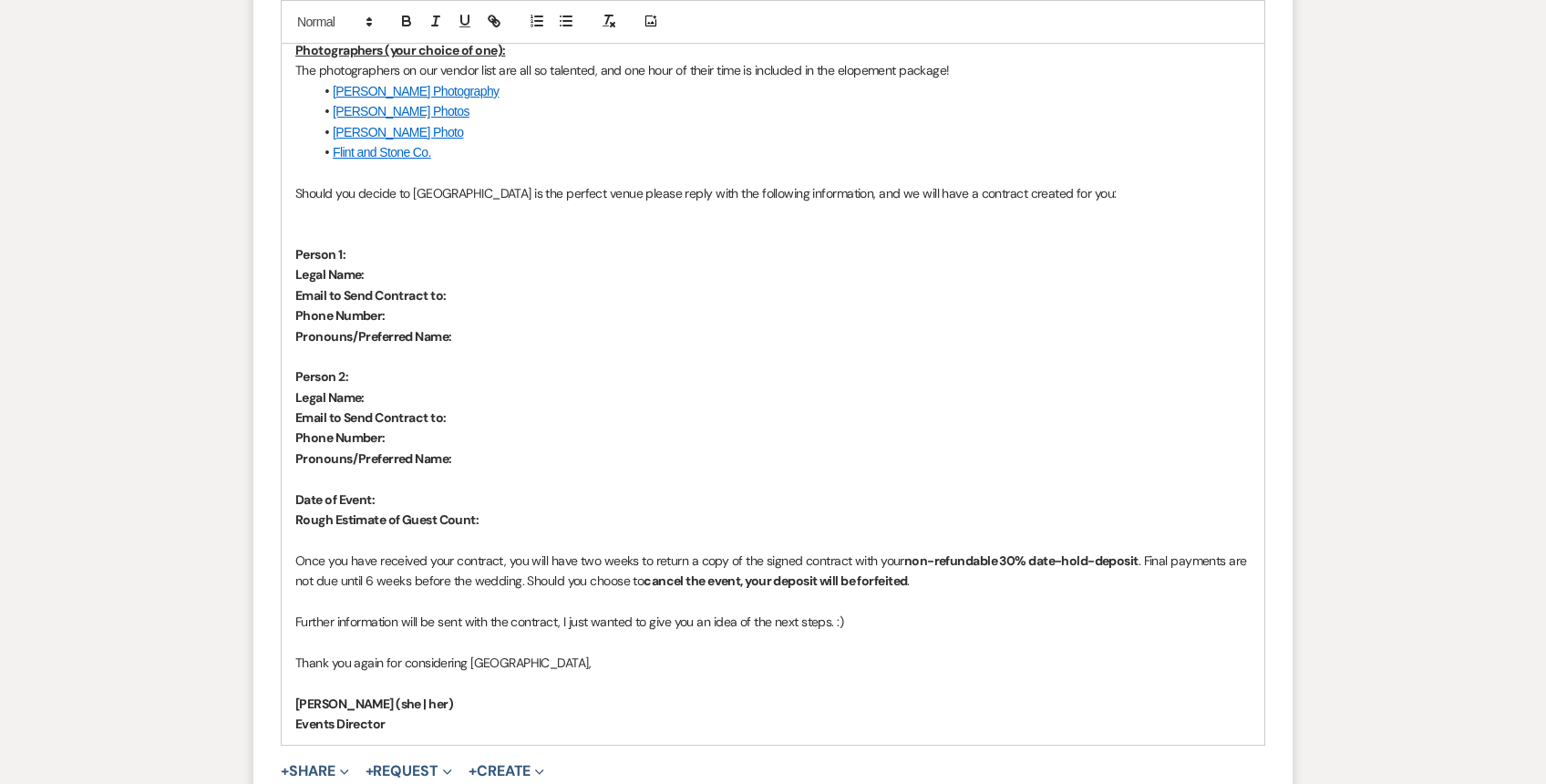
scroll to position [4631, 0]
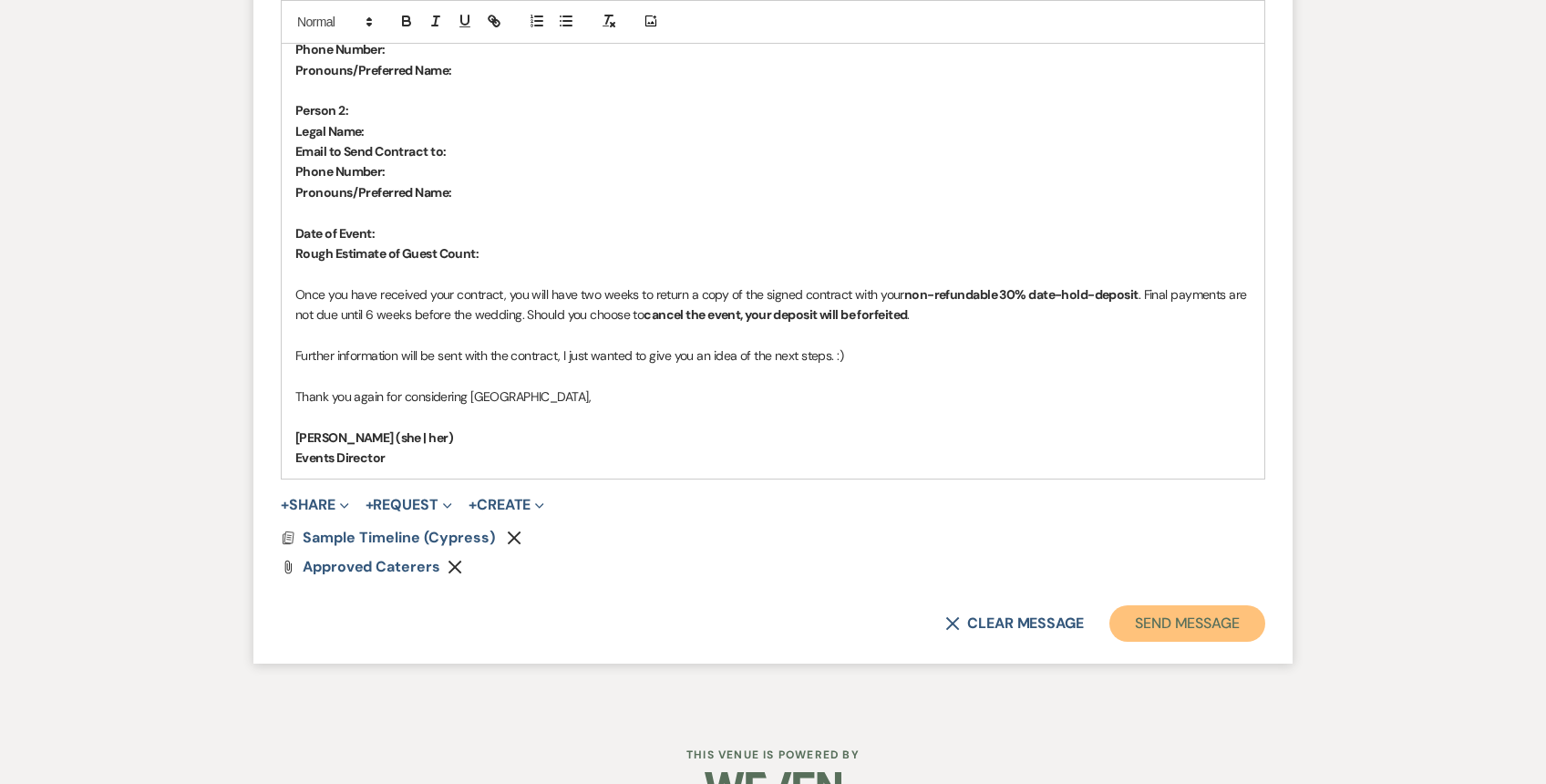
click at [1171, 605] on button "Send Message" at bounding box center [1188, 623] width 156 height 36
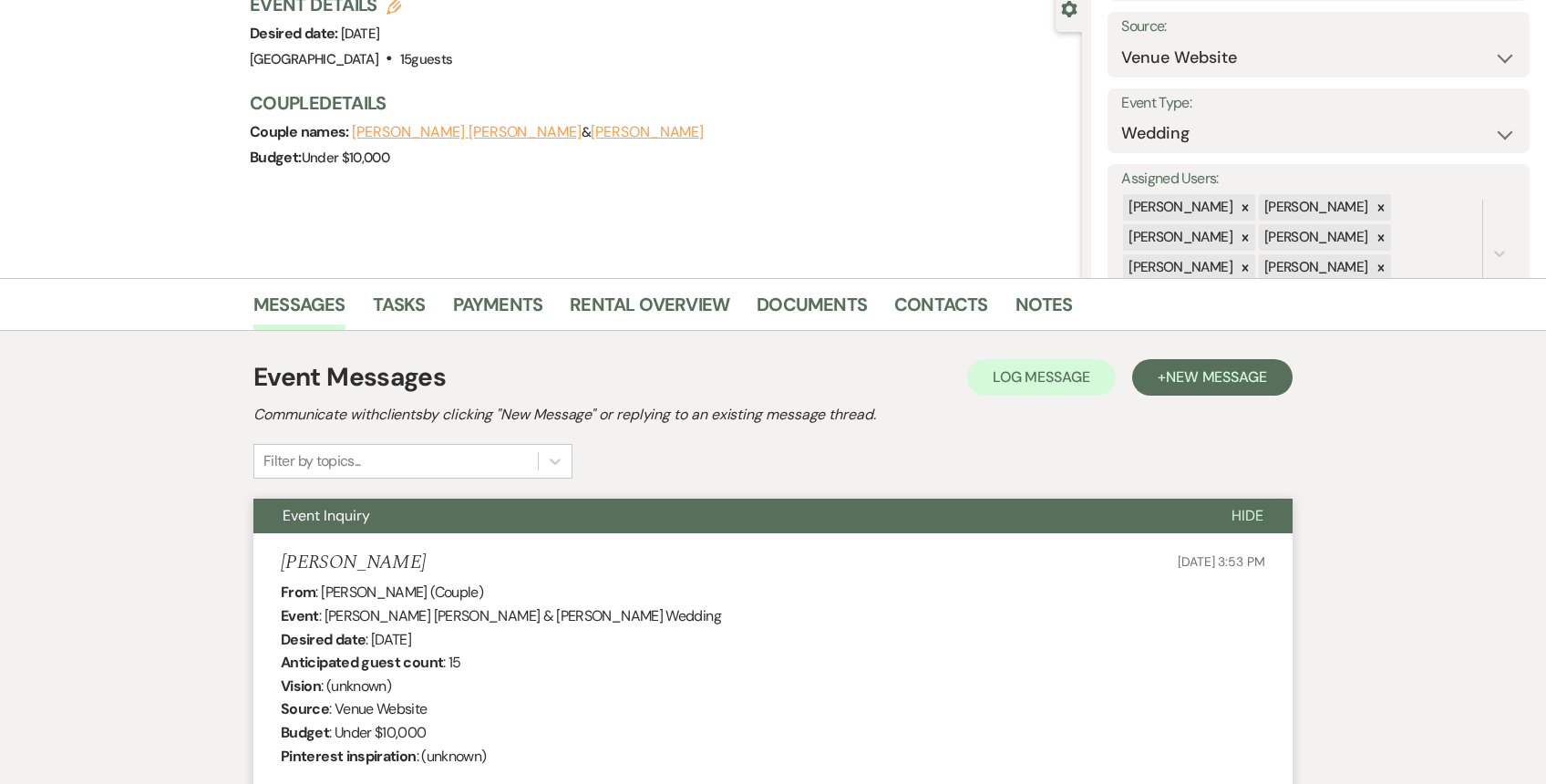
scroll to position [0, 0]
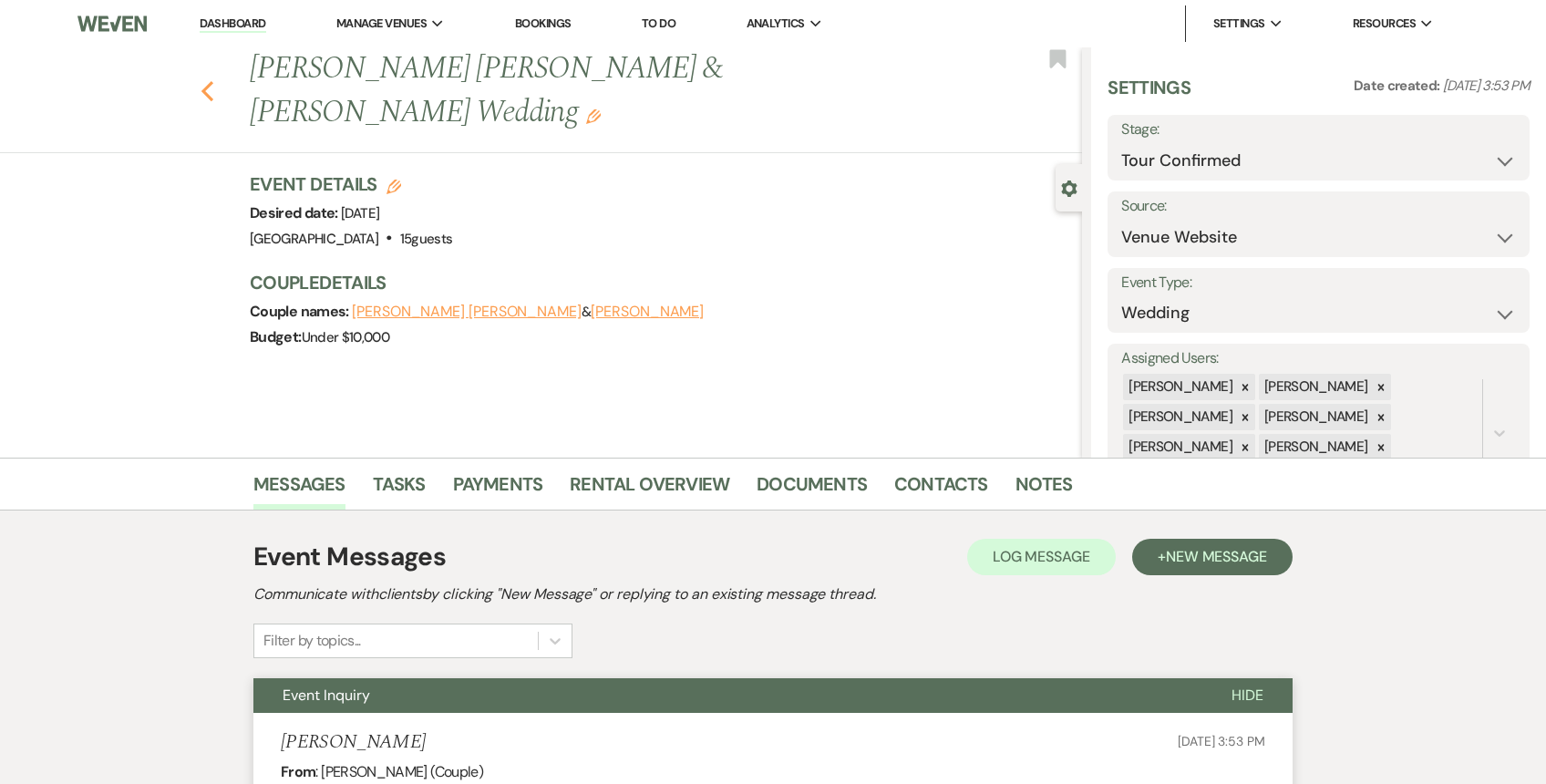
click at [212, 80] on icon "Previous" at bounding box center [208, 90] width 13 height 22
select select "4"
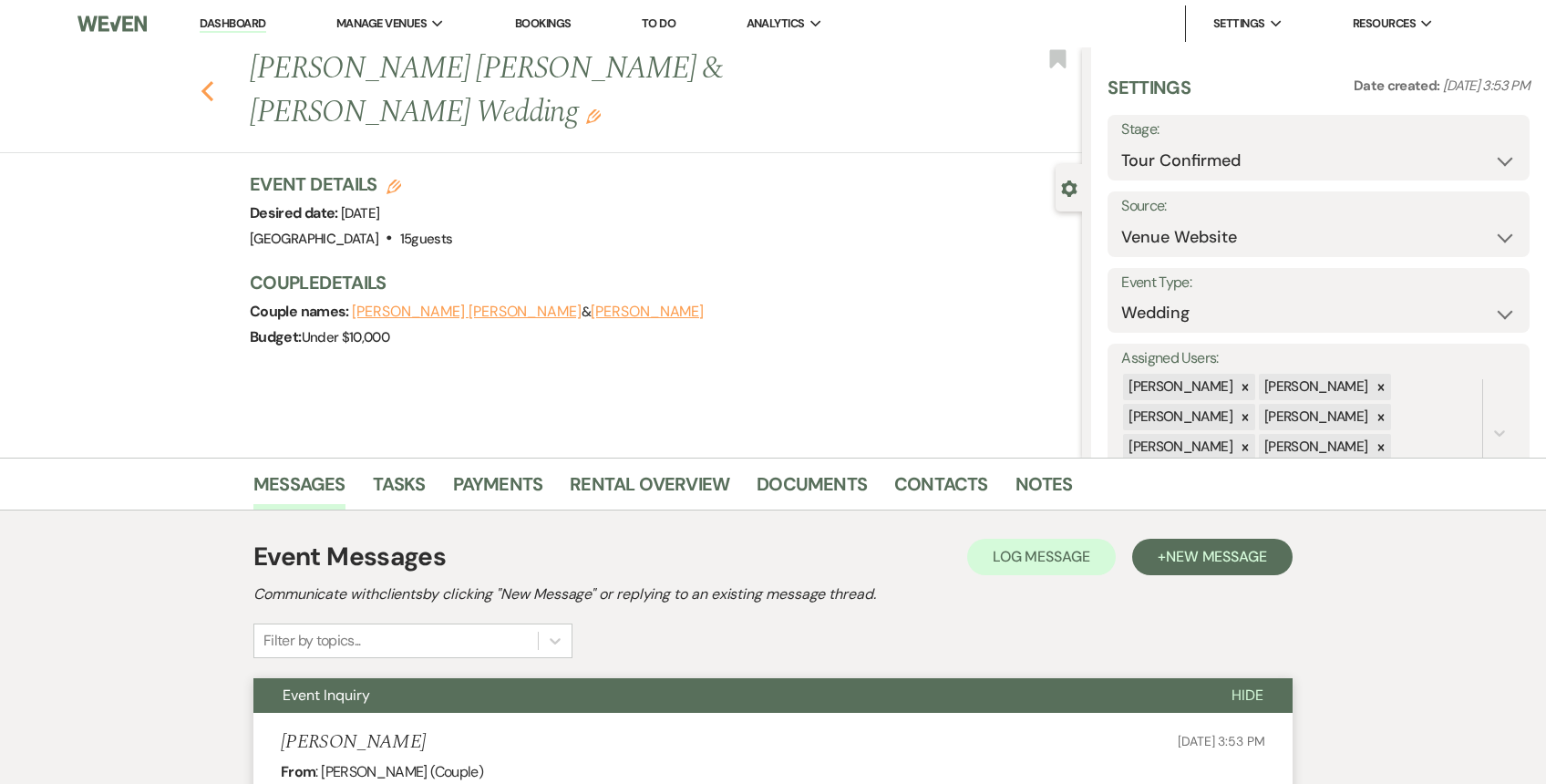
select select "4"
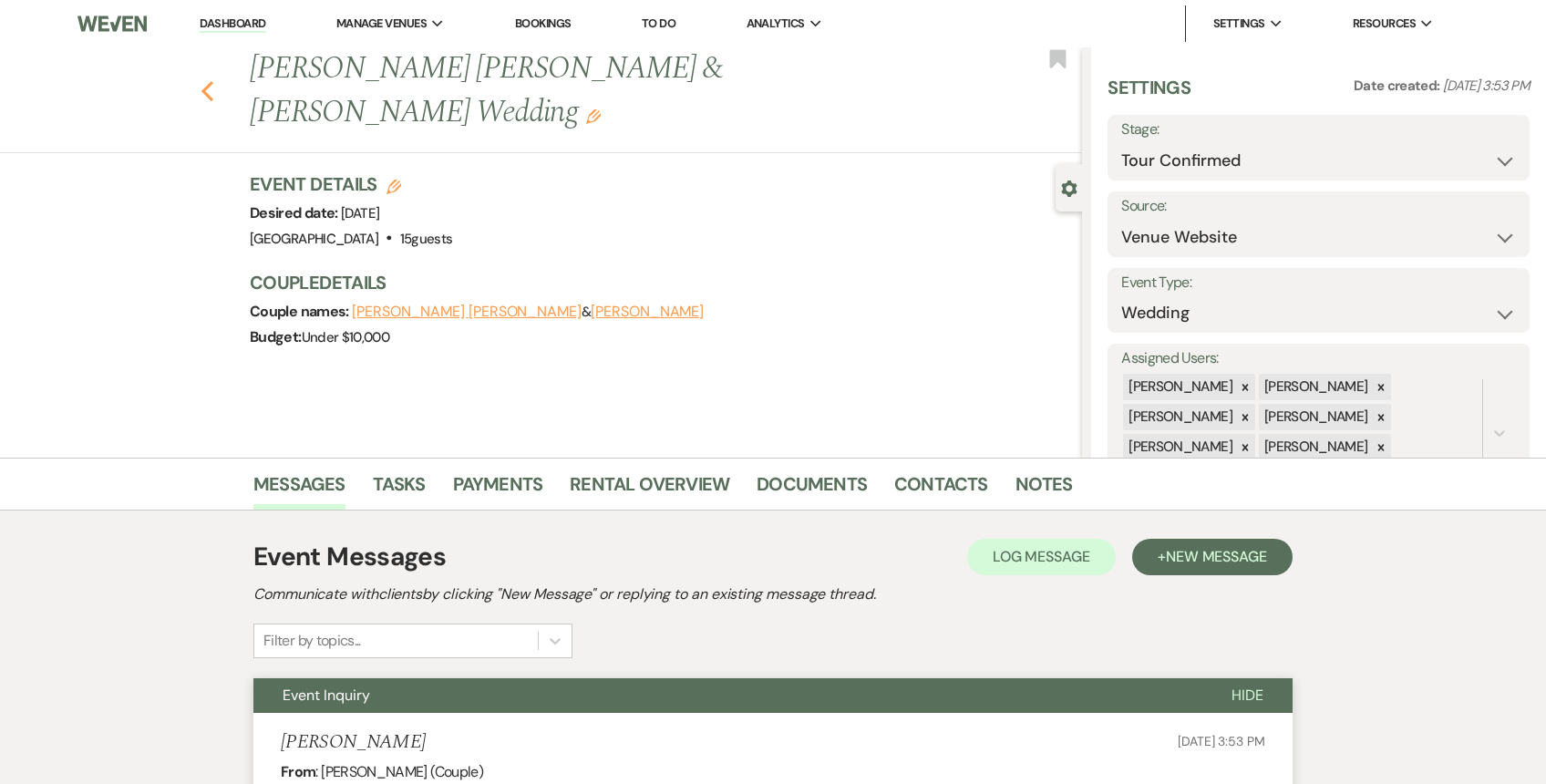
select select "4"
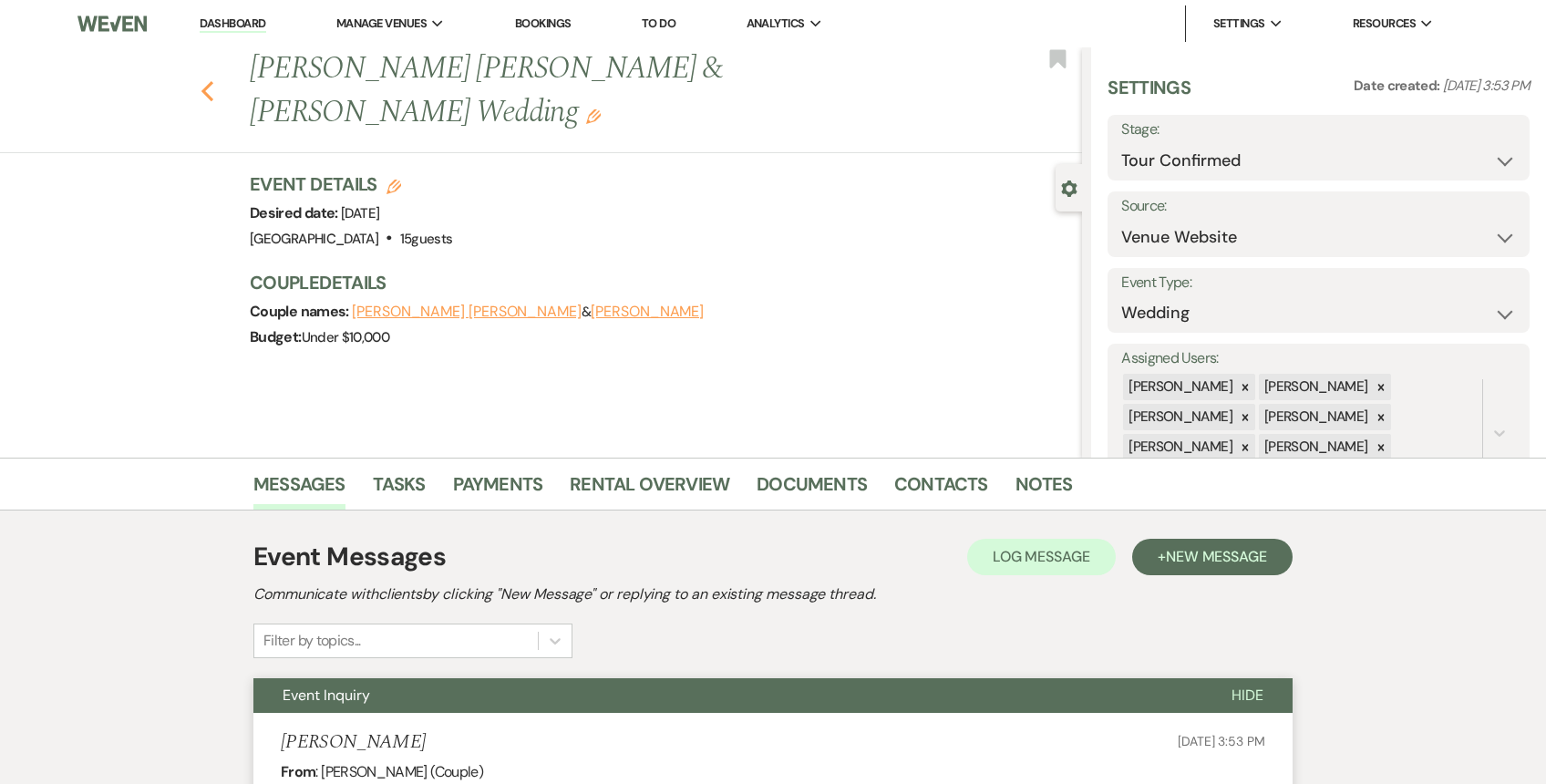
select select "4"
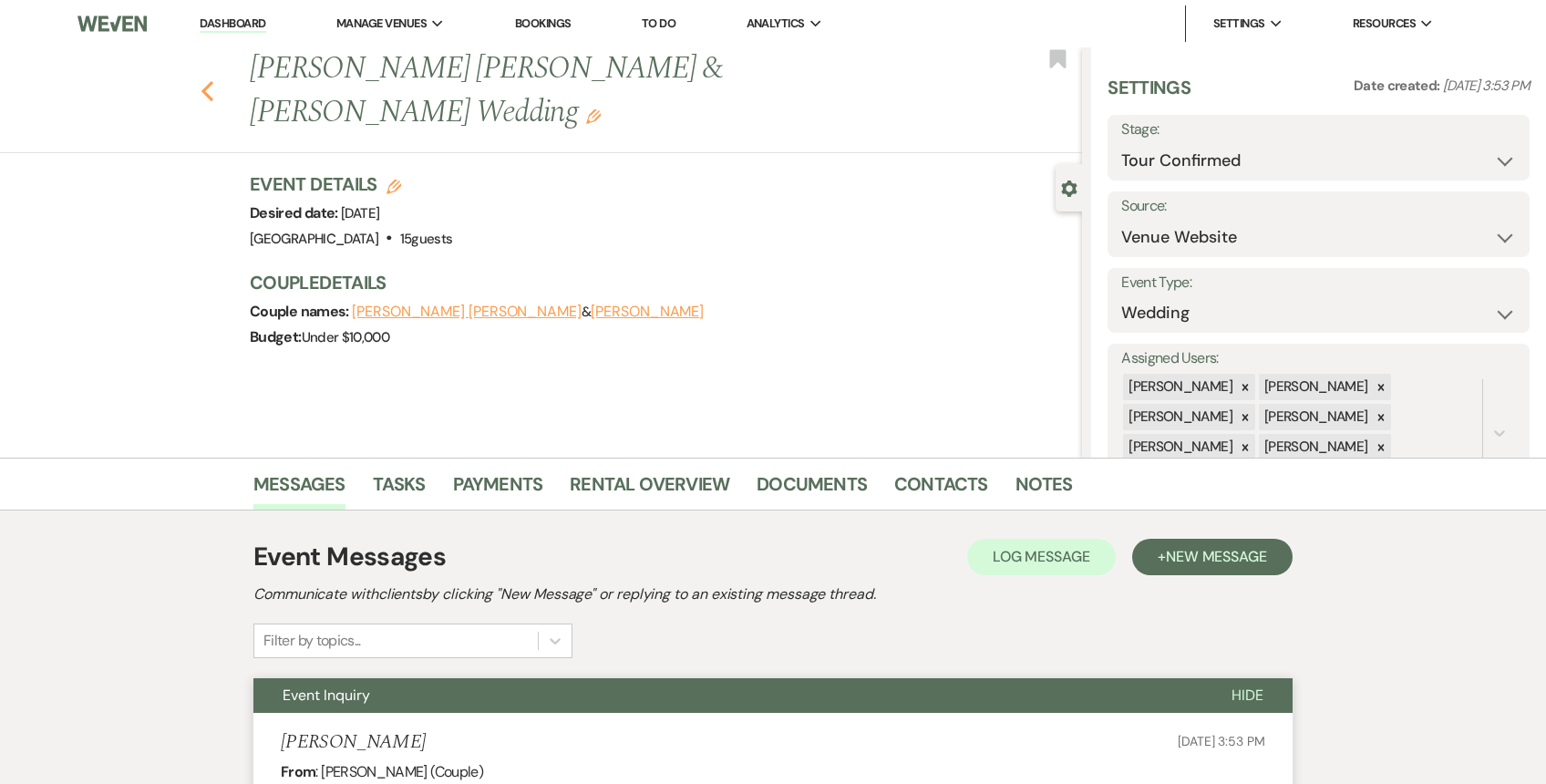
select select "4"
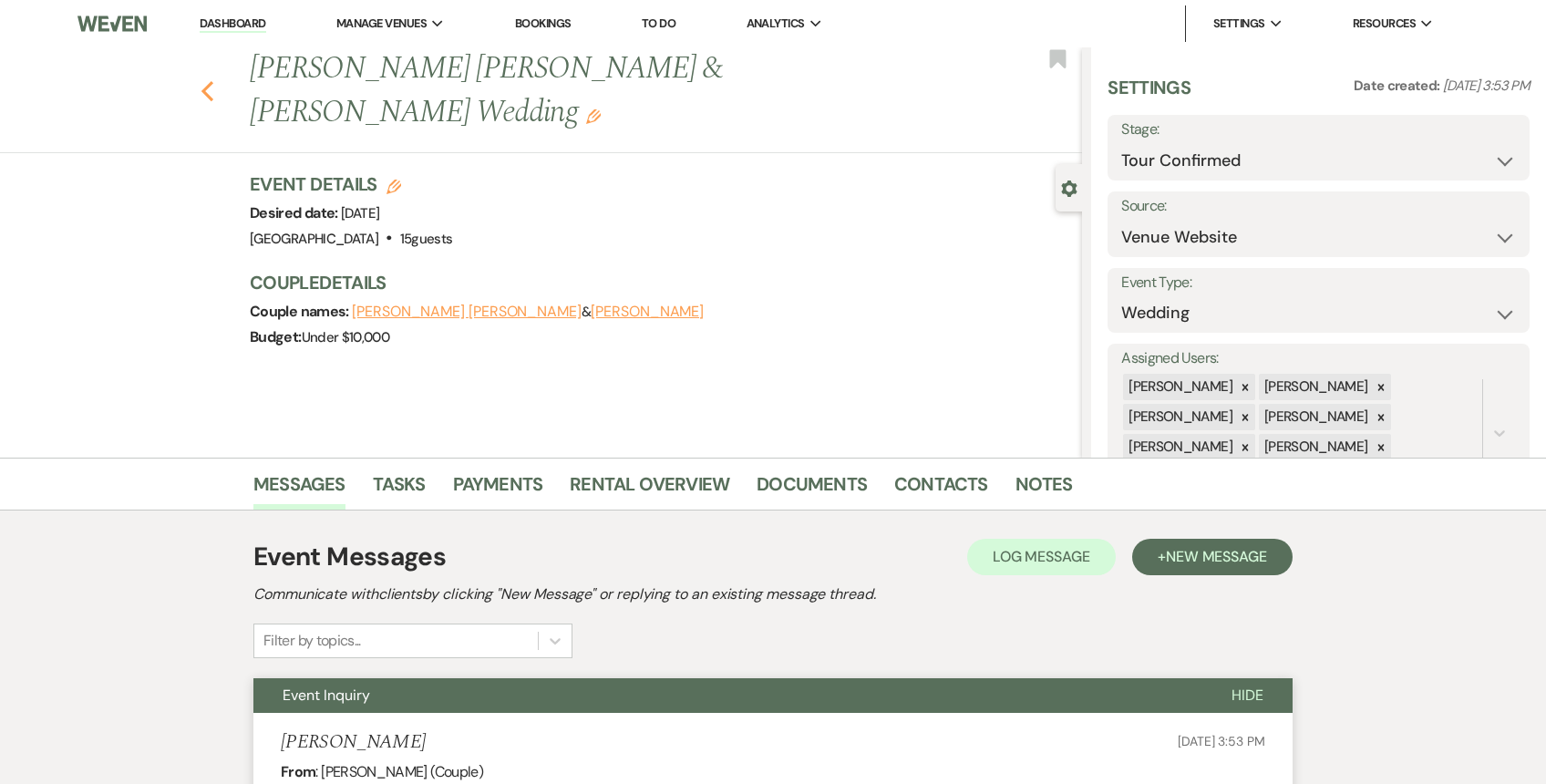
select select "4"
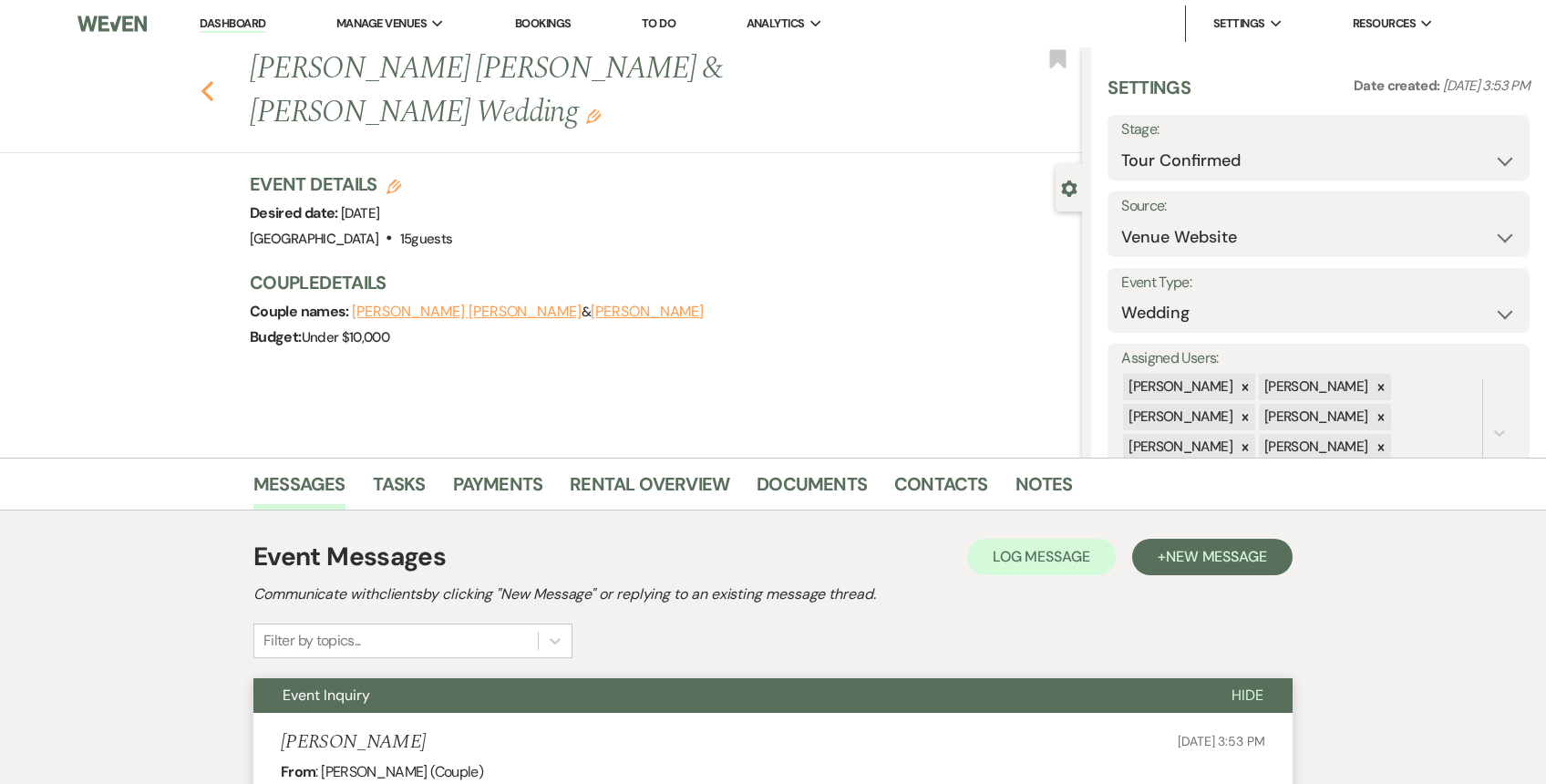
select select "4"
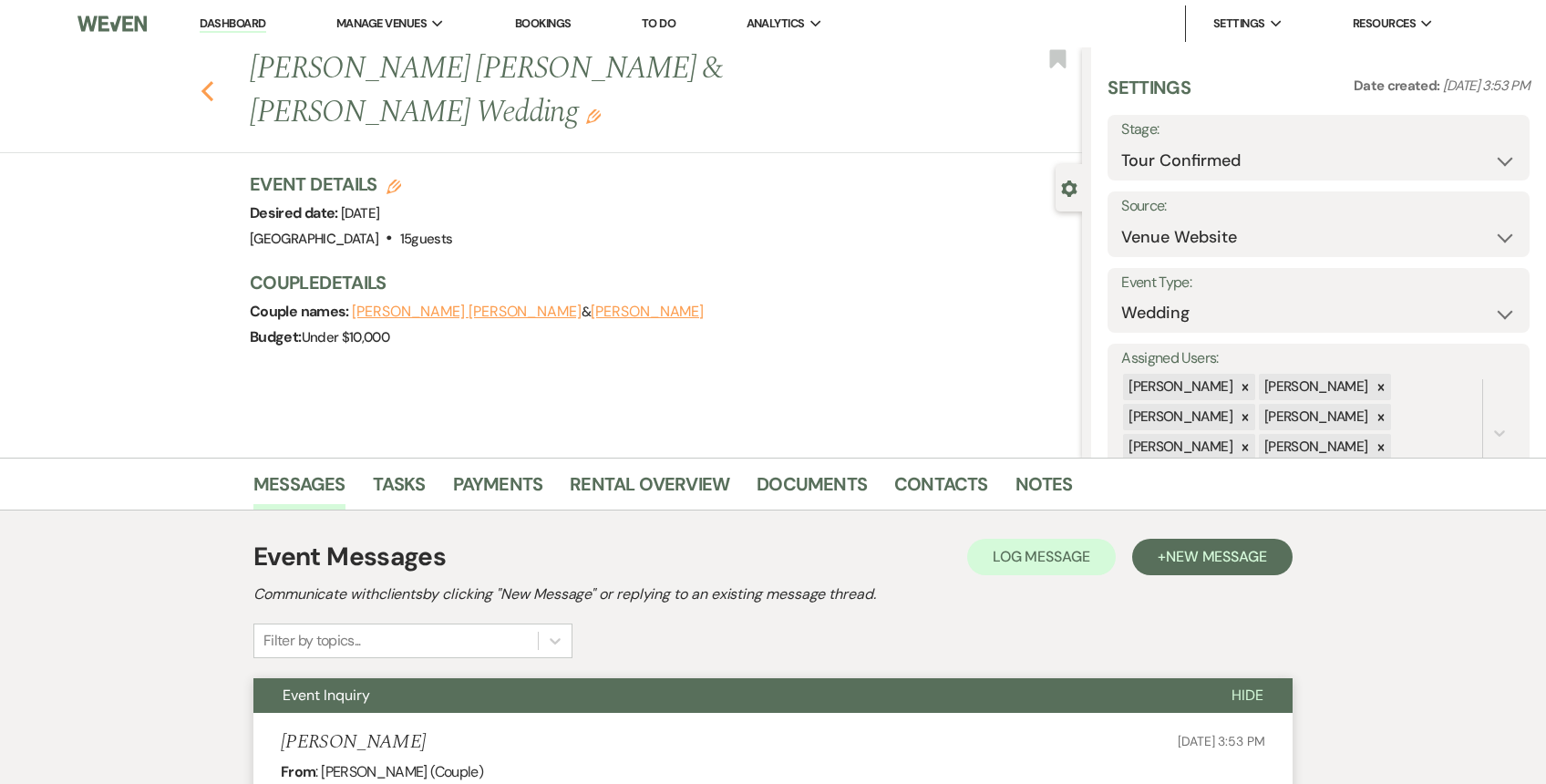
select select "4"
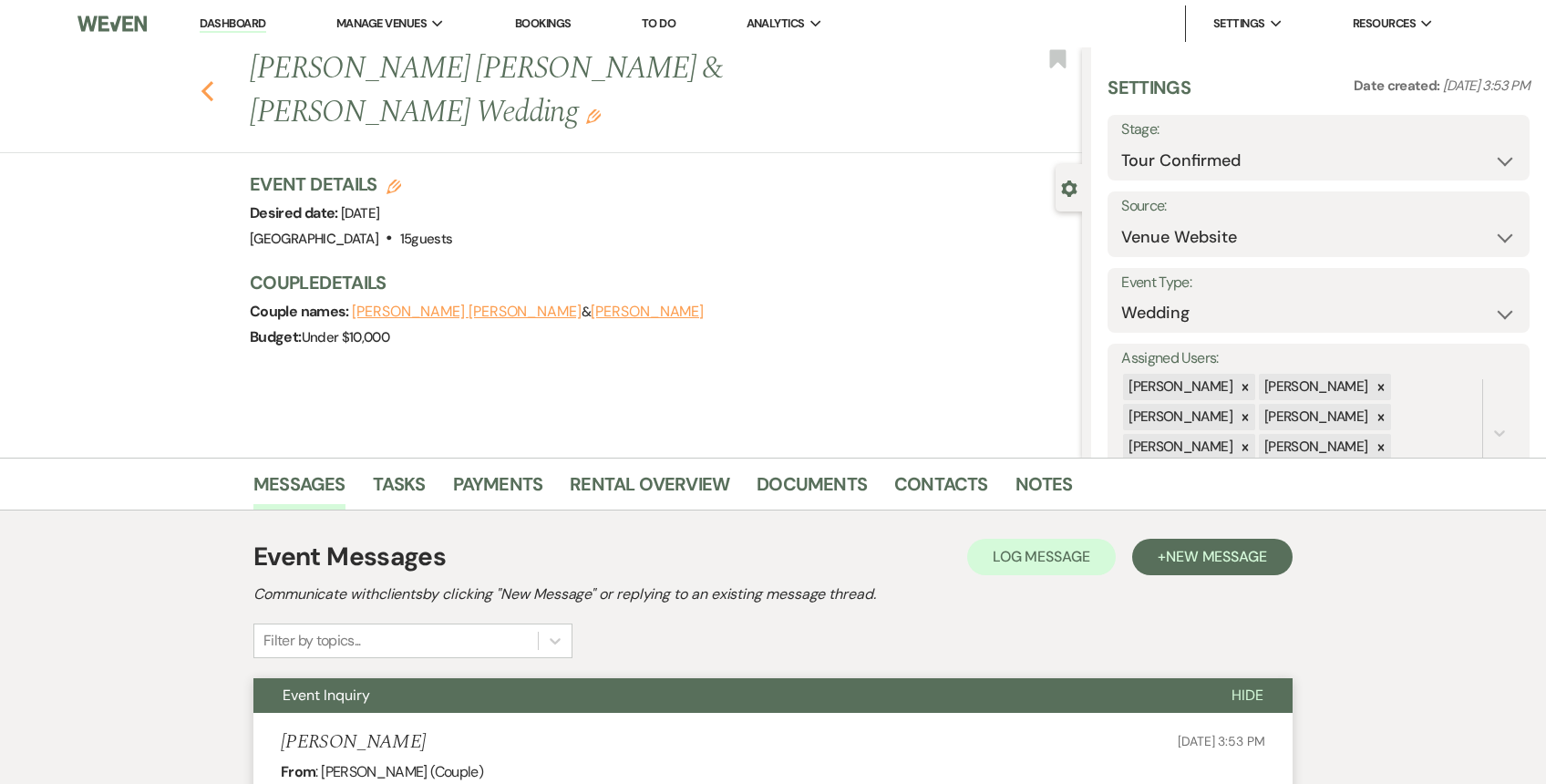
select select "4"
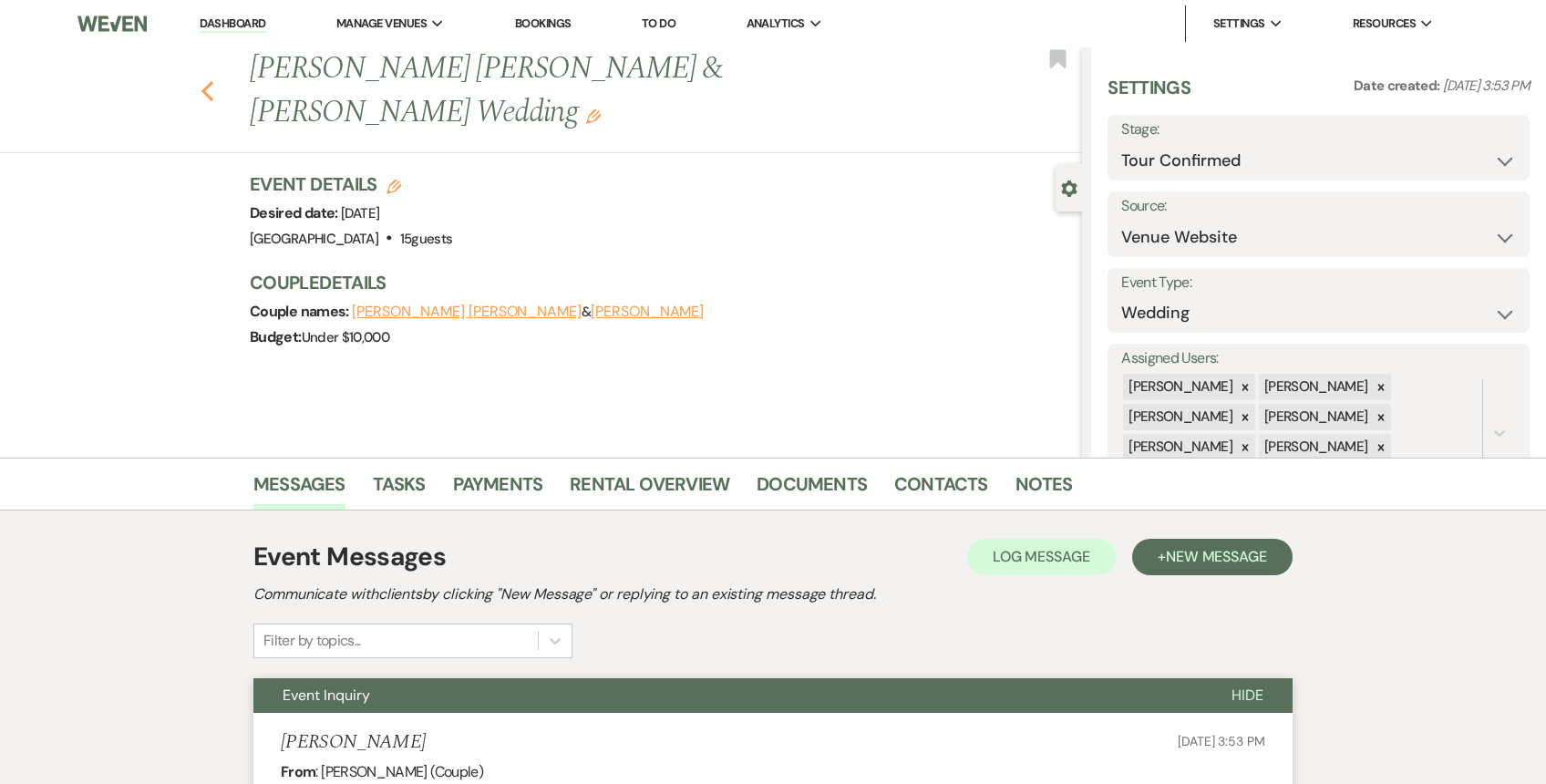
select select "4"
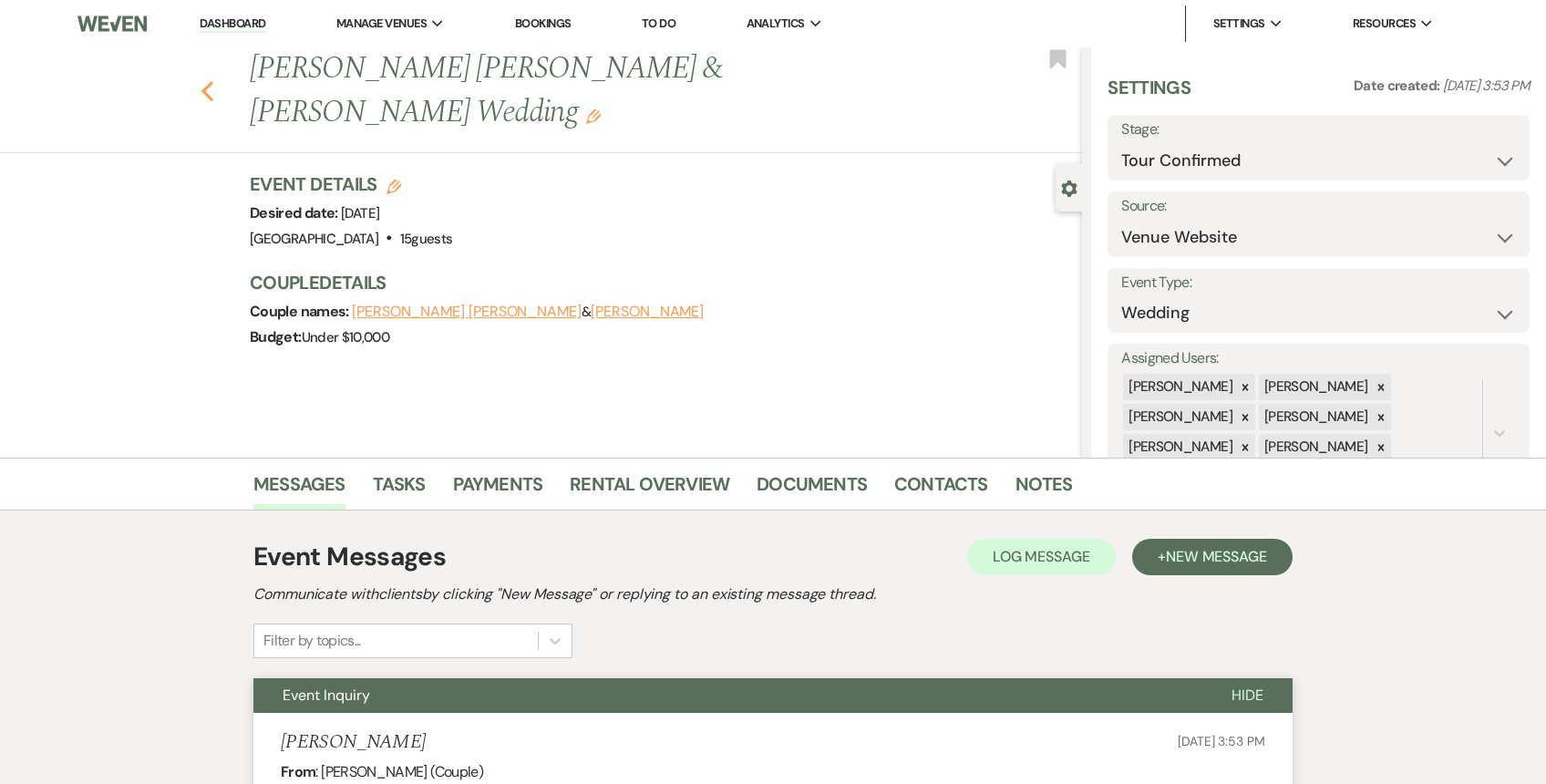
select select "4"
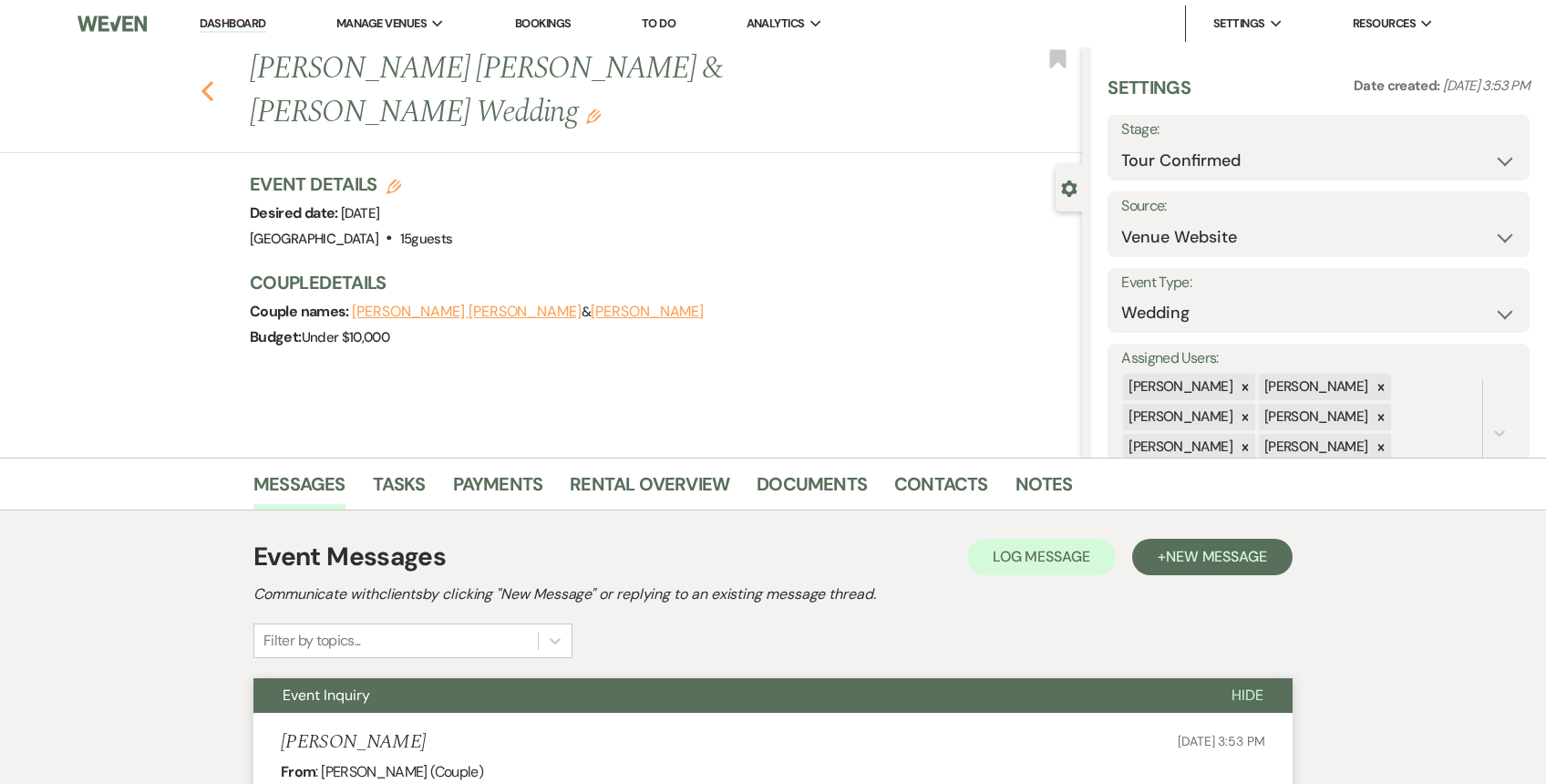
select select "4"
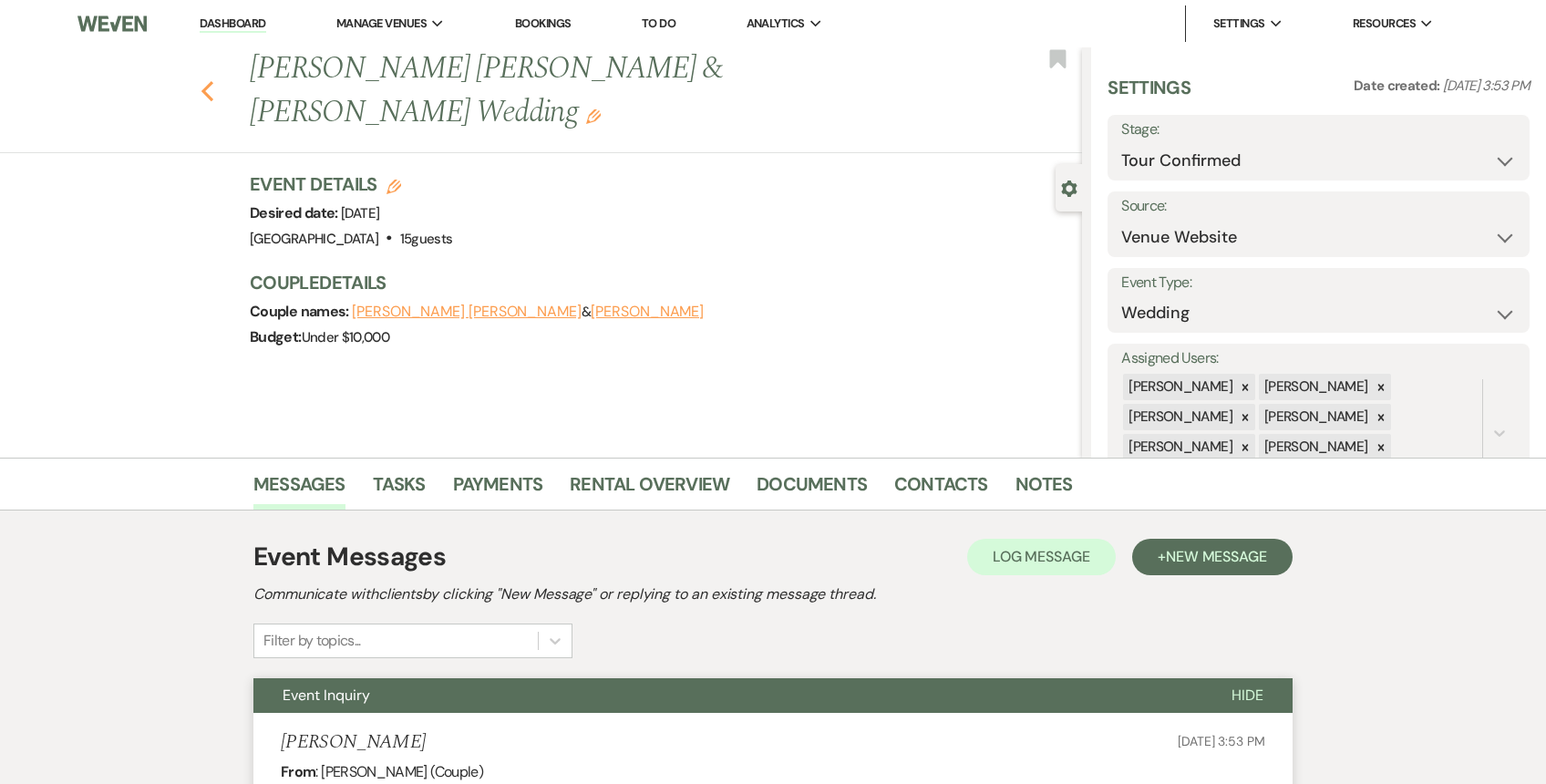
select select "4"
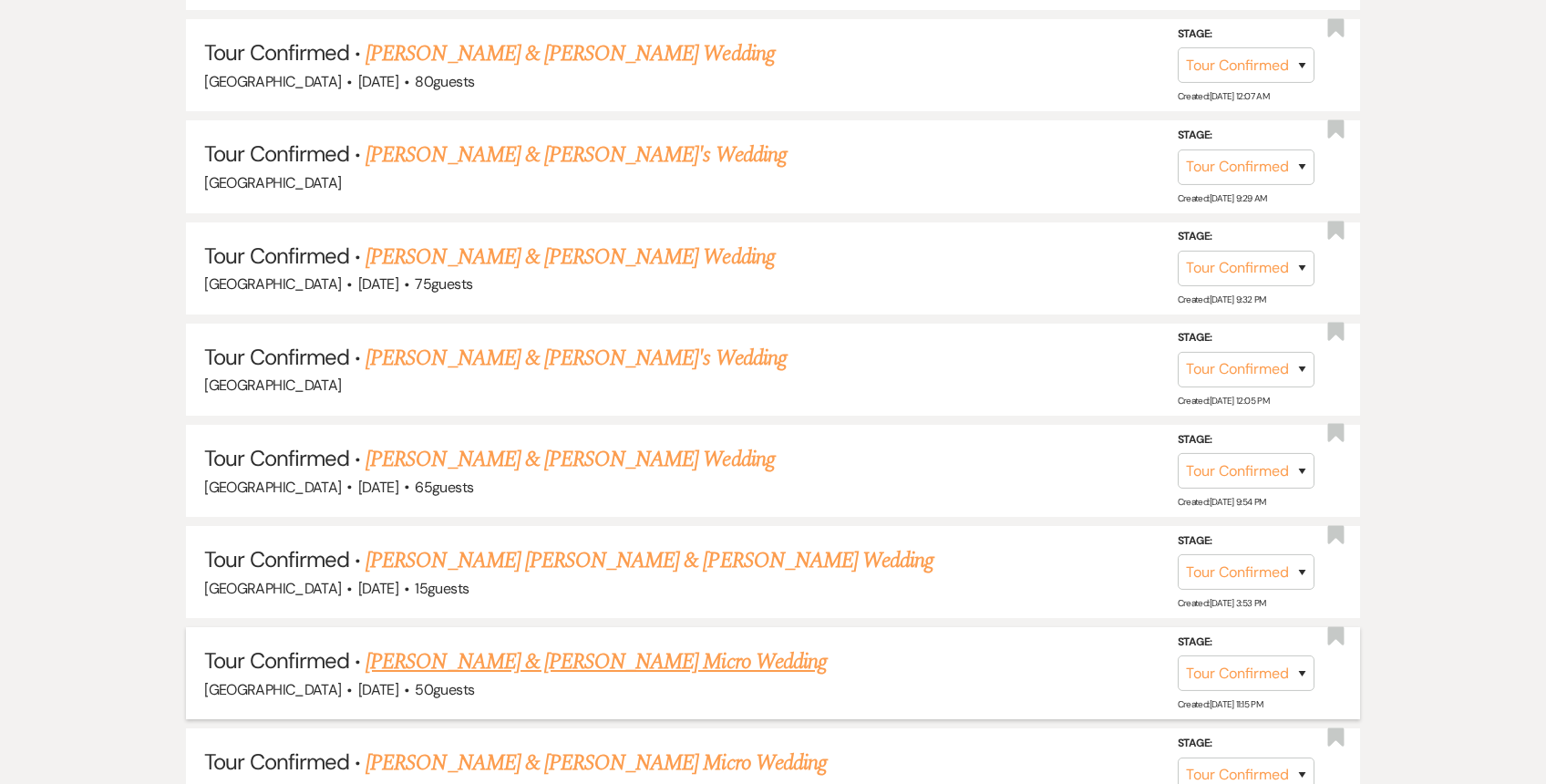
scroll to position [1136, 0]
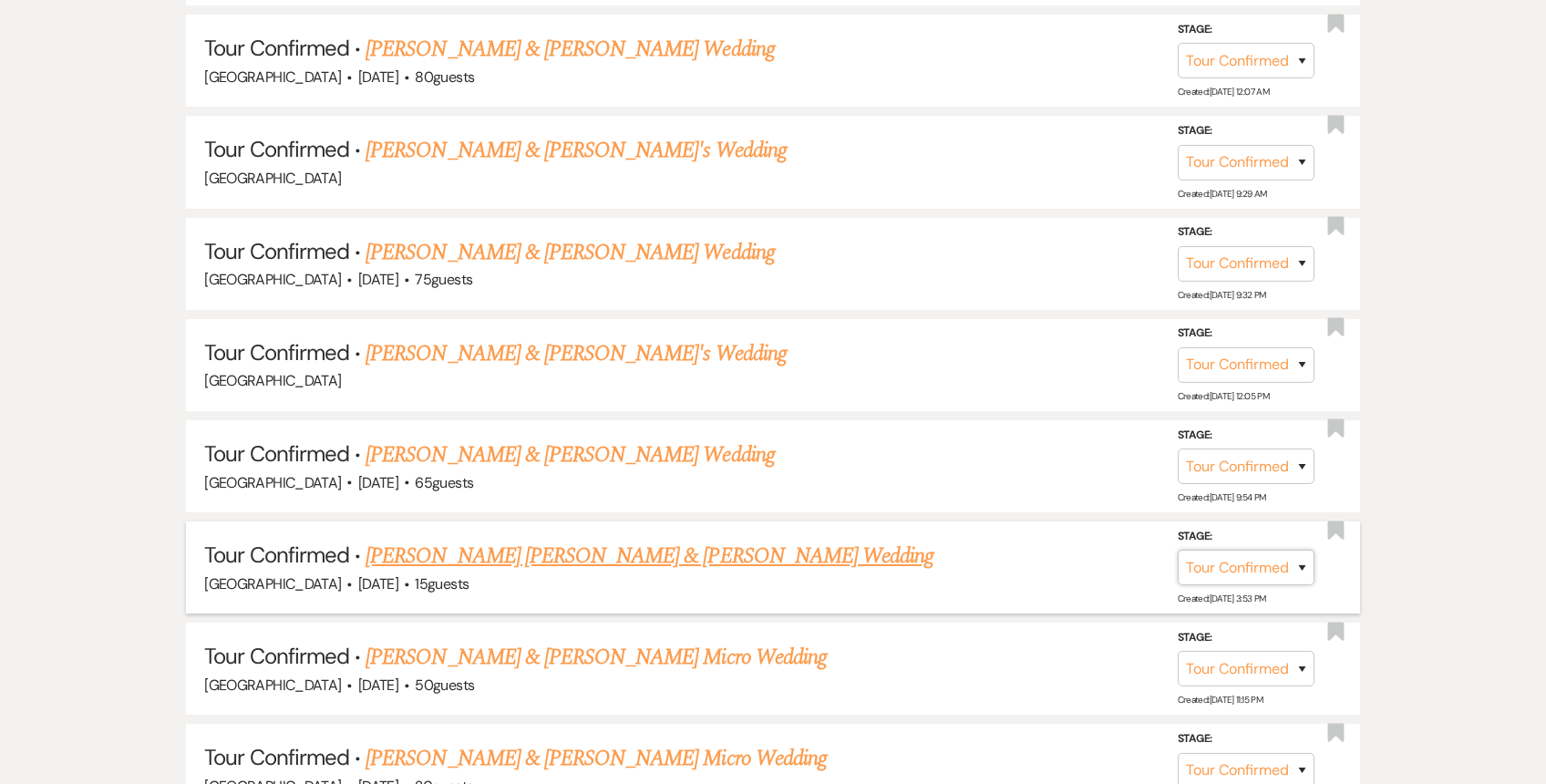
click at [1208, 565] on select "Inquiry Follow Up Tour Requested Tour Confirmed Toured Proposal Sent Booked Lost" at bounding box center [1246, 566] width 137 height 35
select select "5"
click at [1178, 549] on select "Inquiry Follow Up Tour Requested Tour Confirmed Toured Proposal Sent Booked Lost" at bounding box center [1246, 566] width 137 height 35
click at [1286, 568] on button "Save" at bounding box center [1278, 567] width 91 height 36
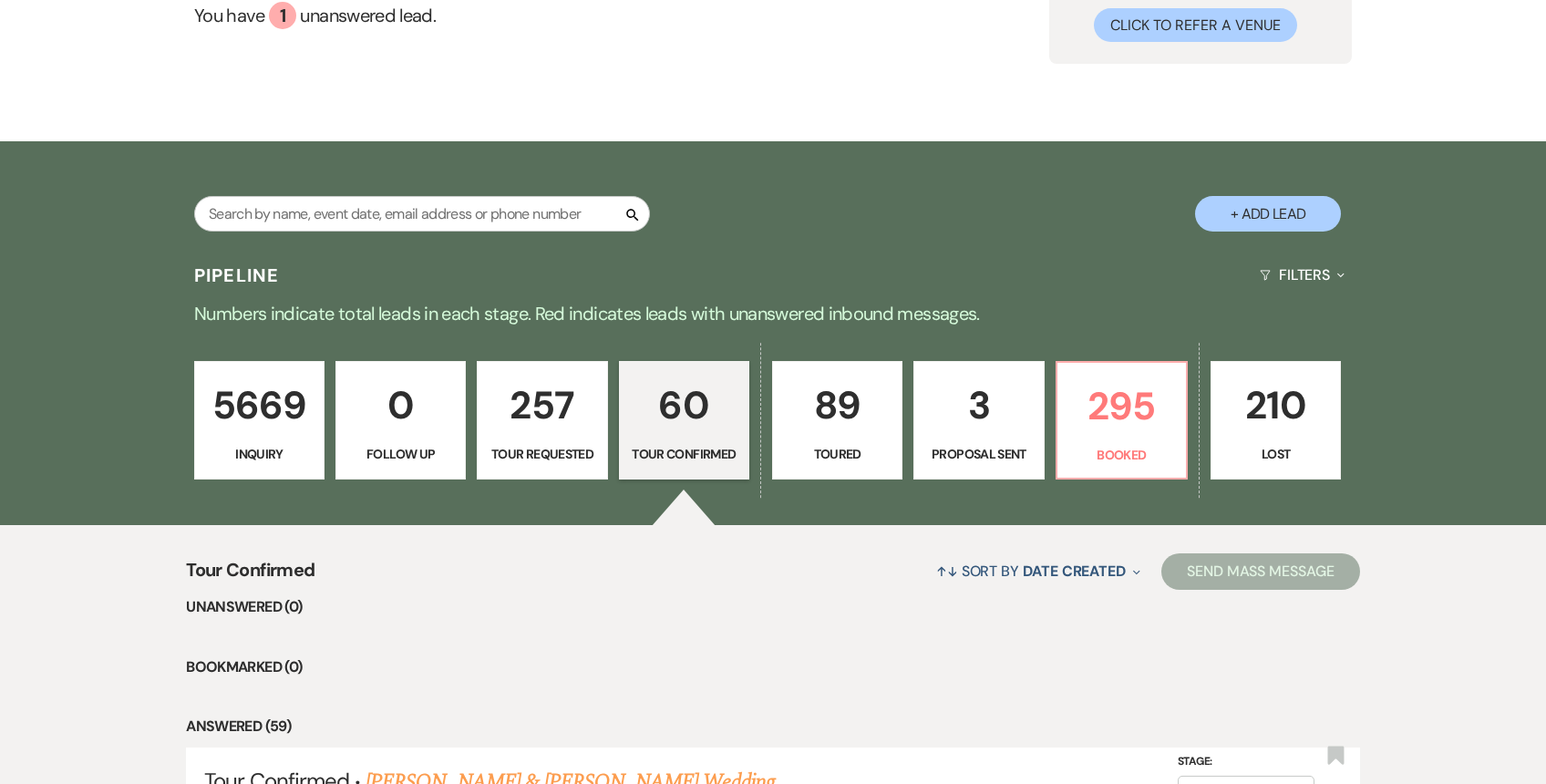
scroll to position [0, 0]
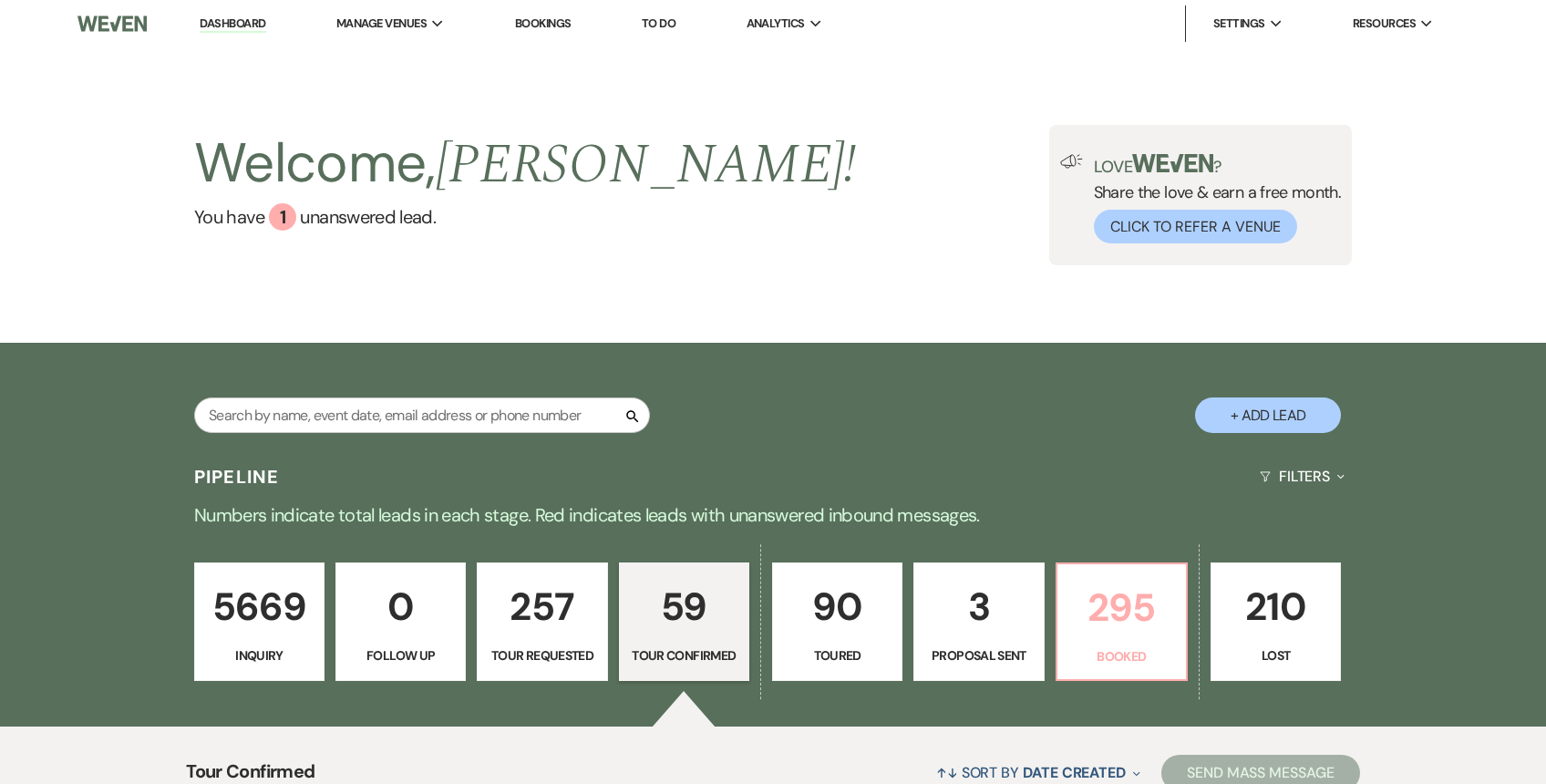
click at [1124, 615] on p "295" at bounding box center [1121, 607] width 107 height 61
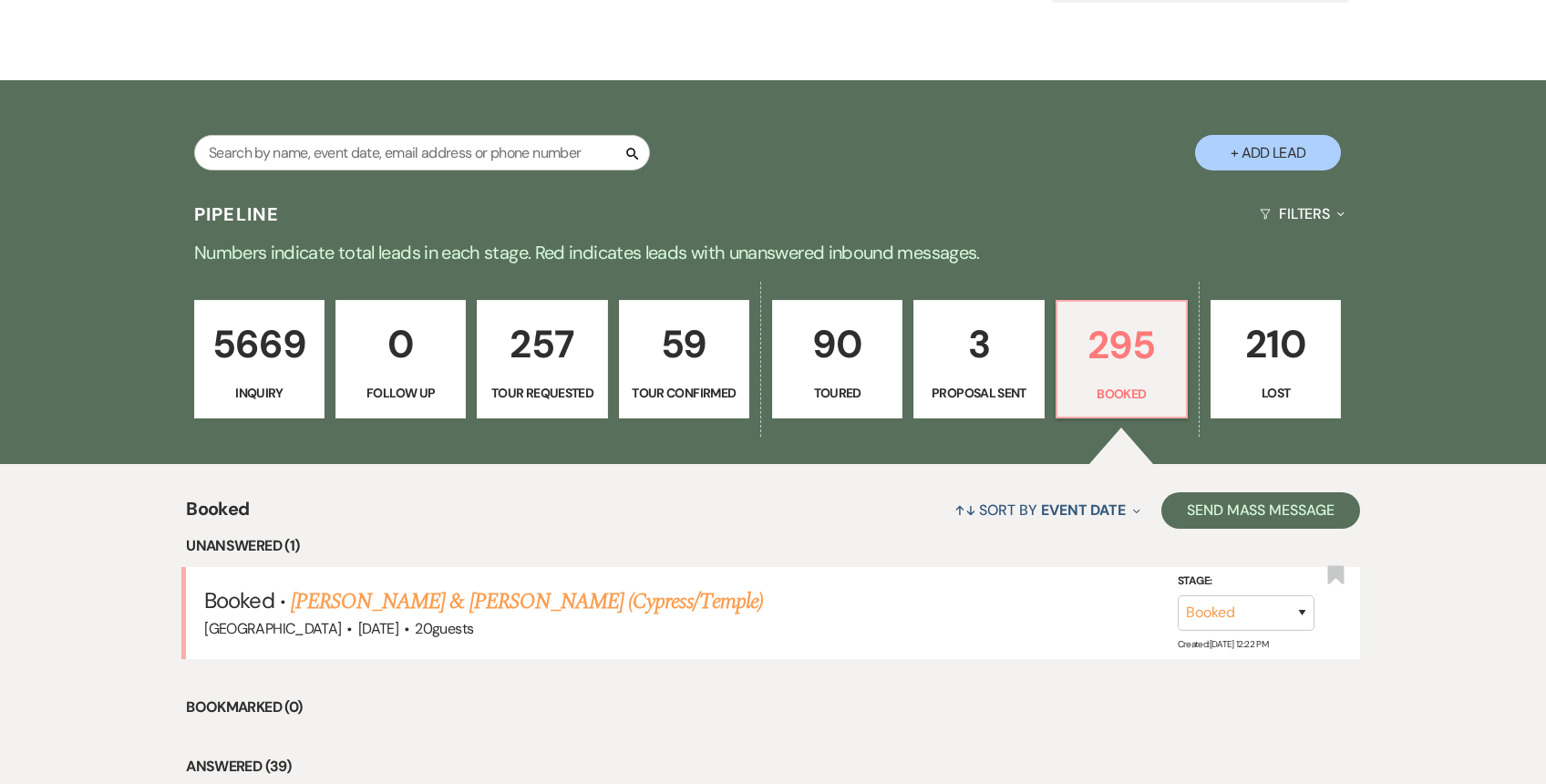
scroll to position [331, 0]
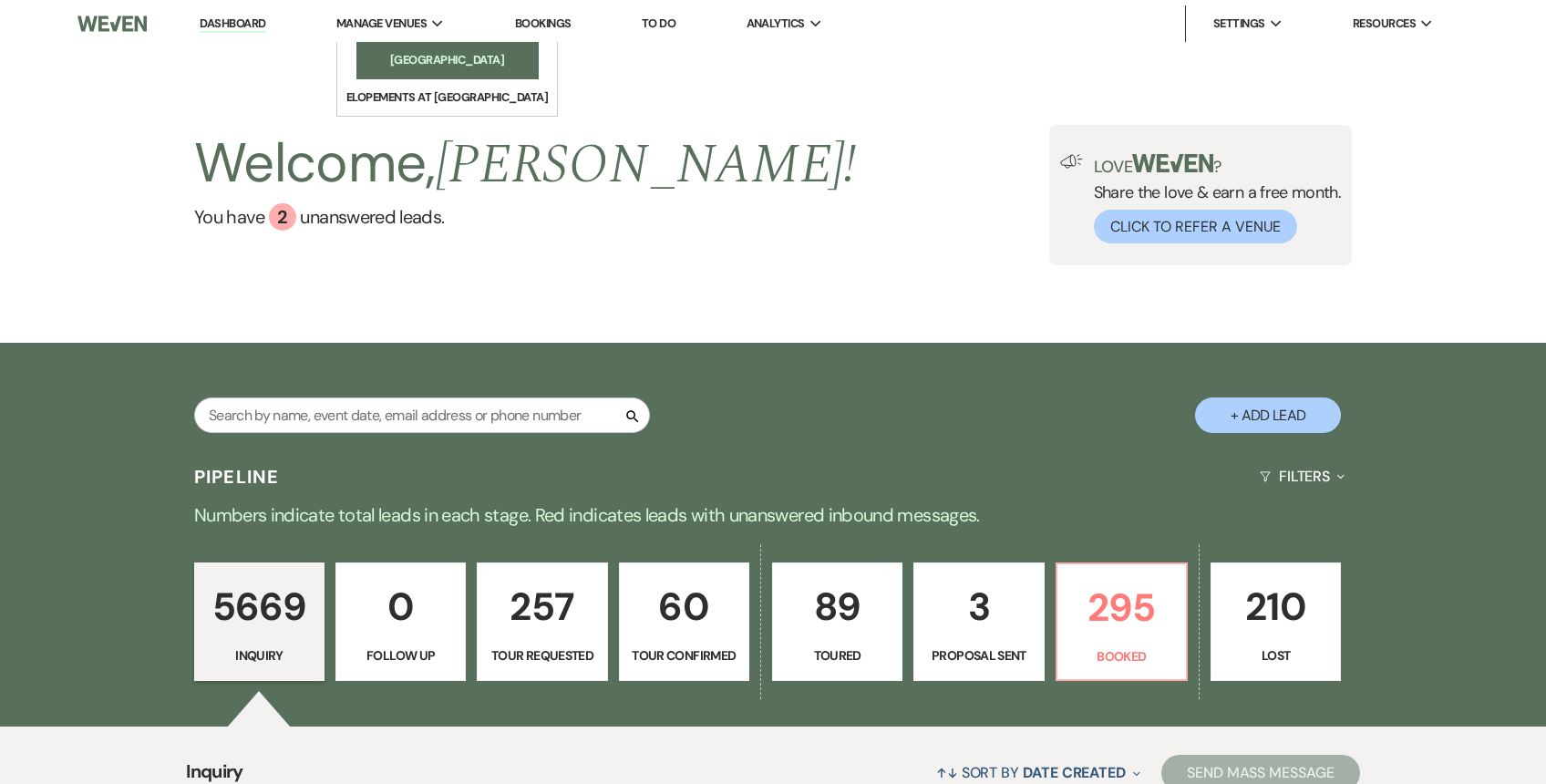
click at [384, 58] on li "[GEOGRAPHIC_DATA]" at bounding box center [447, 60] width 164 height 18
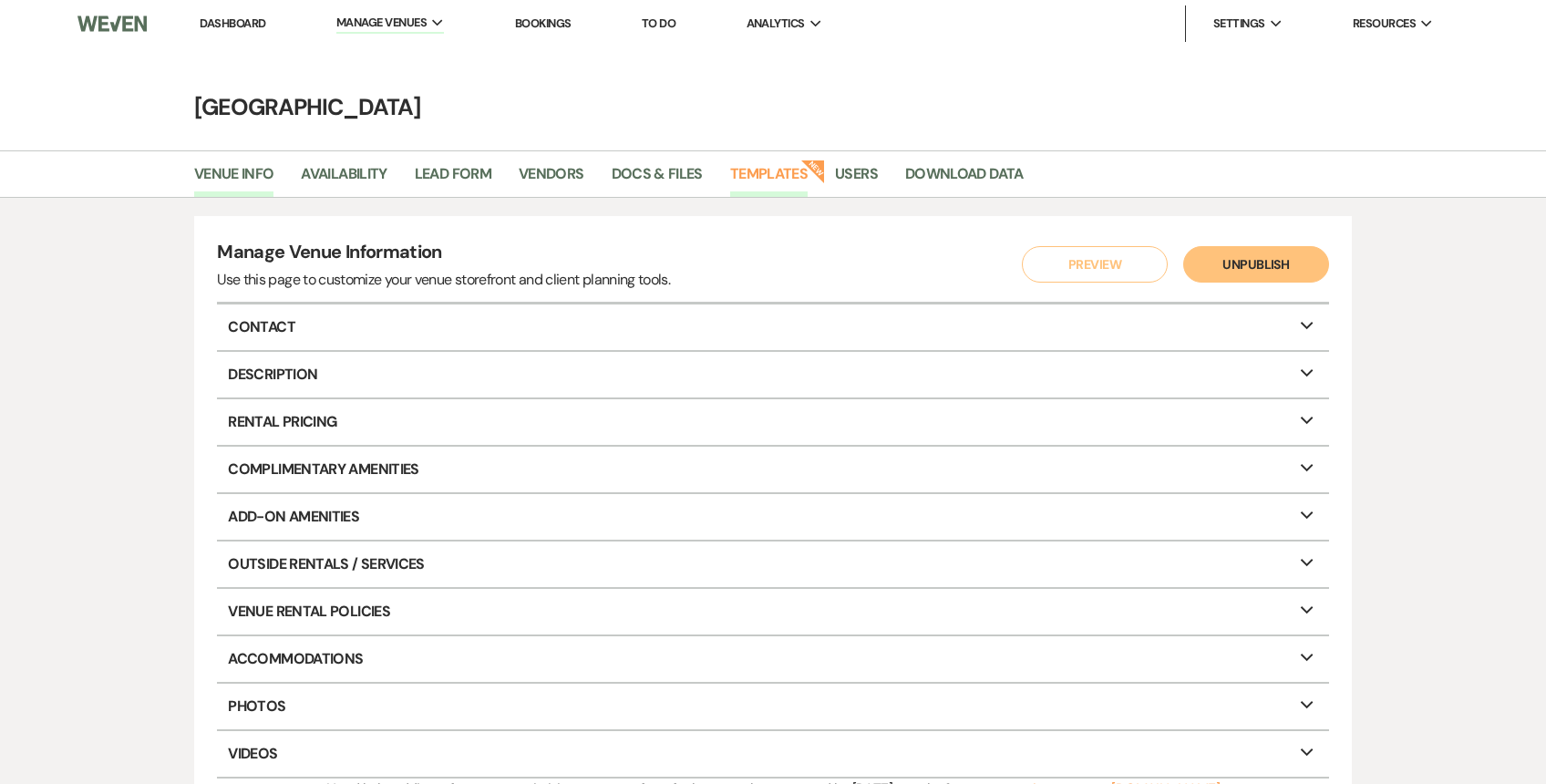
click at [775, 173] on link "Templates" at bounding box center [768, 179] width 77 height 34
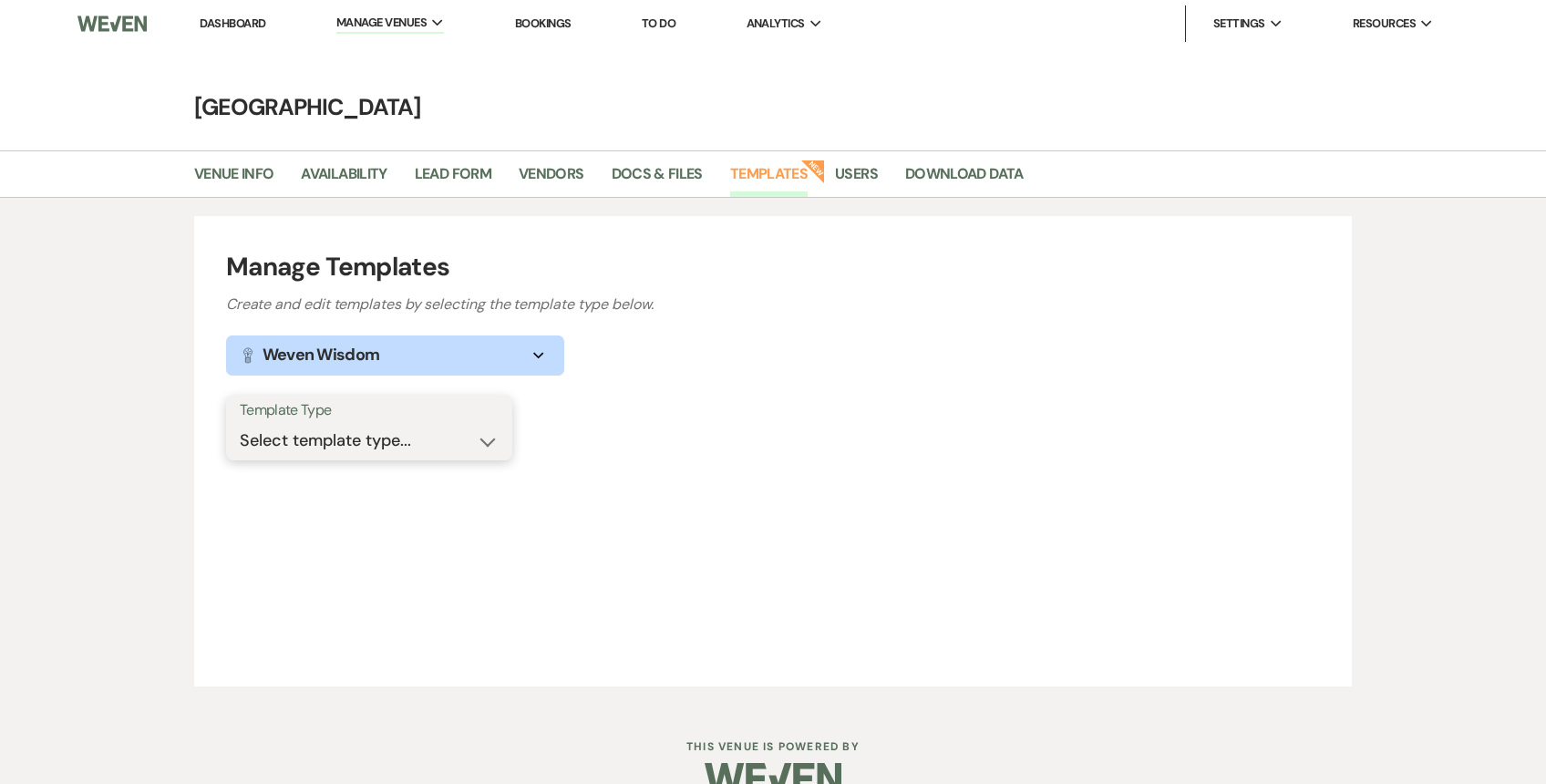
click at [374, 457] on select "Select template type... Task List Message Templates Payment Plan Inventory Item…" at bounding box center [369, 440] width 259 height 35
select select "Message Templates"
click at [240, 422] on select "Select template type... Task List Message Templates Payment Plan Inventory Item…" at bounding box center [369, 440] width 259 height 35
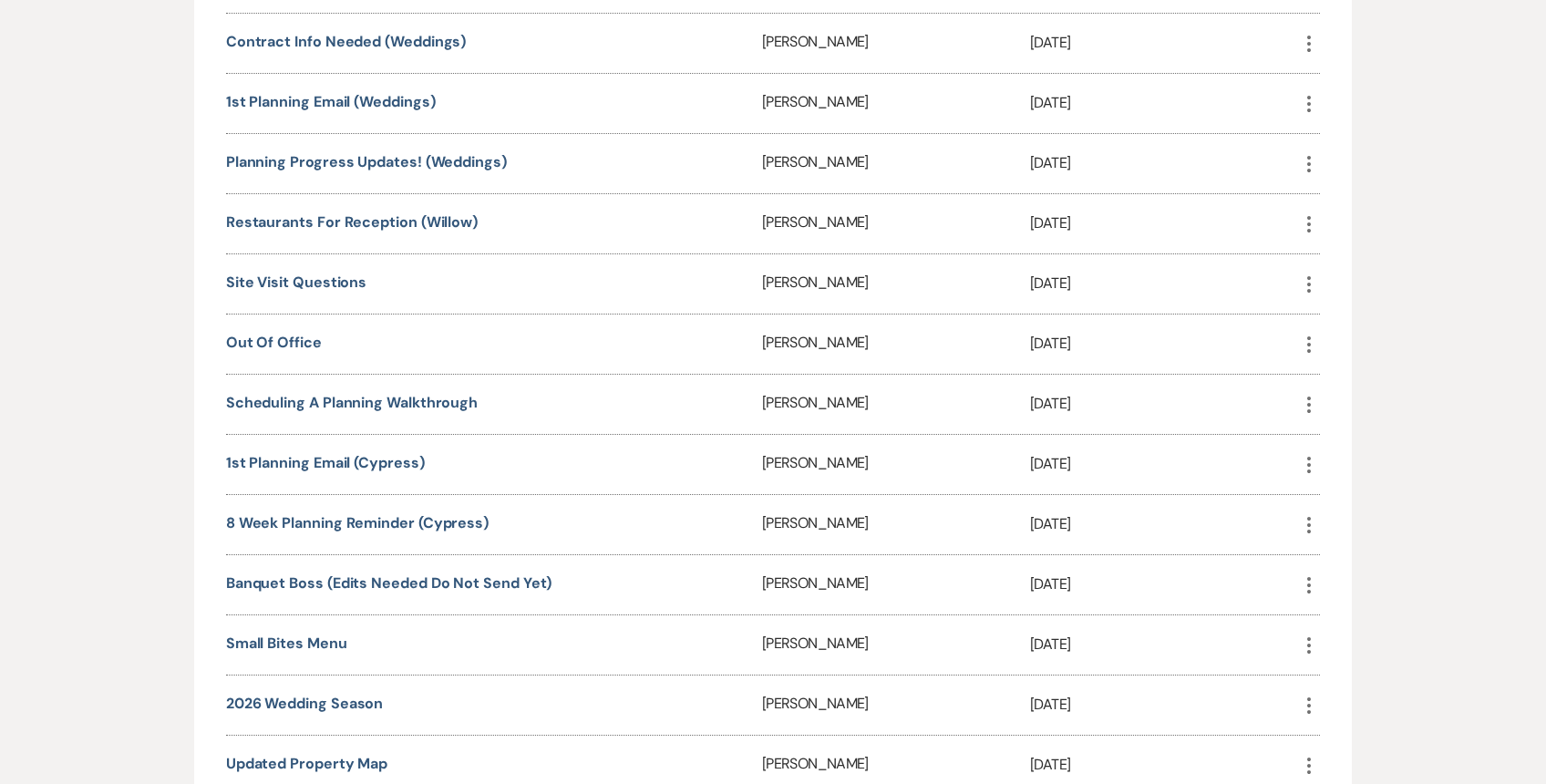
scroll to position [922, 0]
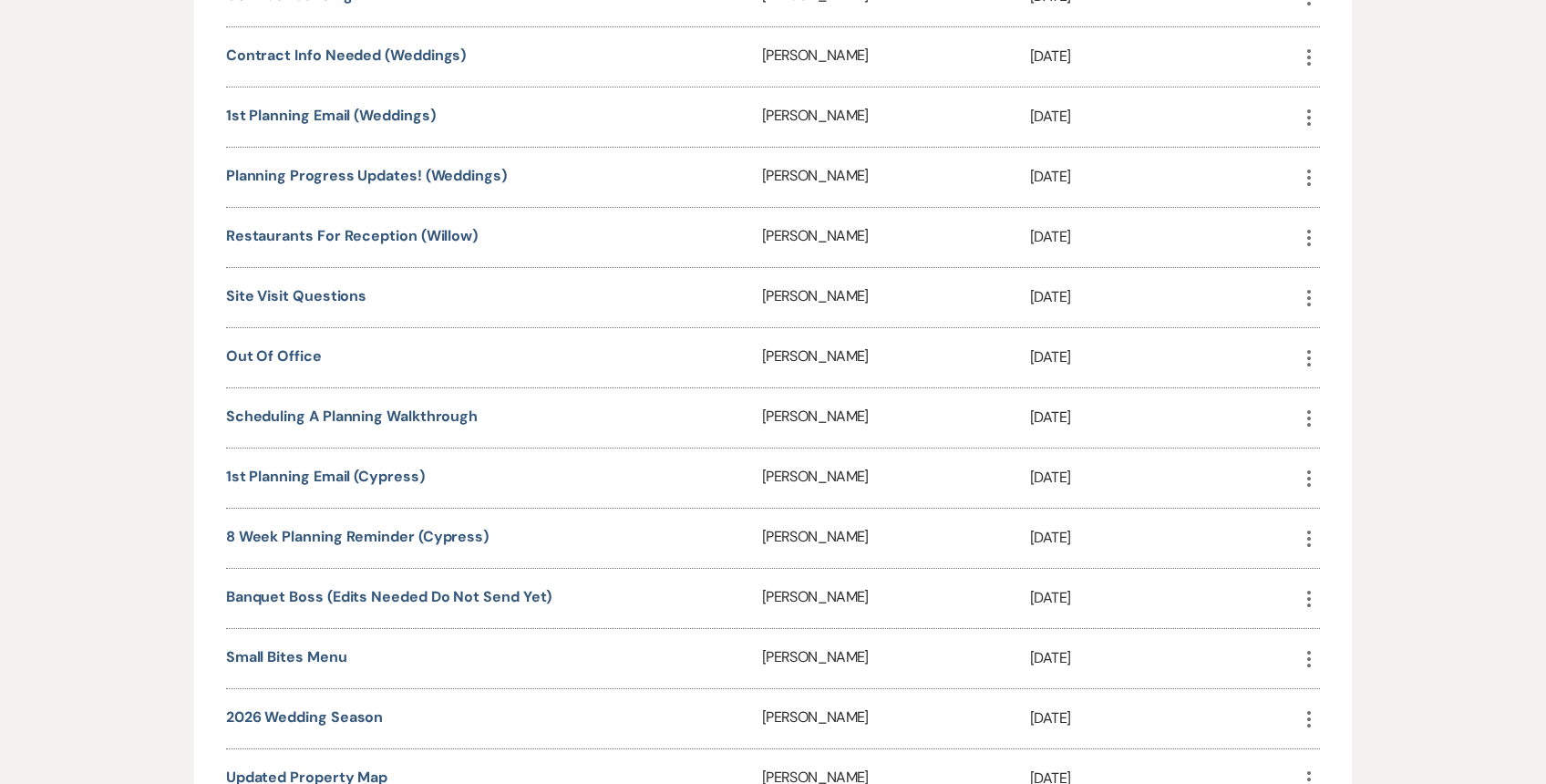
click at [341, 496] on div "1st planning email (Cypress)" at bounding box center [494, 478] width 536 height 59
click at [341, 483] on div "1st planning email (Cypress)" at bounding box center [494, 478] width 536 height 59
click at [342, 477] on link "1st planning email (Cypress)" at bounding box center [326, 476] width 199 height 19
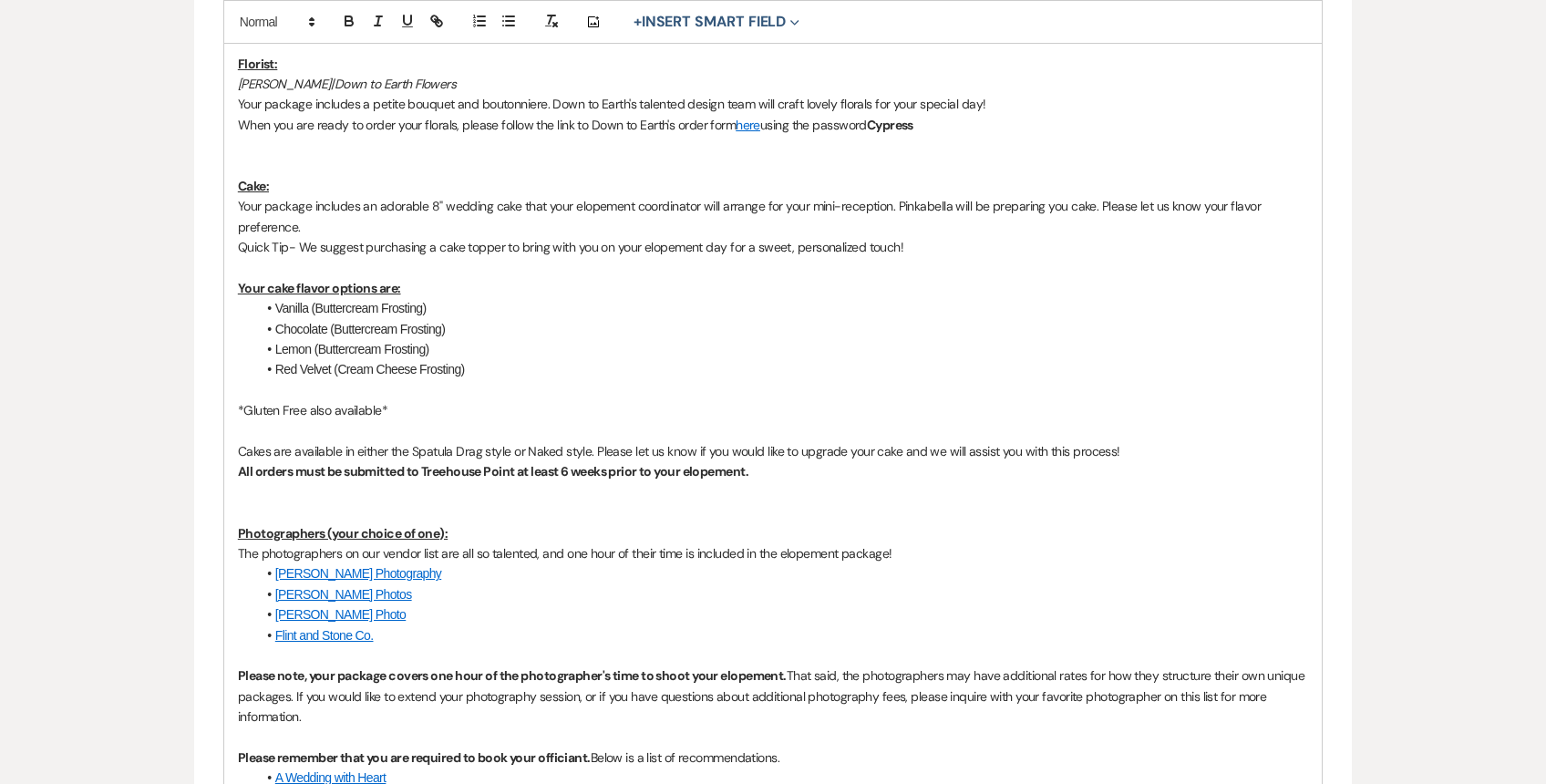
scroll to position [719, 0]
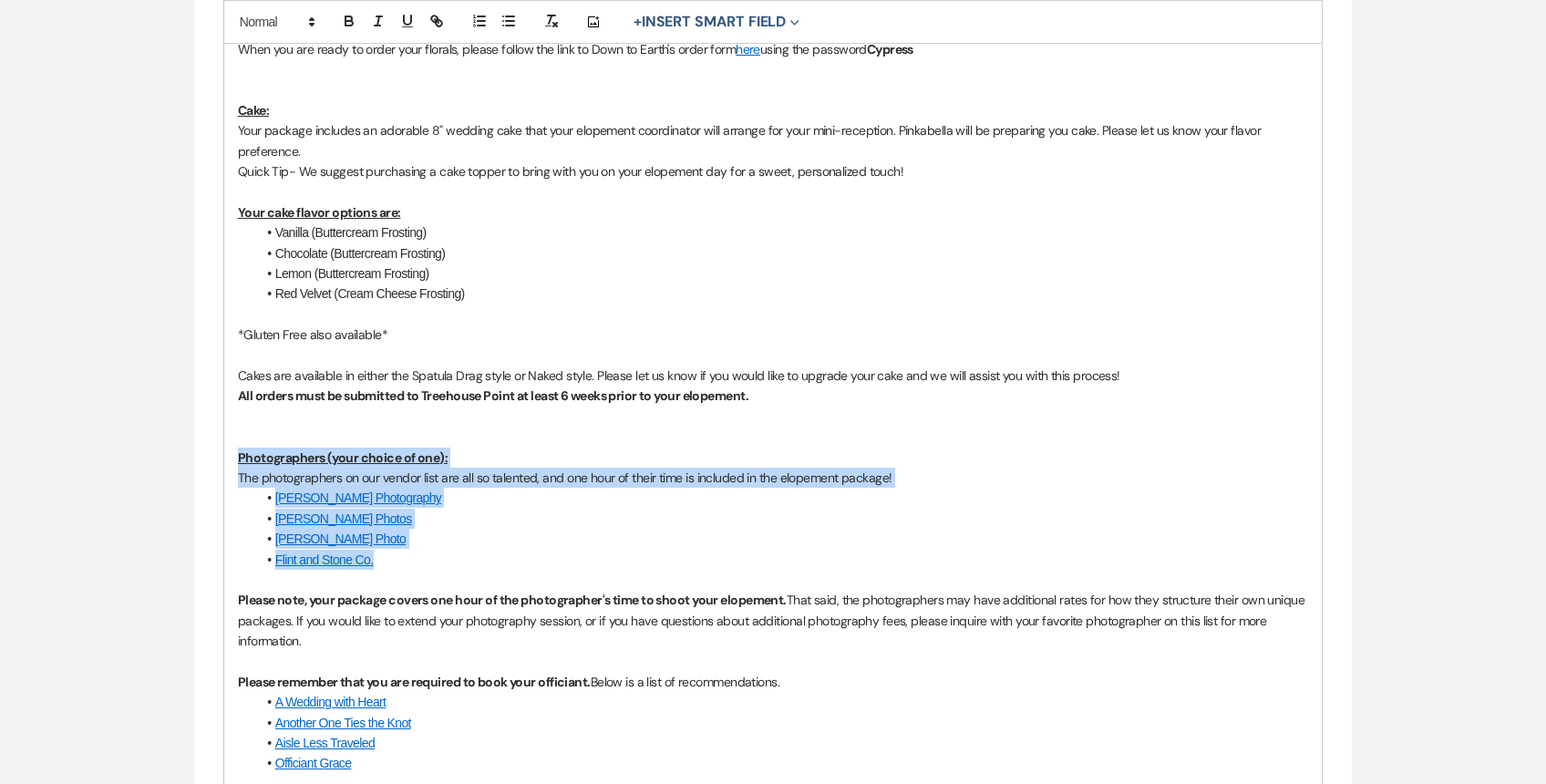
drag, startPoint x: 382, startPoint y: 563, endPoint x: 222, endPoint y: 458, distance: 191.4
click at [222, 458] on form "Edit Message Template This template was created on Jul 29, 2024 * Required Temp…" at bounding box center [773, 592] width 1158 height 2268
copy div "Photographers (your choice of one): The photographers on our vendor list are al…"
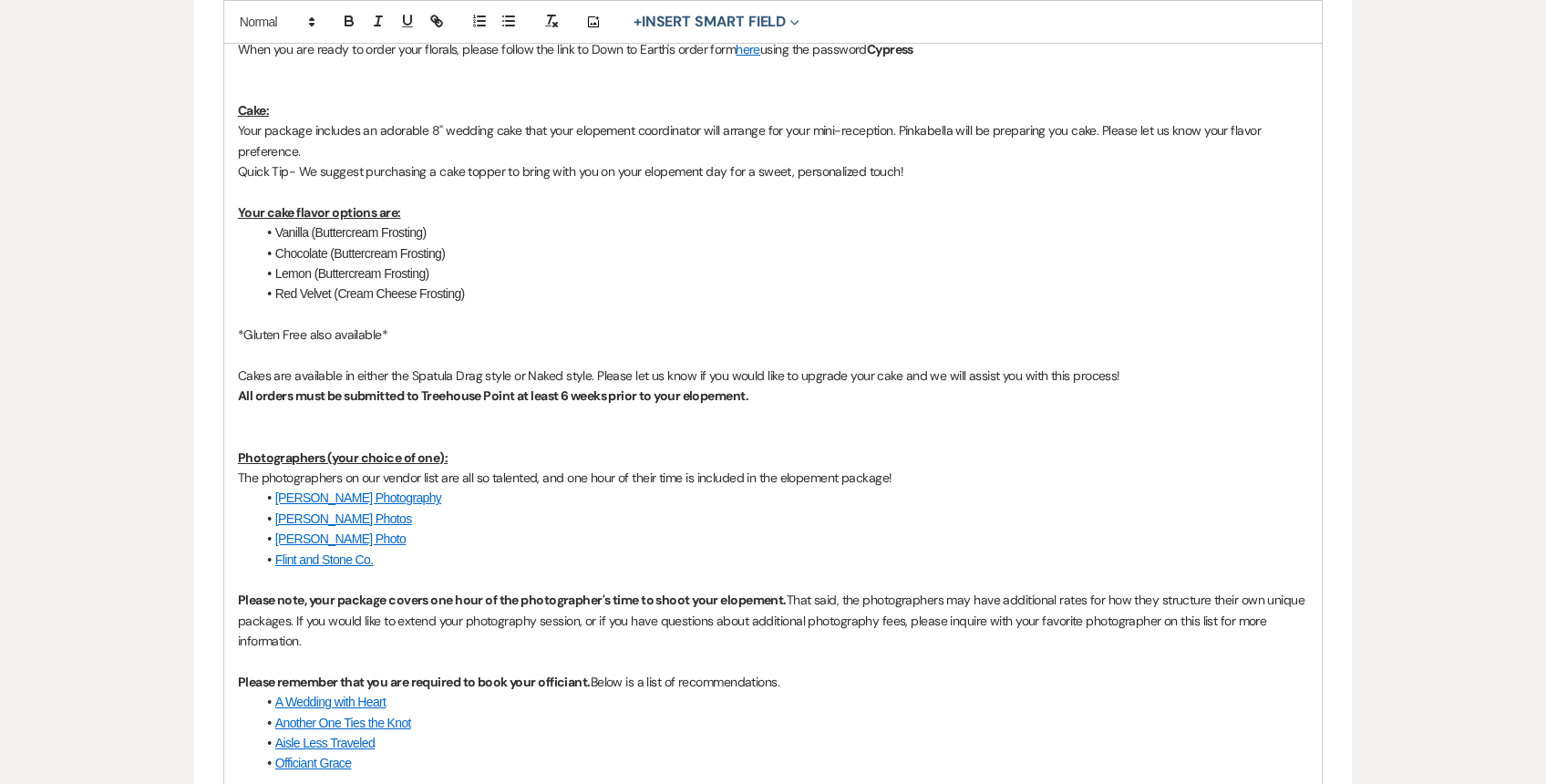
click at [554, 385] on p "All orders must be submitted to Treehouse Point at least 6 weeks prior to your …" at bounding box center [773, 395] width 1070 height 20
click at [358, 520] on link "[PERSON_NAME] Photos" at bounding box center [344, 518] width 137 height 14
click at [320, 552] on link "https://www.jessicaschroderphotos.com/" at bounding box center [289, 553] width 115 height 24
click at [762, 250] on li "Chocolate (Buttercream Frosting)" at bounding box center [782, 253] width 1052 height 20
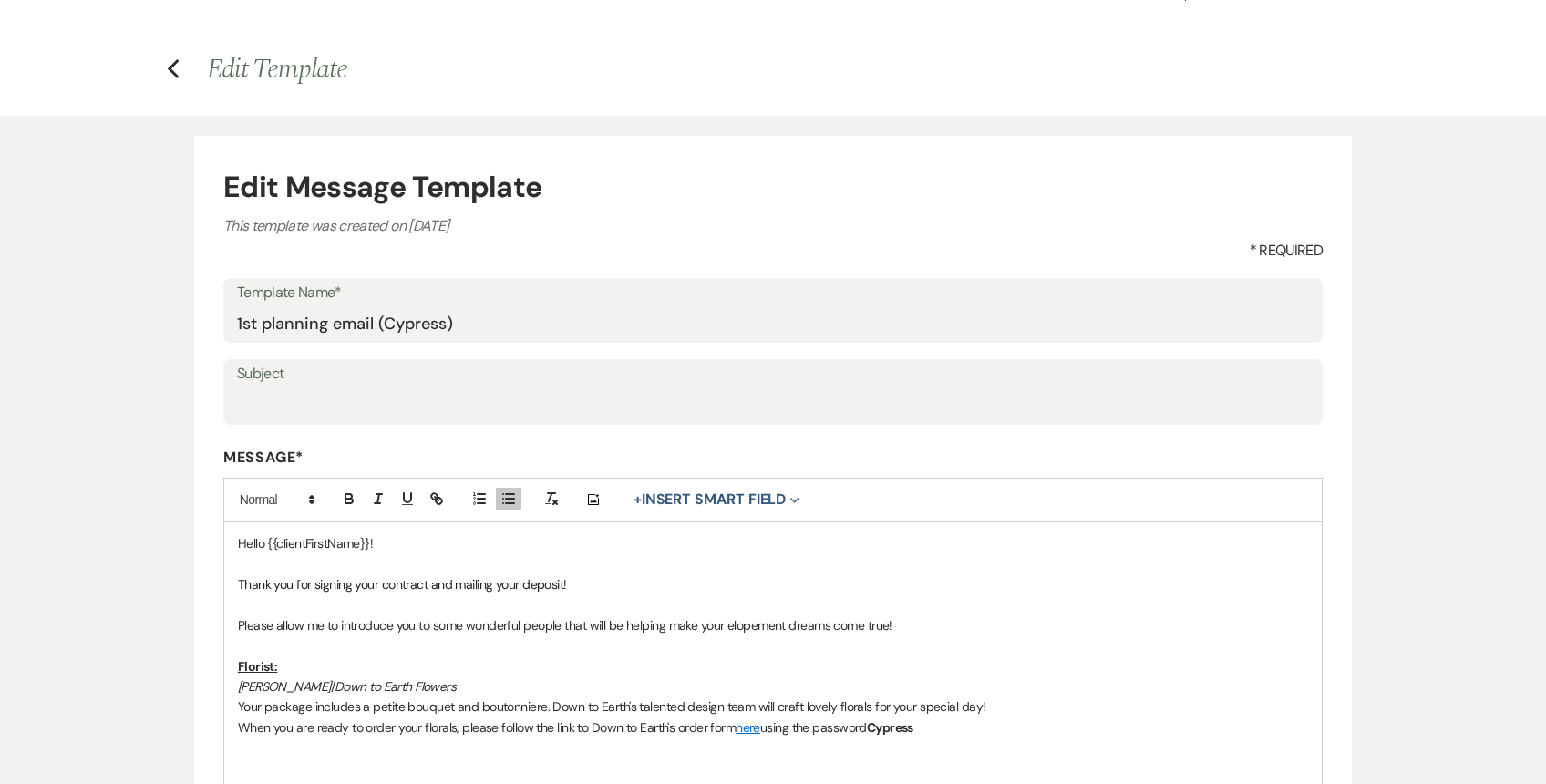
scroll to position [0, 0]
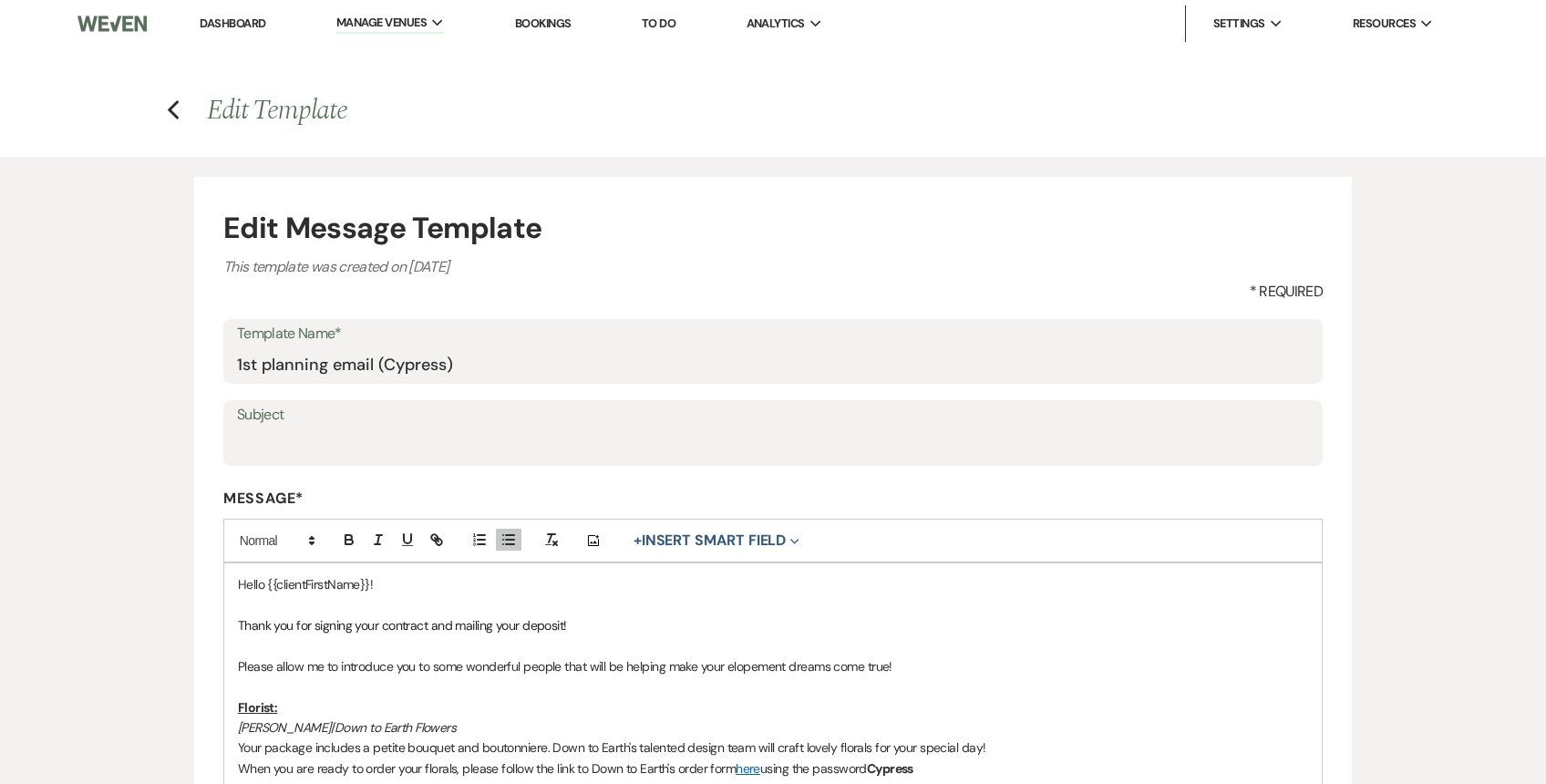
click at [247, 22] on link "Dashboard" at bounding box center [232, 23] width 66 height 15
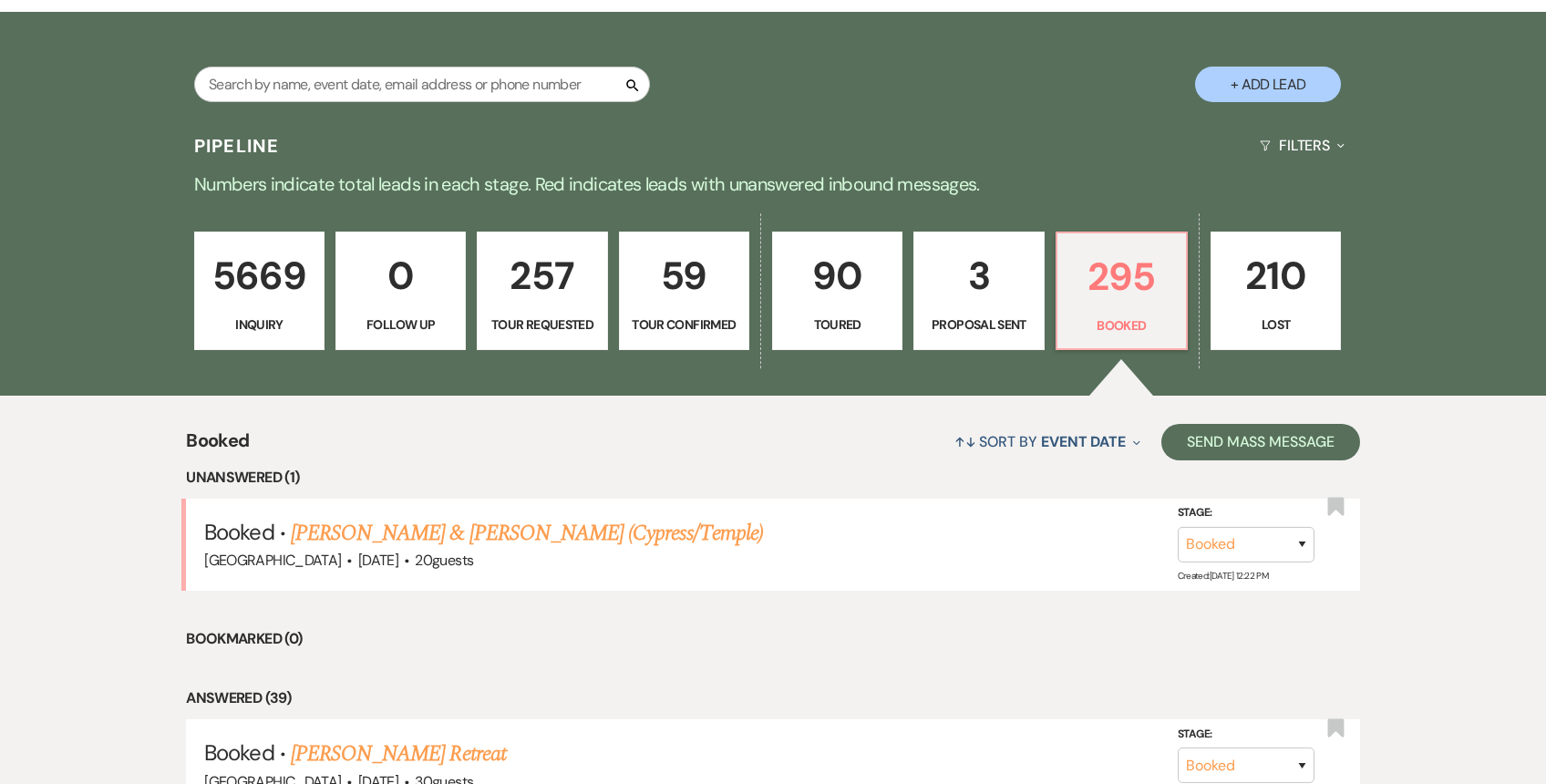
drag, startPoint x: 677, startPoint y: 286, endPoint x: 679, endPoint y: 304, distance: 18.1
click at [677, 286] on p "59" at bounding box center [684, 276] width 107 height 61
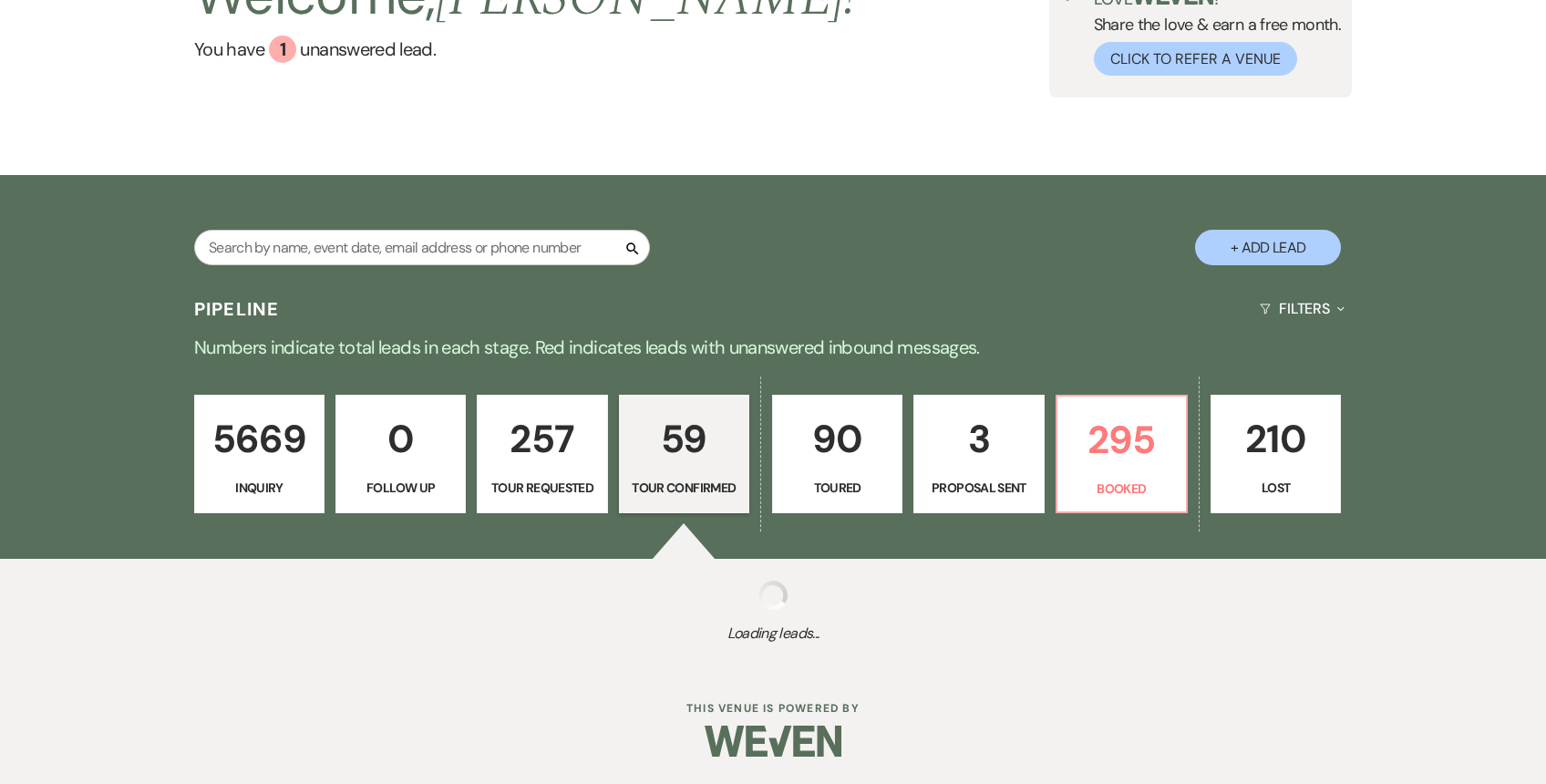
select select "4"
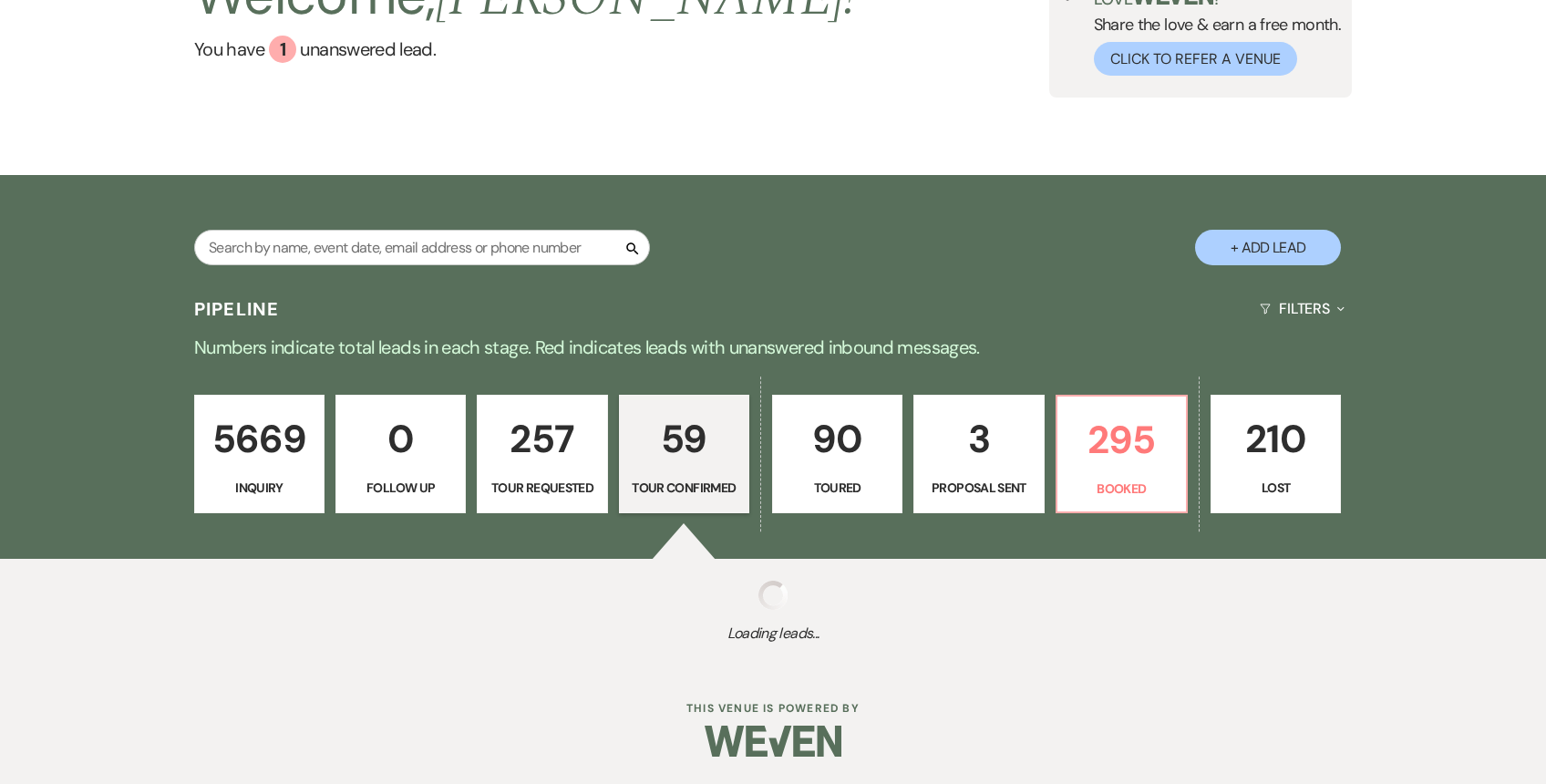
select select "4"
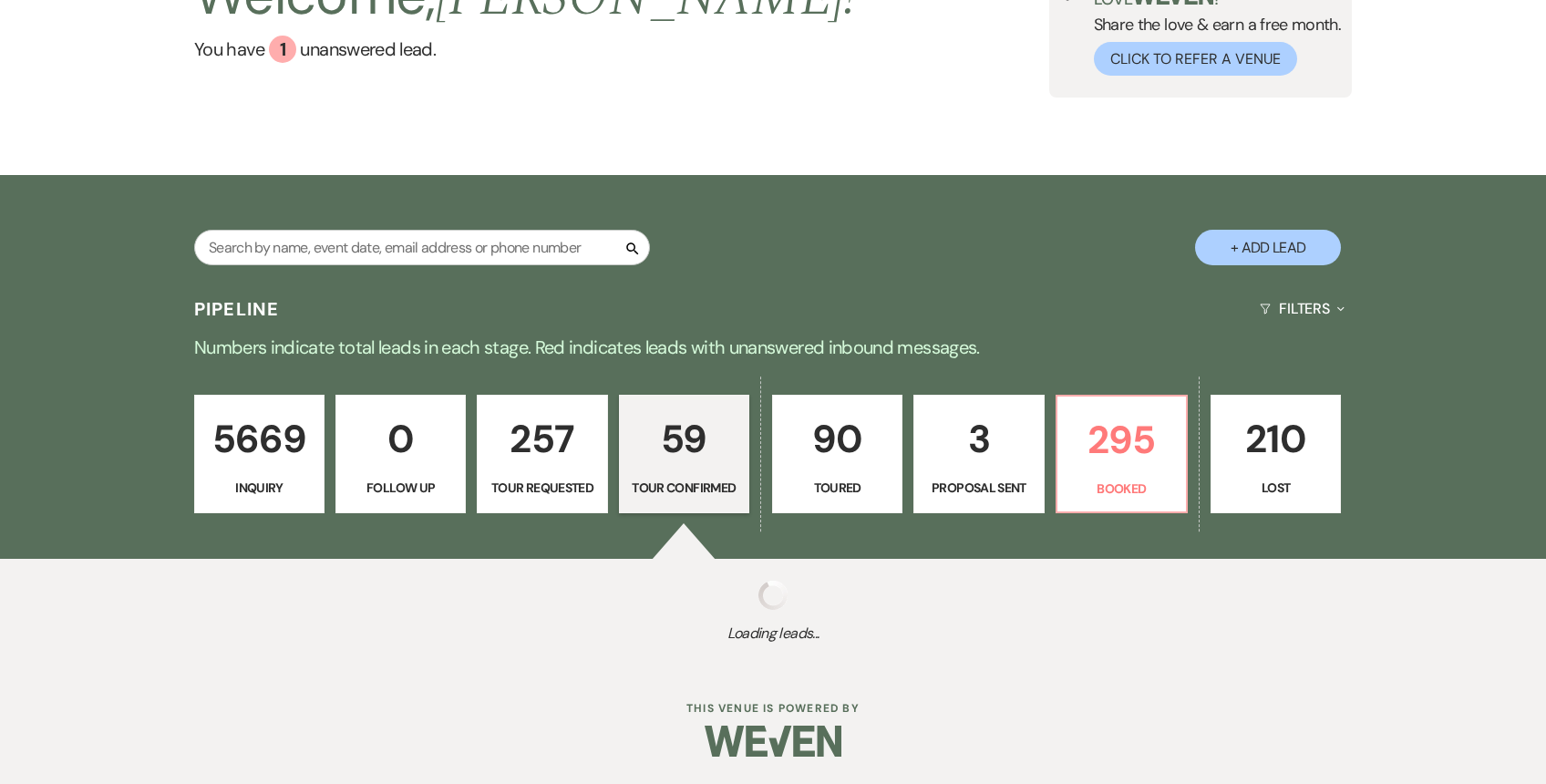
select select "4"
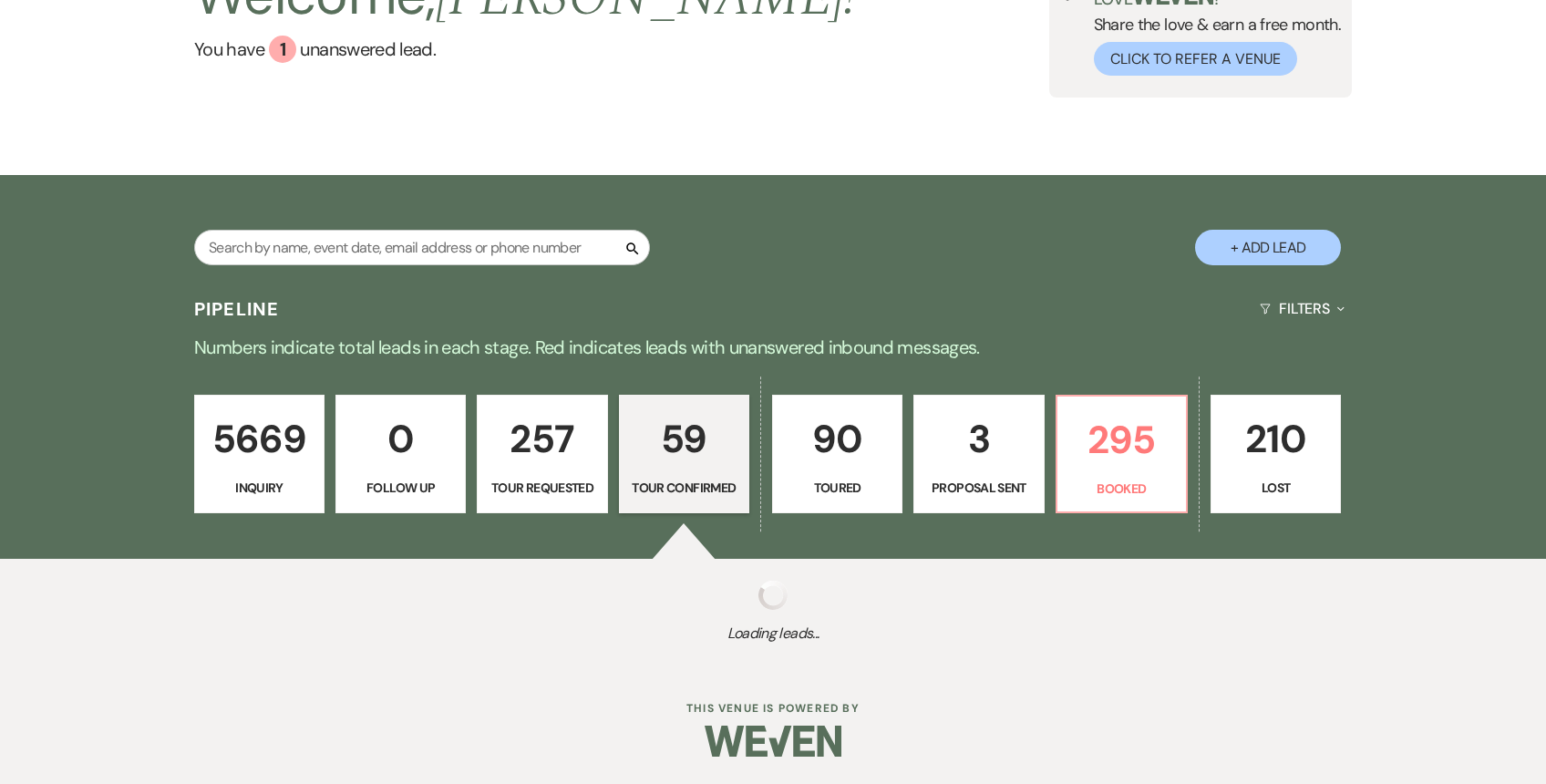
select select "4"
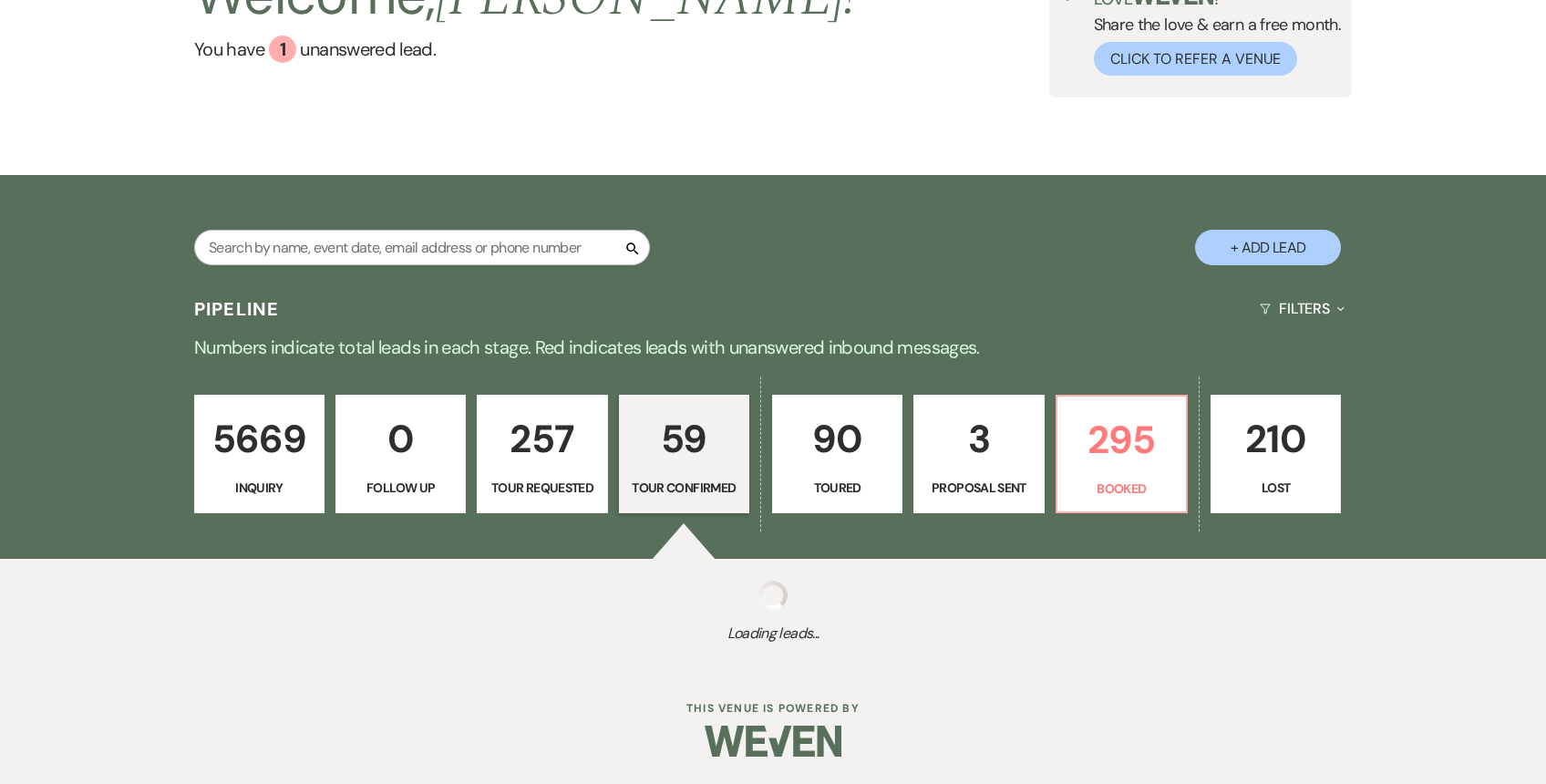
select select "4"
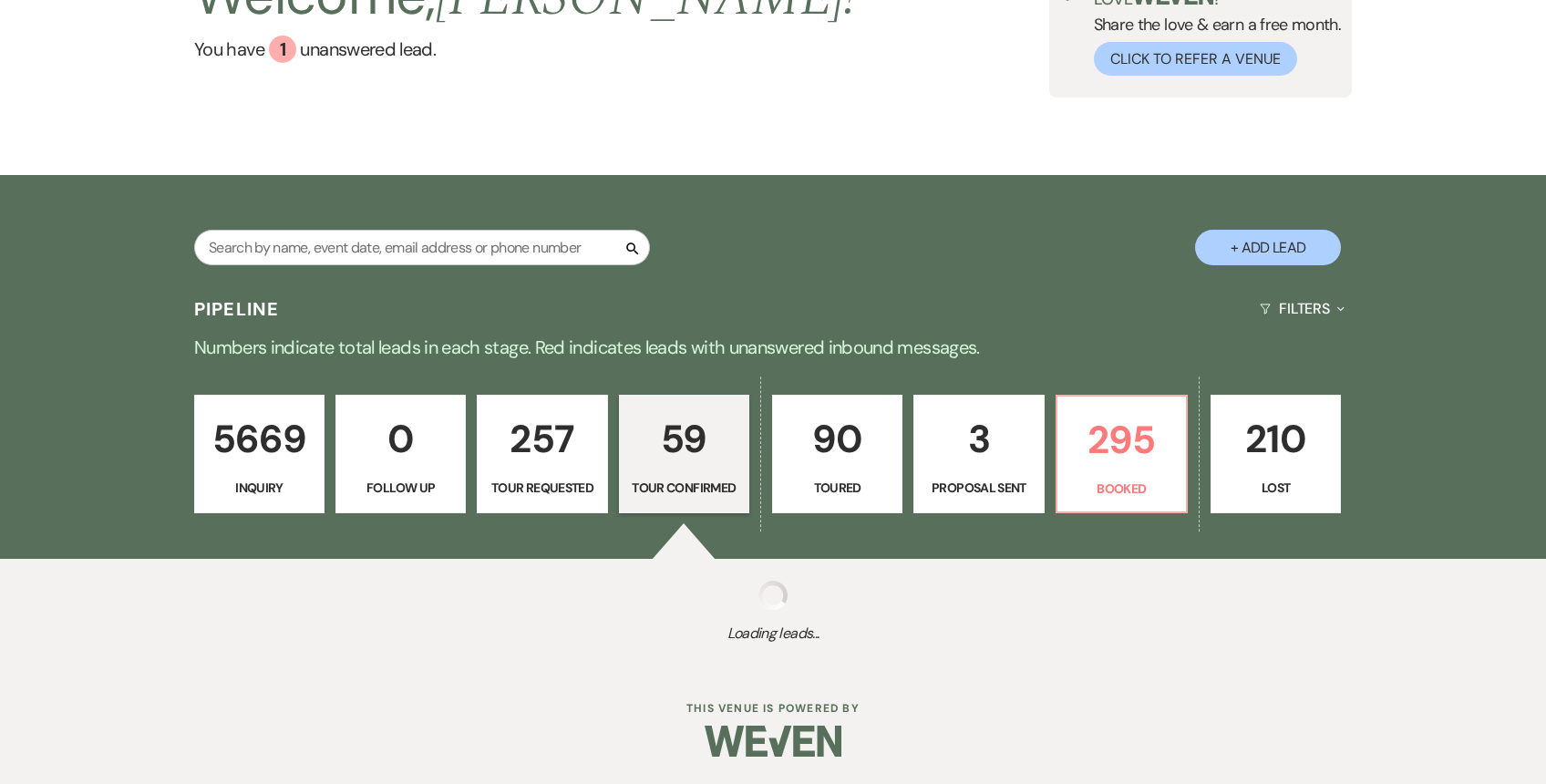
select select "4"
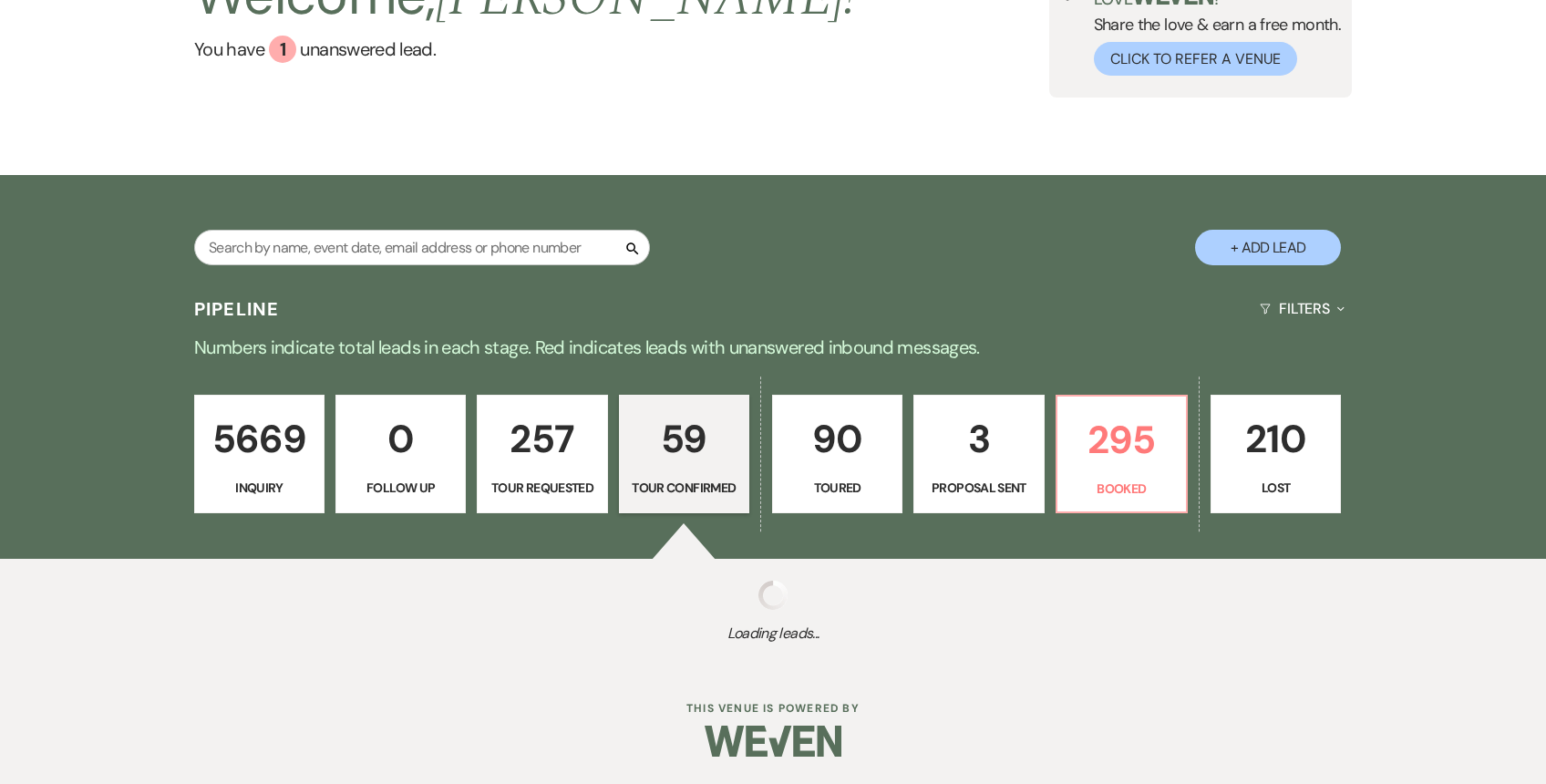
select select "4"
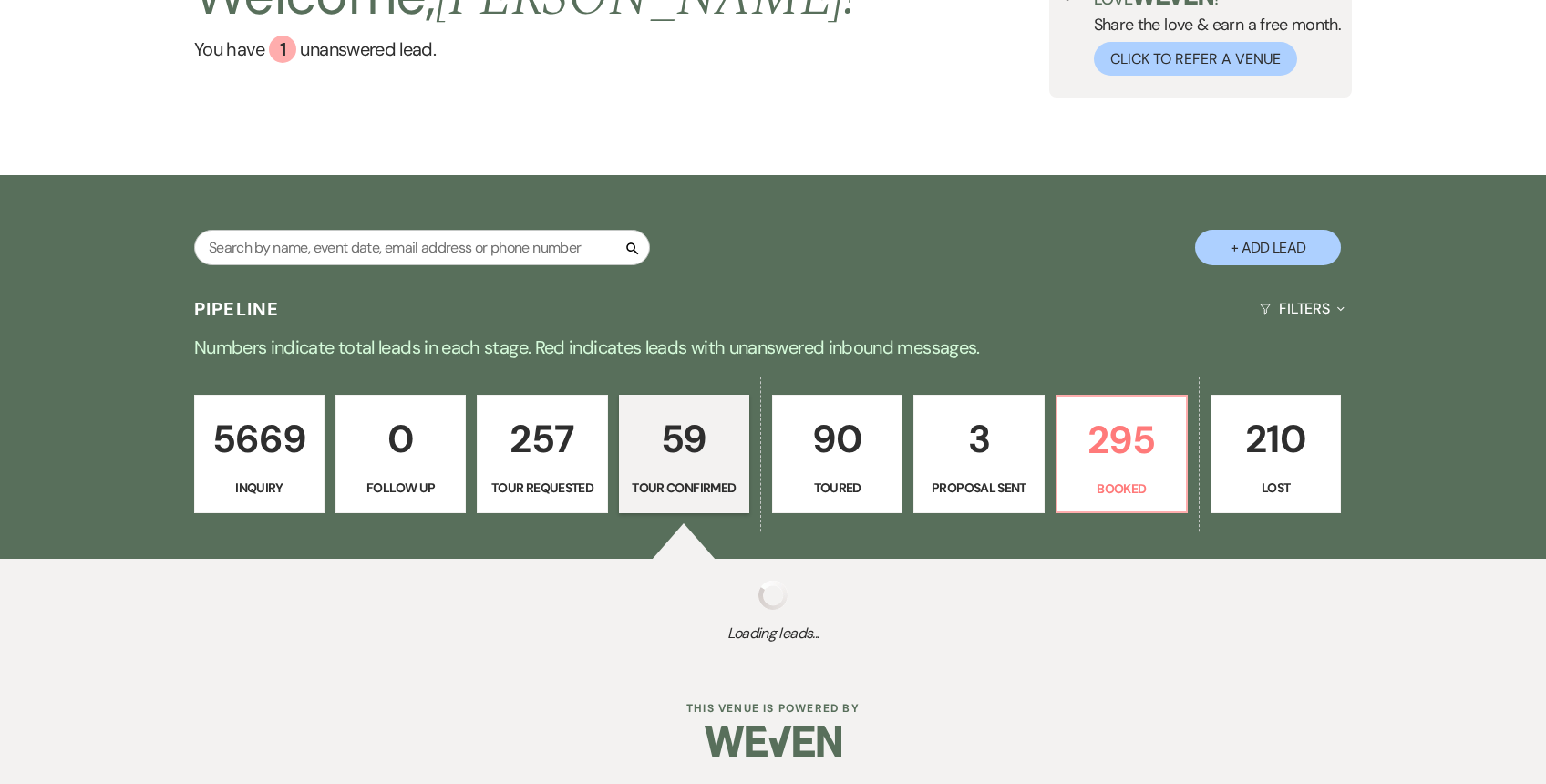
select select "4"
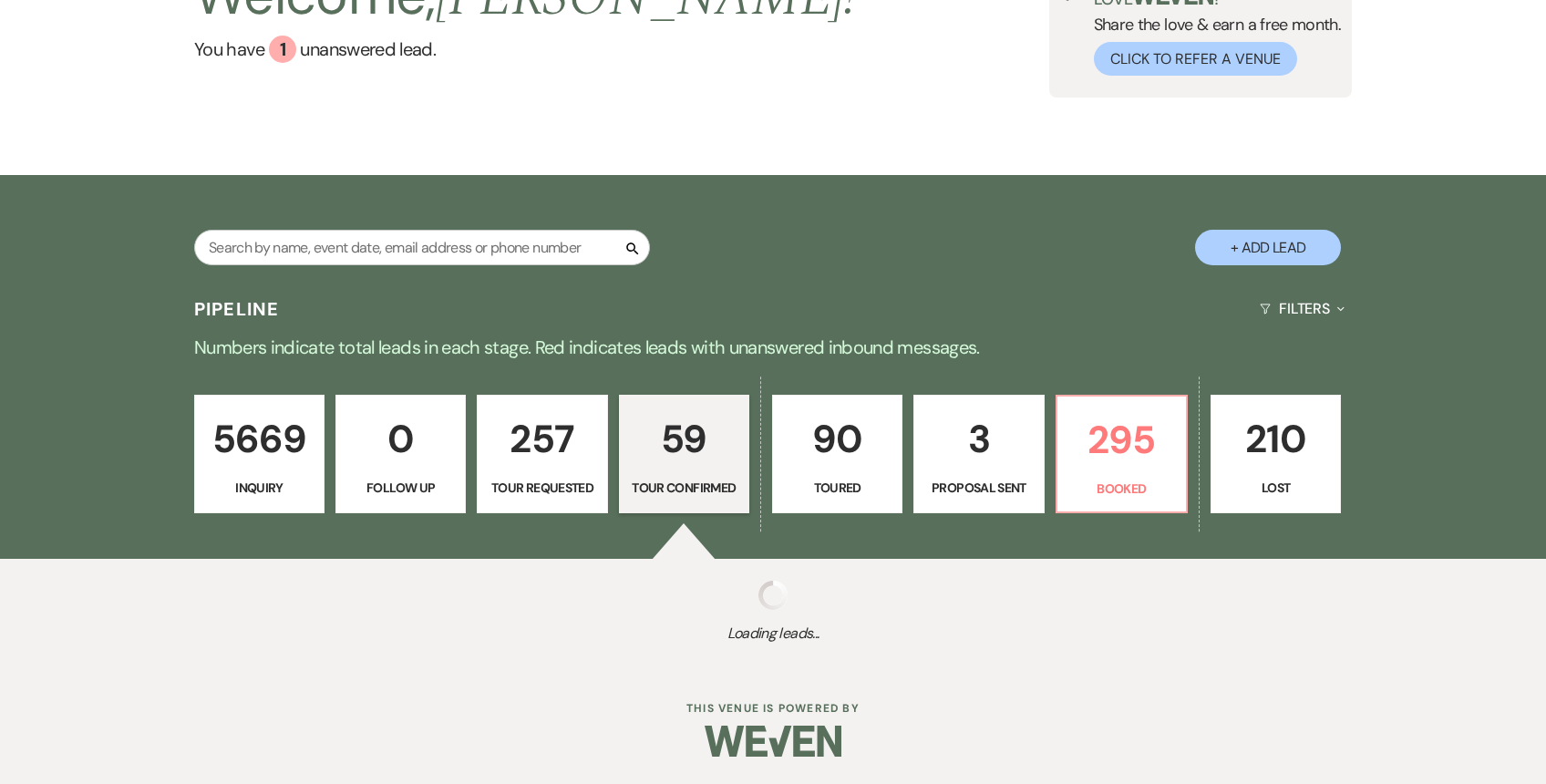
select select "4"
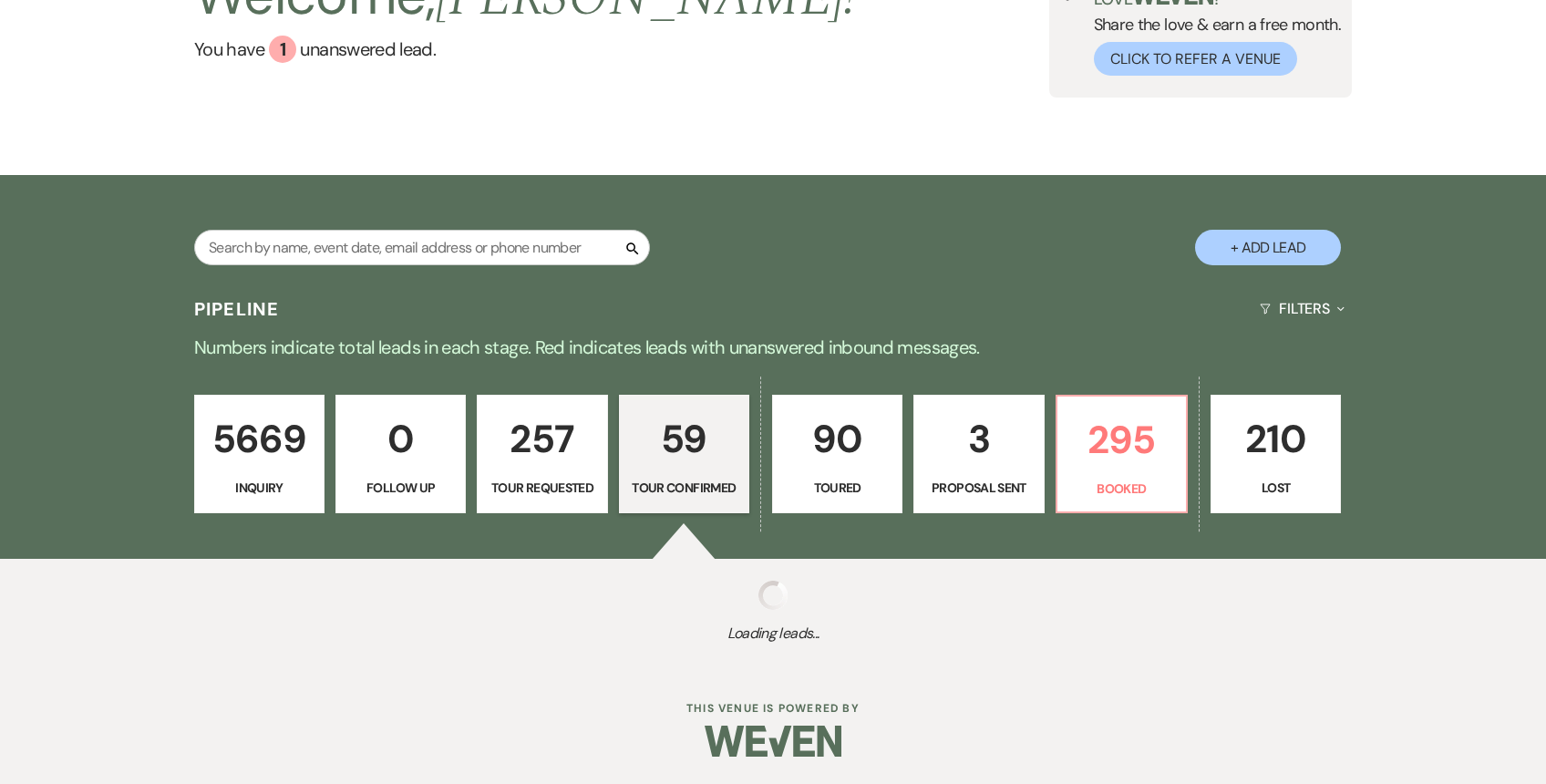
select select "4"
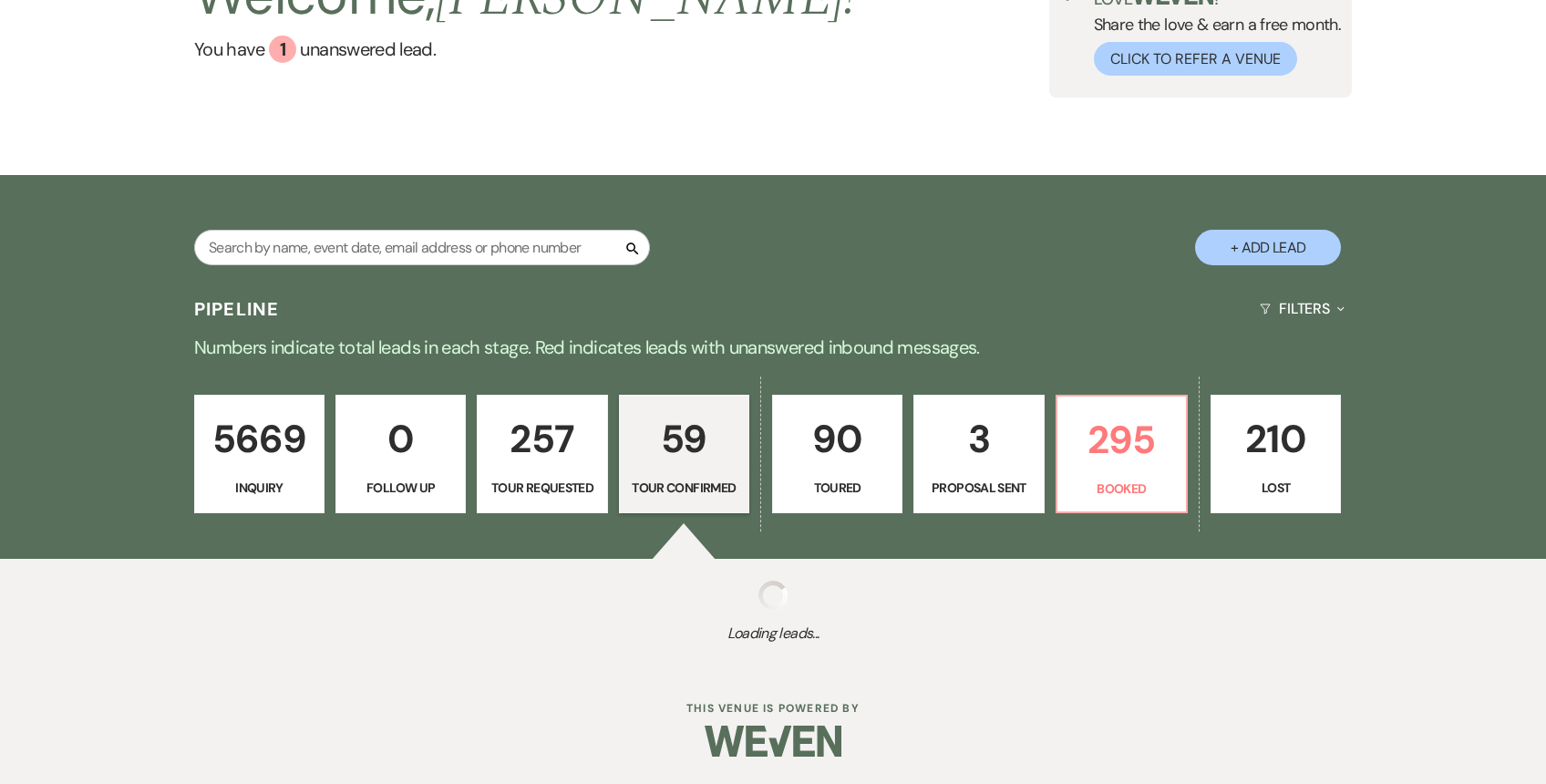
select select "4"
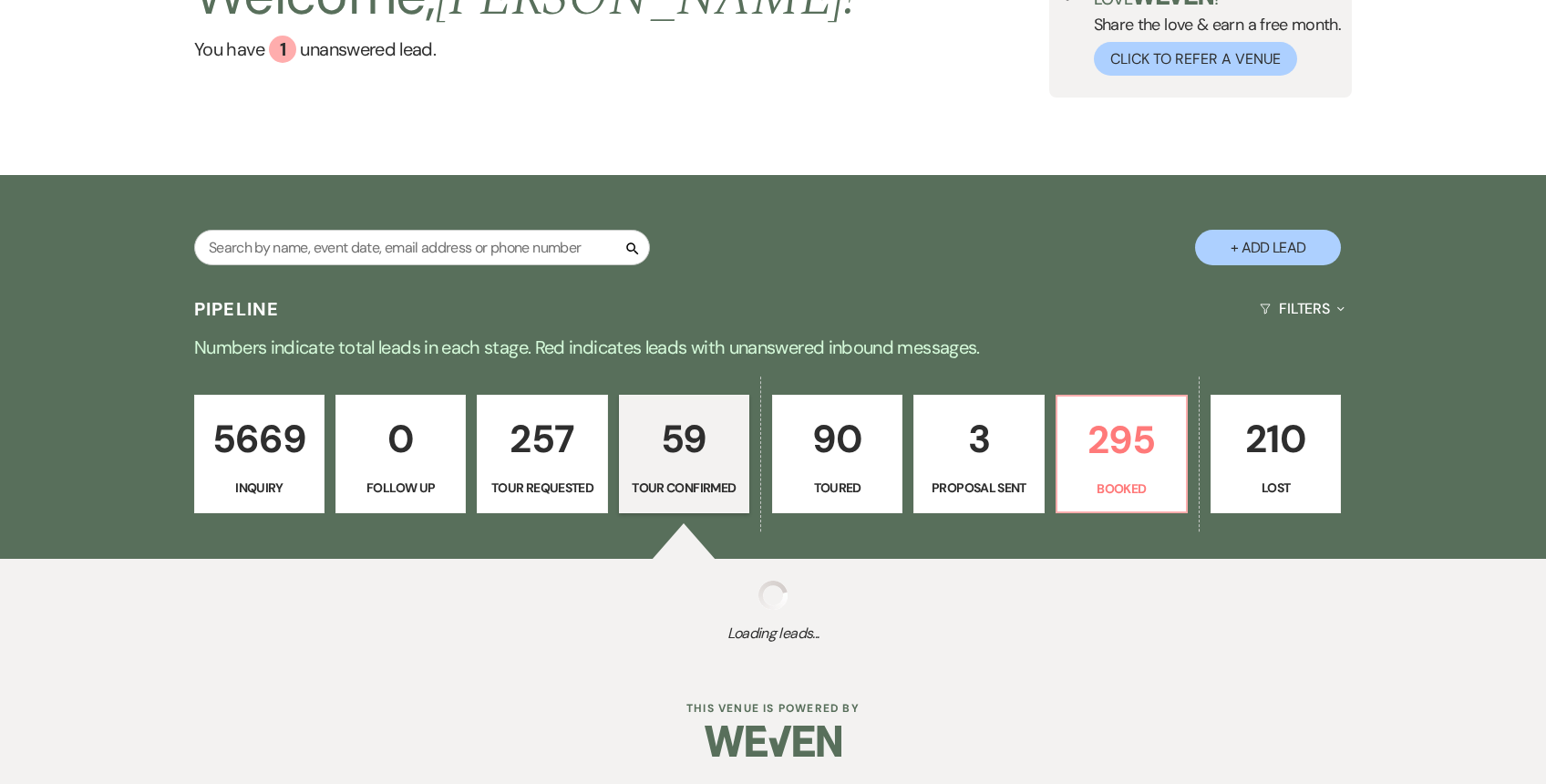
select select "4"
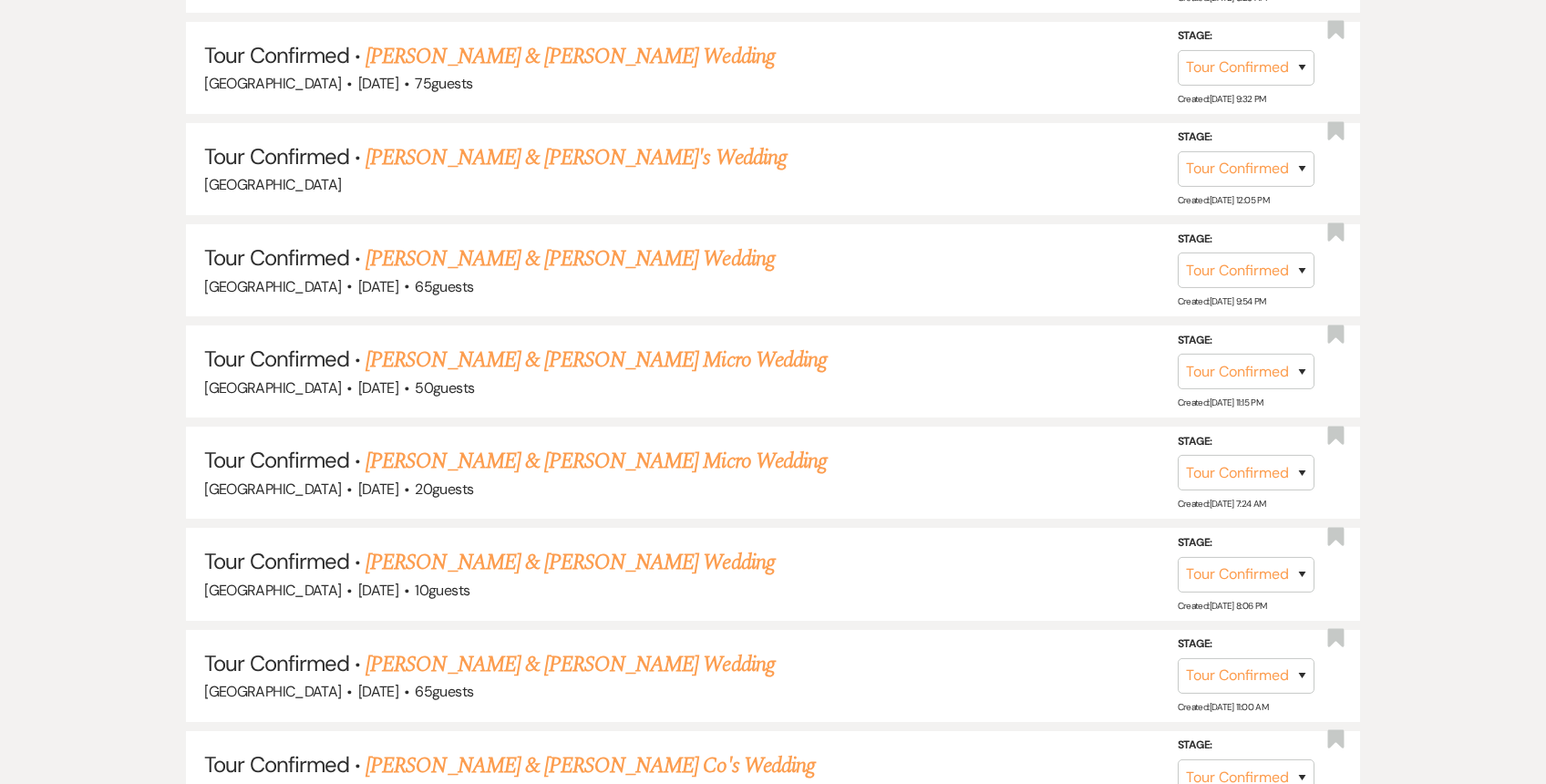
scroll to position [1346, 0]
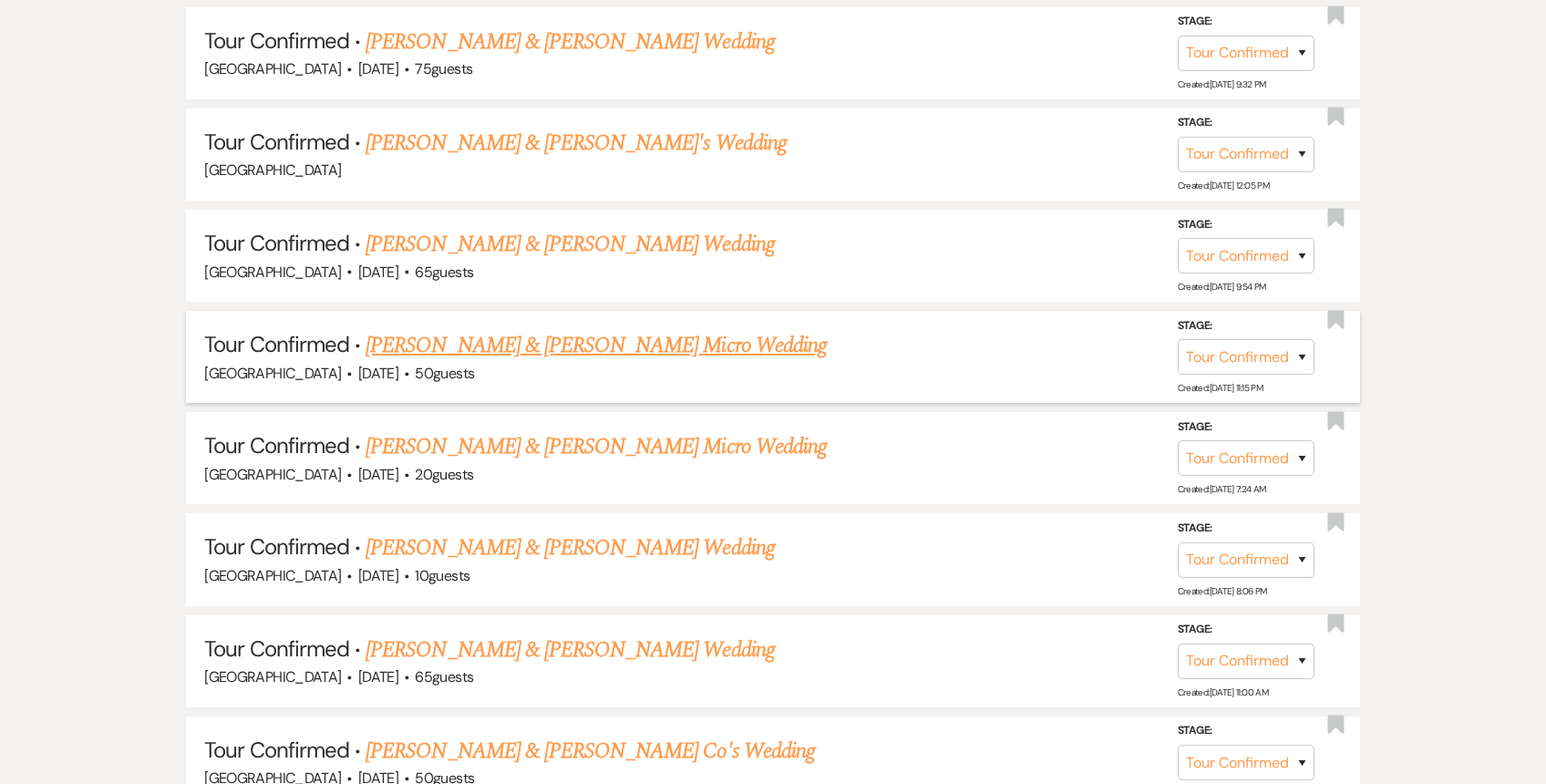
click at [640, 339] on link "[PERSON_NAME] & [PERSON_NAME] Micro Wedding" at bounding box center [596, 345] width 462 height 32
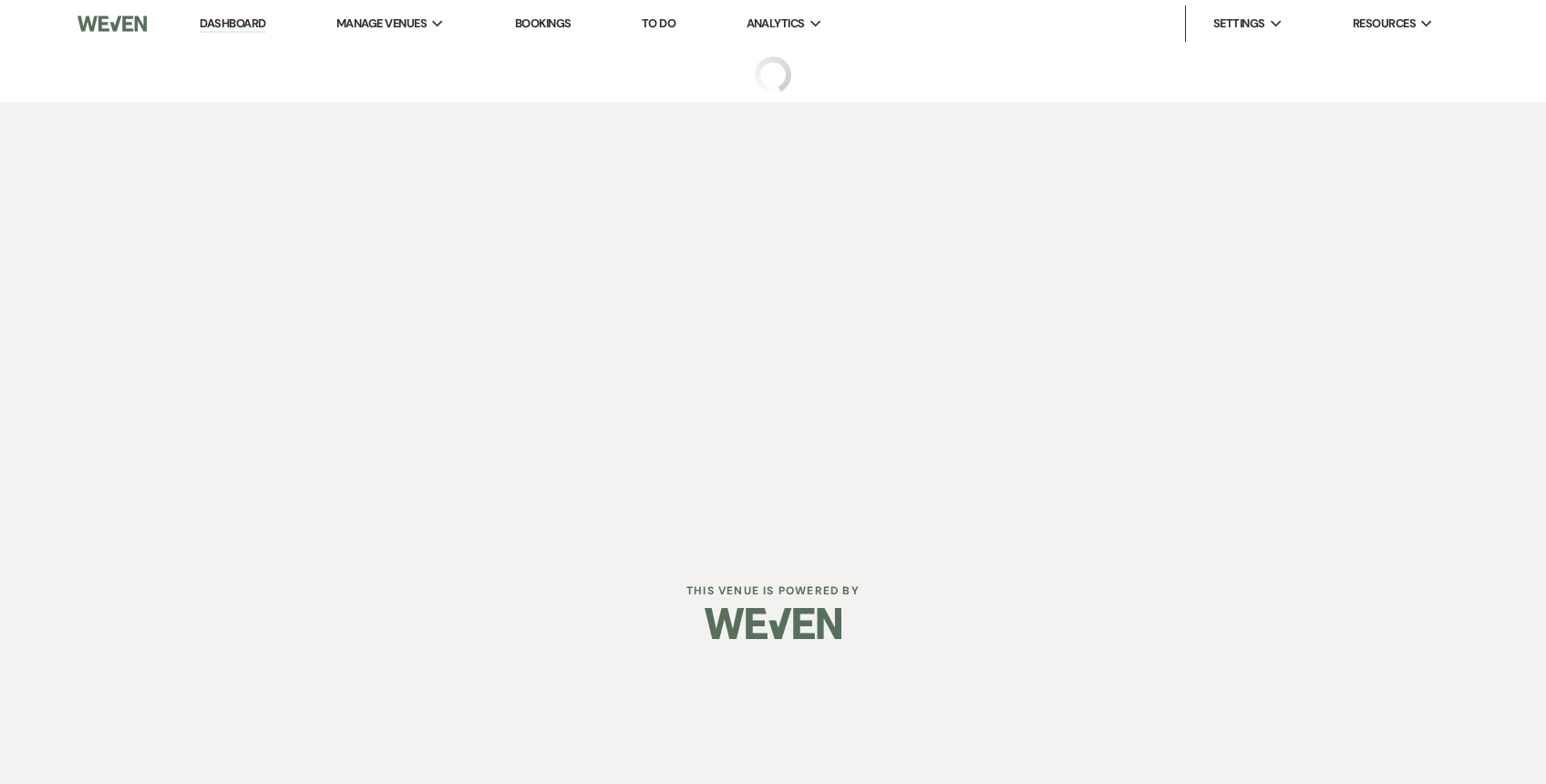
select select "4"
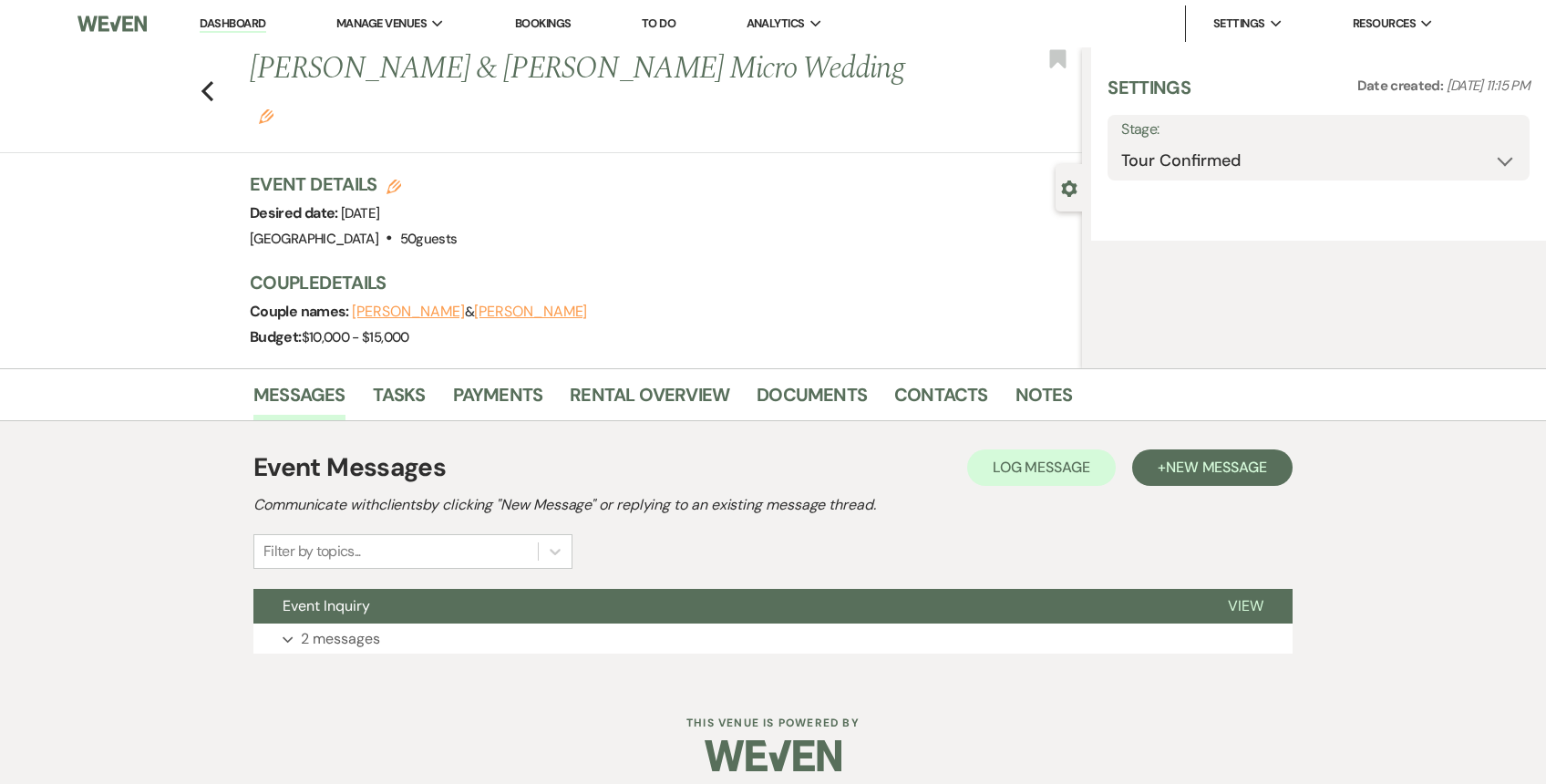
select select "5"
select select "16"
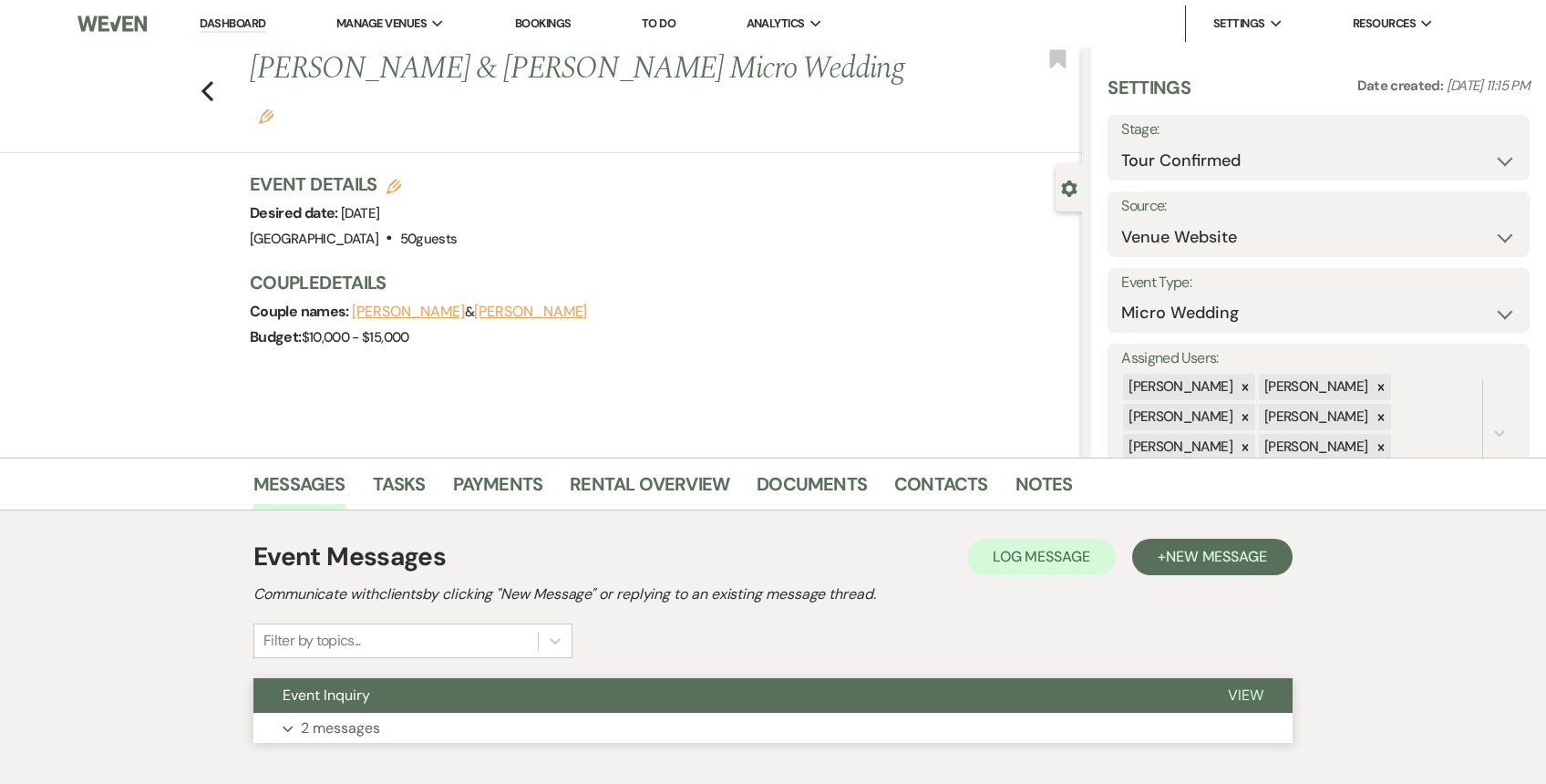
click at [510, 720] on button "Expand 2 messages" at bounding box center [773, 728] width 1040 height 31
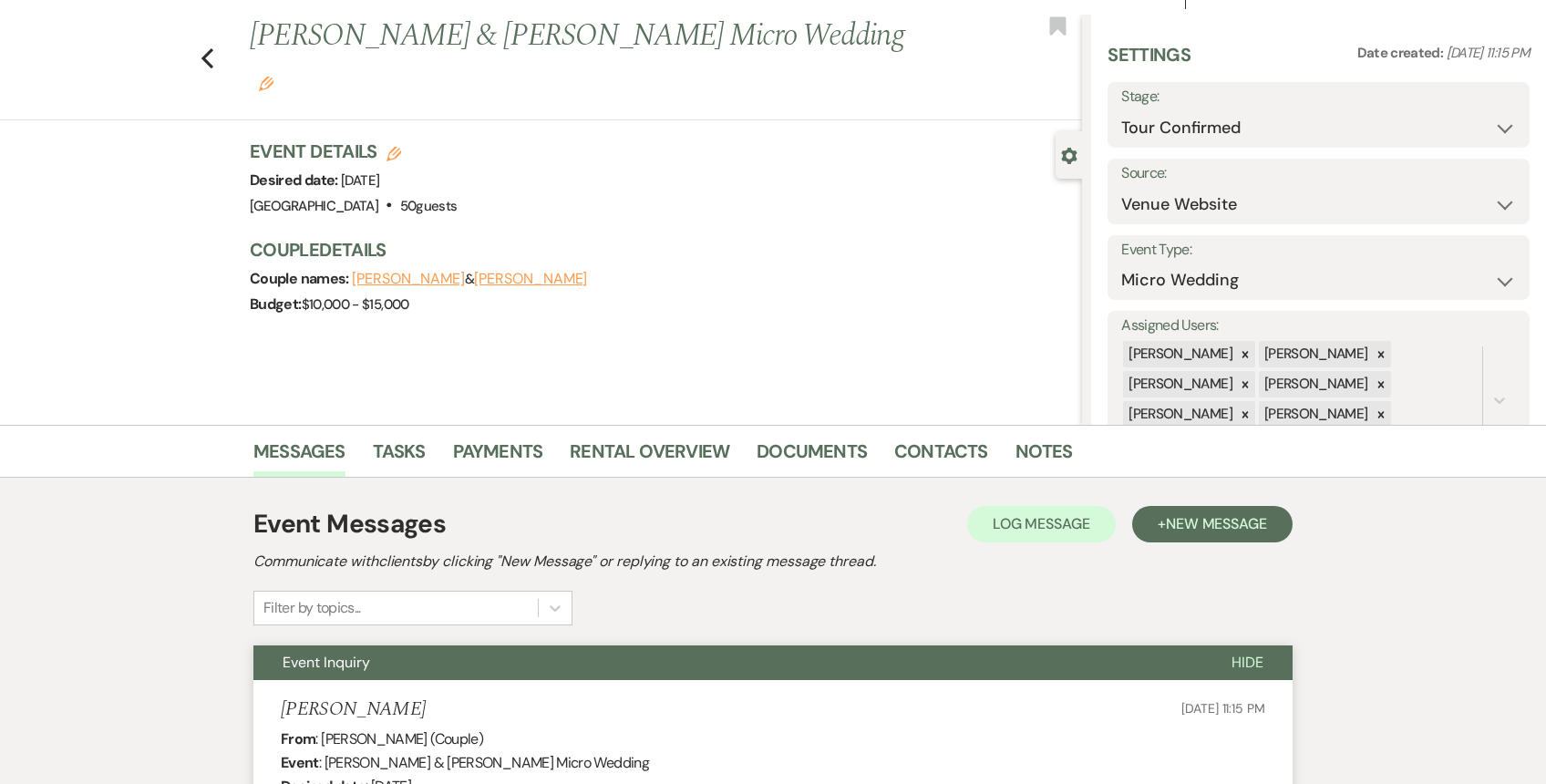
scroll to position [57, 0]
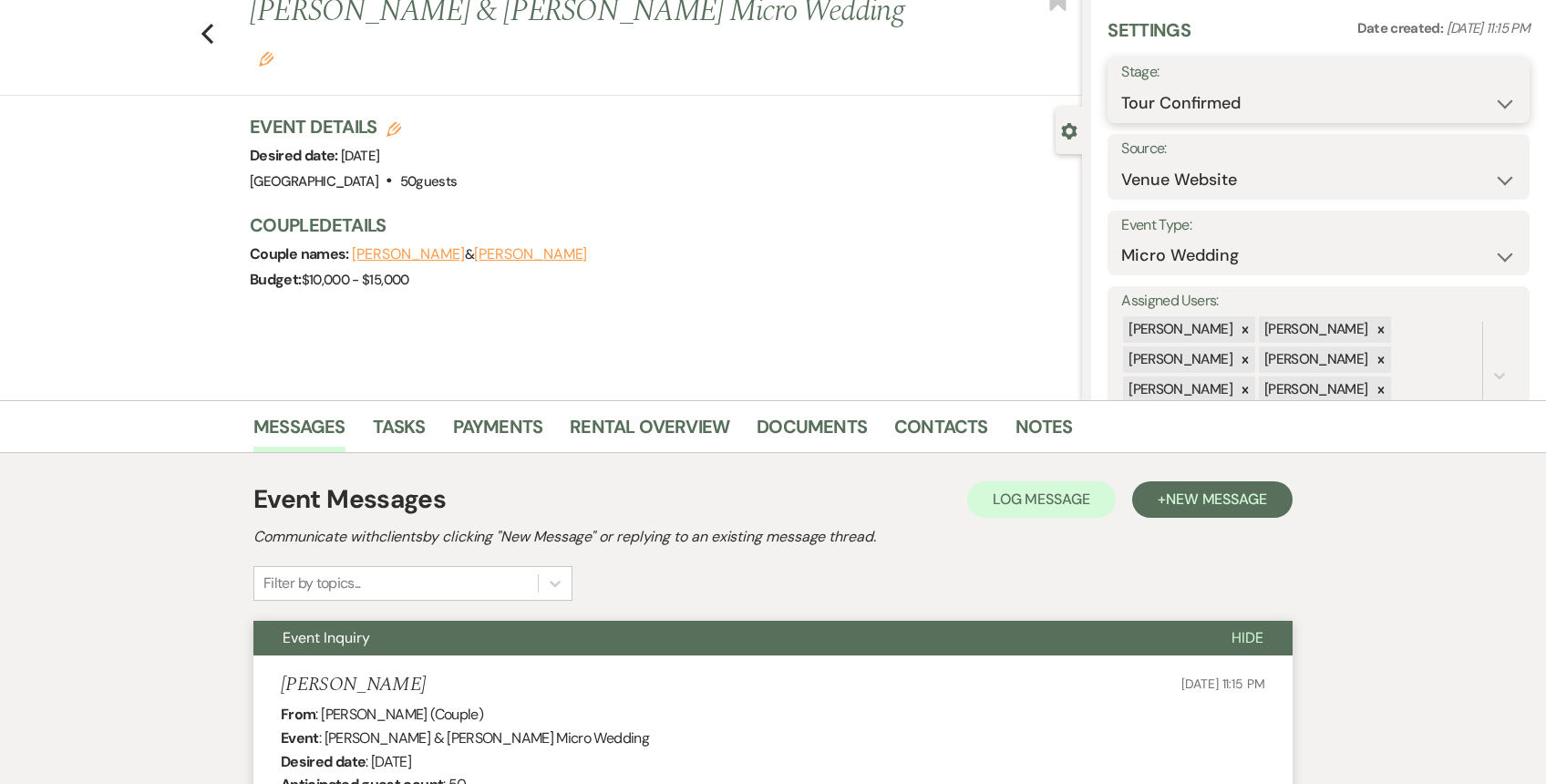
click at [1232, 99] on select "Inquiry Follow Up Tour Requested Tour Confirmed Toured Proposal Sent Booked Lost" at bounding box center [1318, 103] width 395 height 35
select select "5"
click at [1121, 86] on select "Inquiry Follow Up Tour Requested Tour Confirmed Toured Proposal Sent Booked Lost" at bounding box center [1318, 103] width 395 height 35
click at [1471, 93] on button "Save" at bounding box center [1485, 90] width 89 height 36
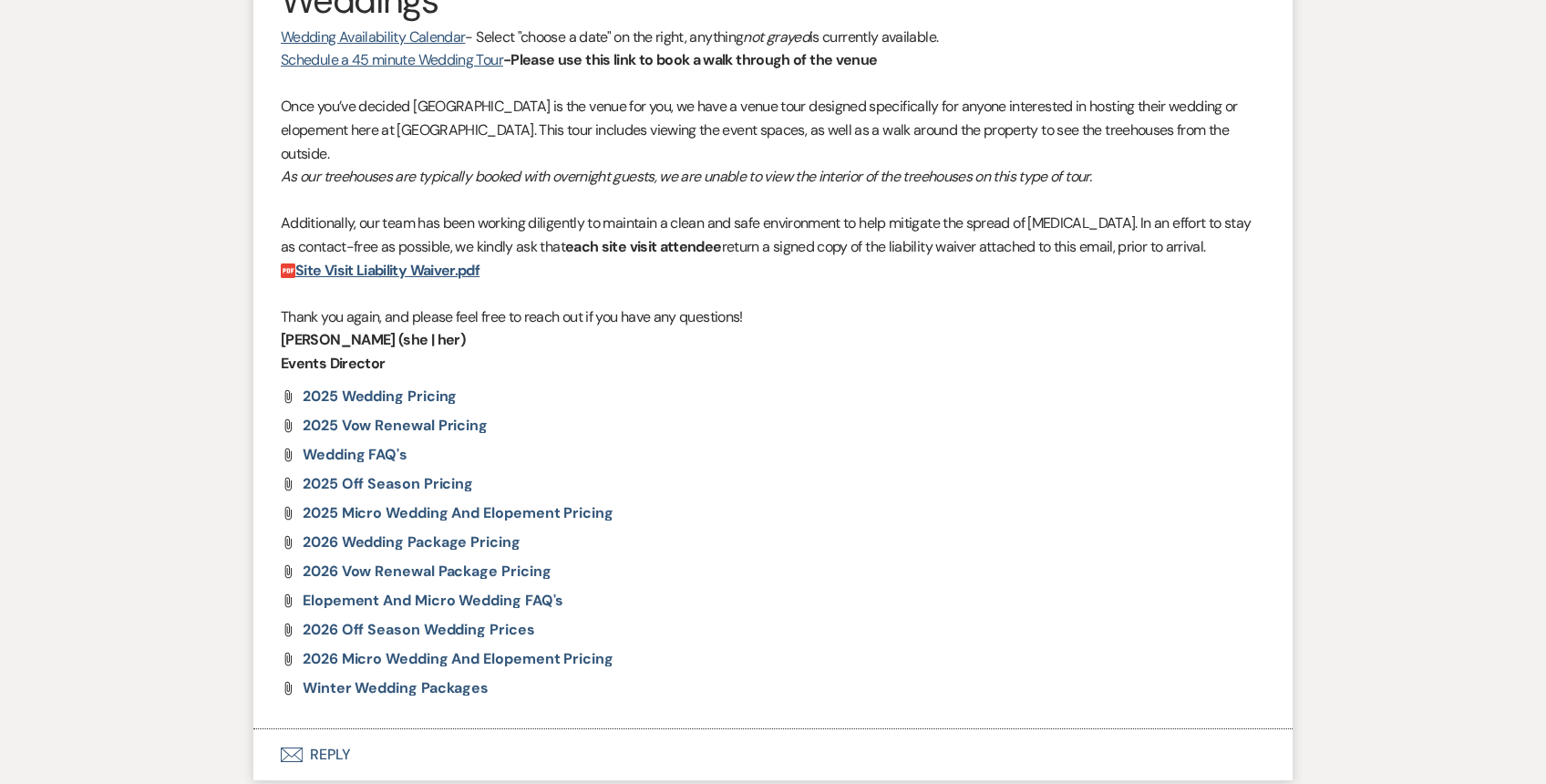
scroll to position [1622, 0]
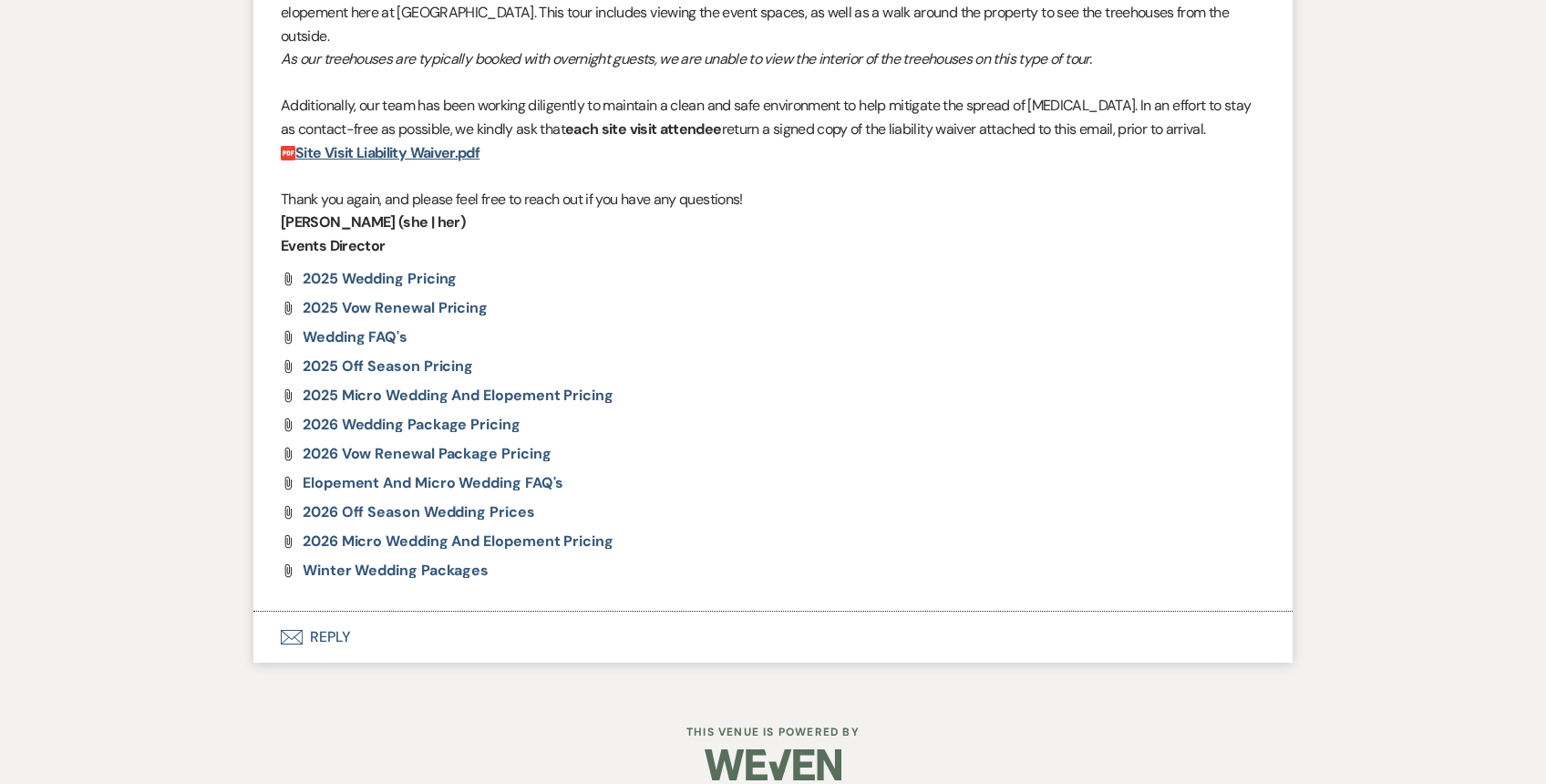
click at [628, 617] on button "Envelope Reply" at bounding box center [773, 637] width 1040 height 51
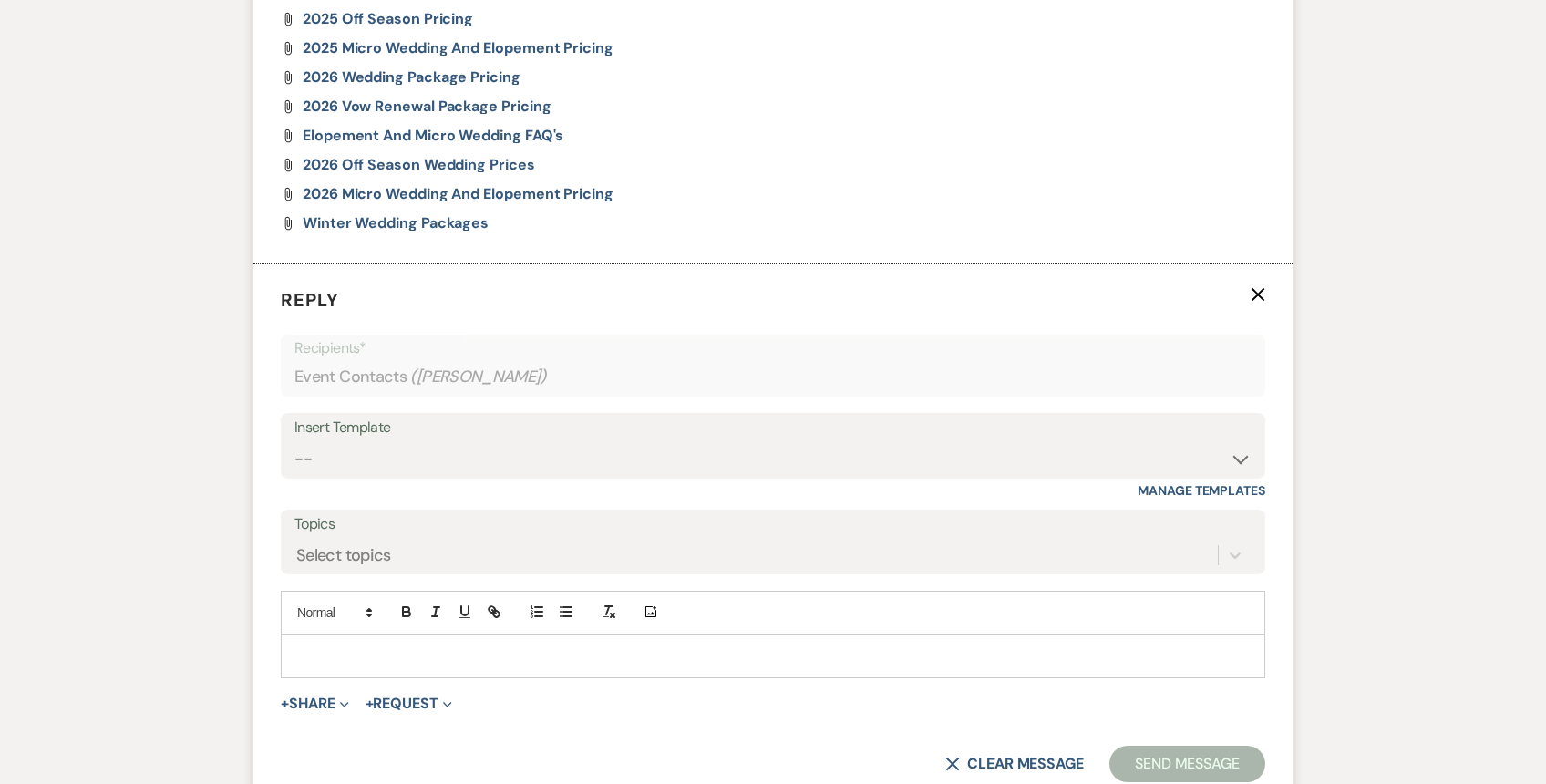
scroll to position [1970, 0]
click at [506, 441] on select "-- Weven Planning Portal Introduction (Booked Events) 1st planning email ([PERS…" at bounding box center [773, 458] width 958 height 35
select select "886"
click at [294, 441] on select "-- Weven Planning Portal Introduction (Booked Events) 1st planning email ([PERS…" at bounding box center [773, 458] width 958 height 35
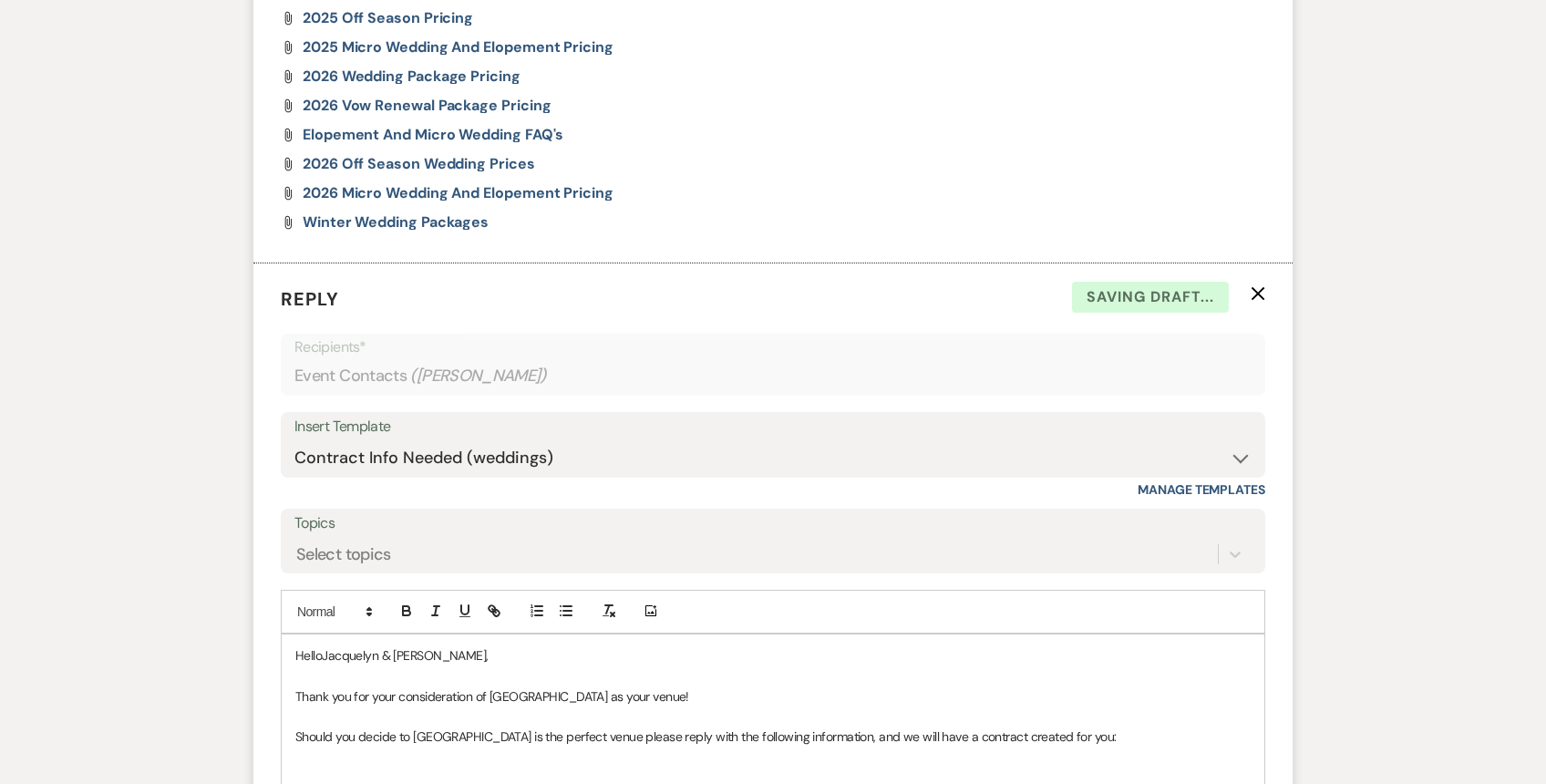
click at [323, 645] on p "HelloJacquelyn & Haley," at bounding box center [773, 655] width 956 height 20
